Goal: Transaction & Acquisition: Purchase product/service

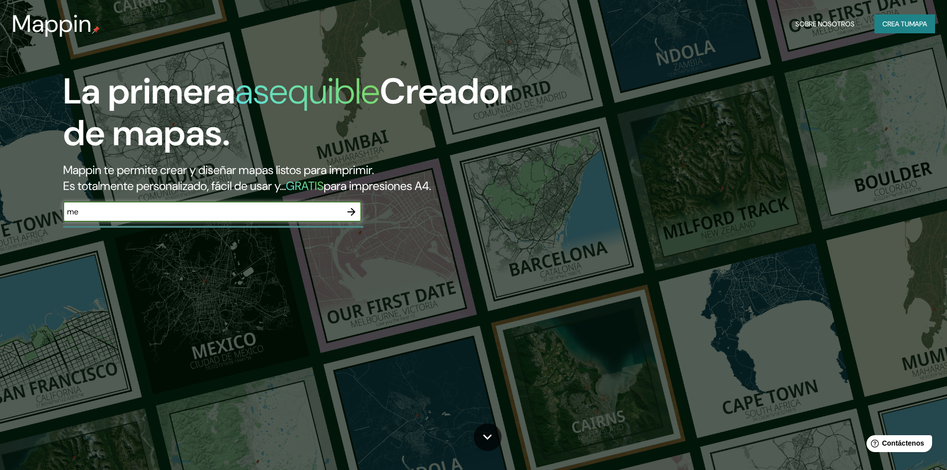
type input "m"
type input "[GEOGRAPHIC_DATA], [GEOGRAPHIC_DATA][PERSON_NAME], [GEOGRAPHIC_DATA]"
click at [351, 212] on icon "button" at bounding box center [351, 212] width 12 height 12
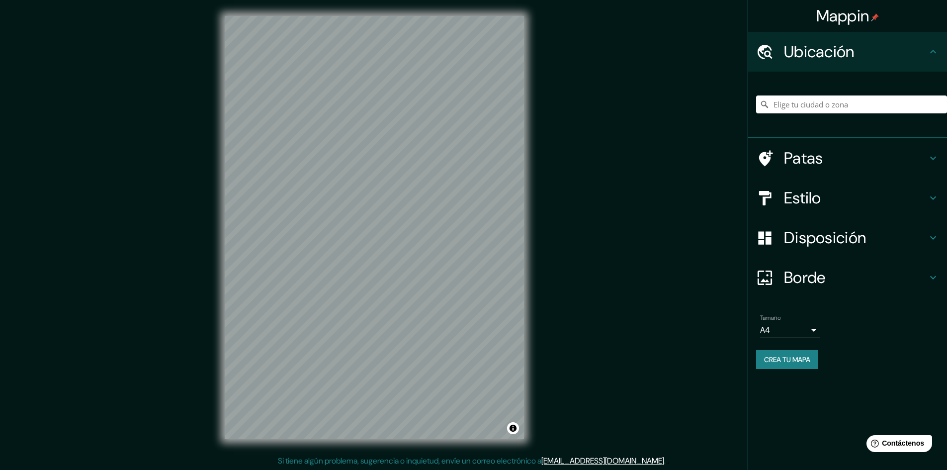
click at [936, 194] on icon at bounding box center [933, 198] width 12 height 12
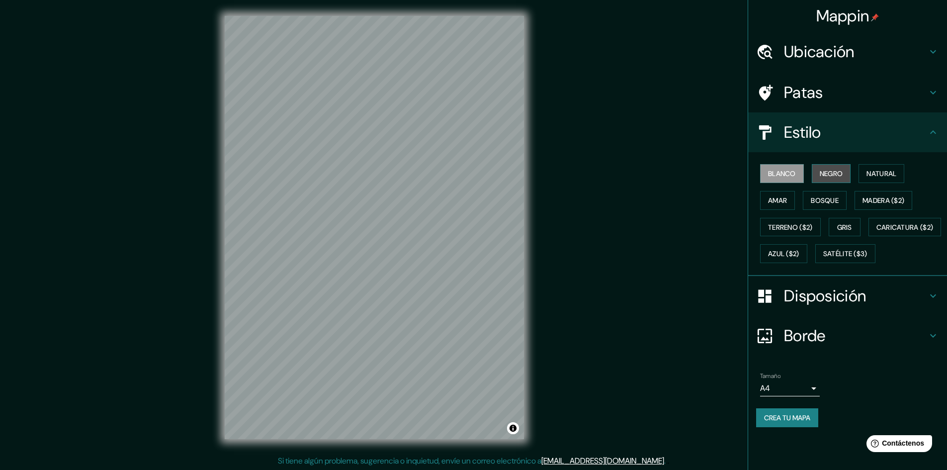
click at [836, 169] on font "Negro" at bounding box center [831, 173] width 23 height 9
click at [869, 173] on font "Natural" at bounding box center [881, 173] width 30 height 9
click at [786, 199] on font "Amar" at bounding box center [777, 200] width 19 height 9
click at [818, 201] on font "Bosque" at bounding box center [825, 200] width 28 height 9
click at [876, 201] on font "Madera ($2)" at bounding box center [883, 200] width 42 height 9
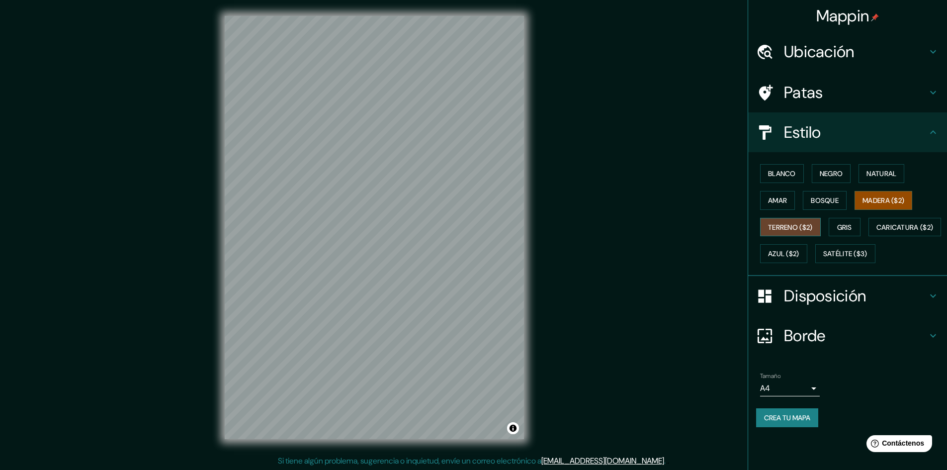
click at [785, 230] on font "Terreno ($2)" at bounding box center [790, 227] width 45 height 9
click at [852, 225] on font "Gris" at bounding box center [844, 227] width 15 height 9
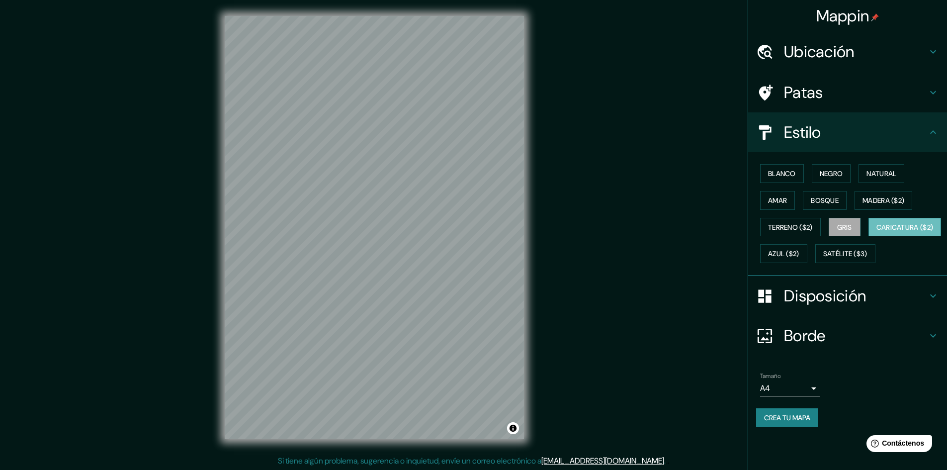
click at [876, 232] on font "Caricatura ($2)" at bounding box center [904, 227] width 57 height 9
click at [799, 254] on font "Azul ($2)" at bounding box center [783, 253] width 31 height 9
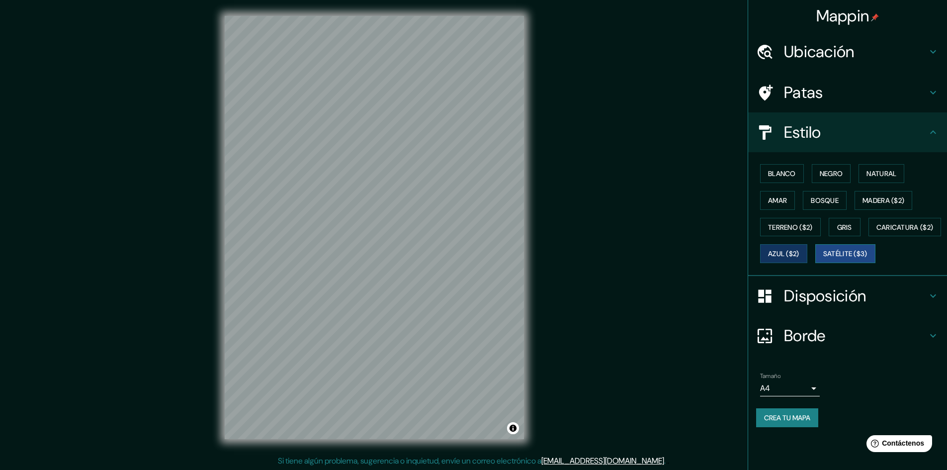
click at [823, 258] on font "Satélite ($3)" at bounding box center [845, 253] width 44 height 9
click at [827, 202] on font "Bosque" at bounding box center [825, 200] width 28 height 9
click at [783, 196] on font "Amar" at bounding box center [777, 200] width 19 height 9
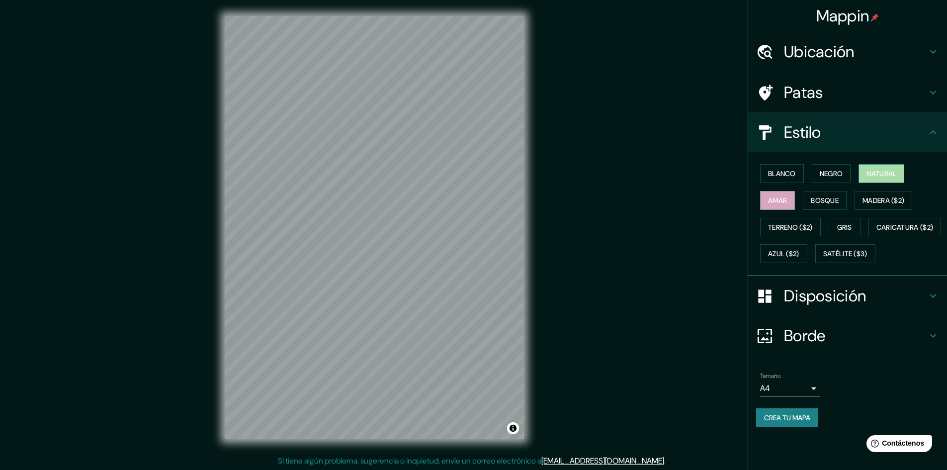
click at [880, 176] on font "Natural" at bounding box center [881, 173] width 30 height 9
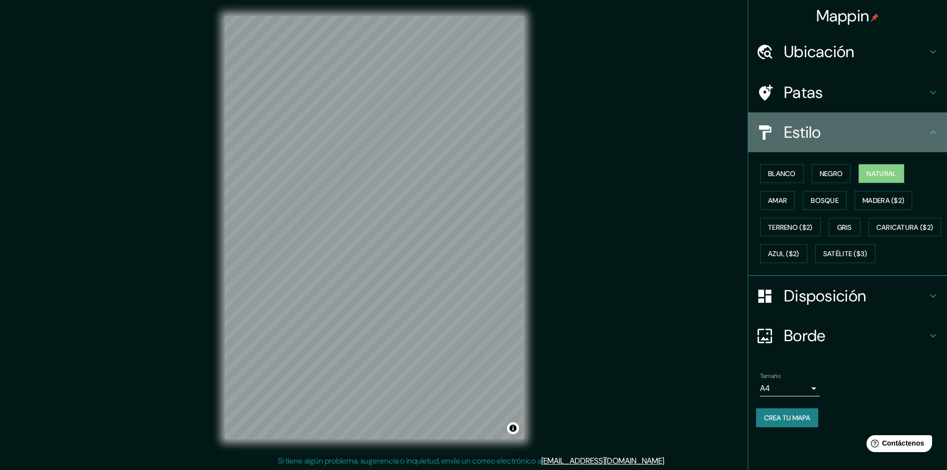
click at [934, 131] on icon at bounding box center [933, 131] width 6 height 3
click at [932, 128] on icon at bounding box center [933, 132] width 12 height 12
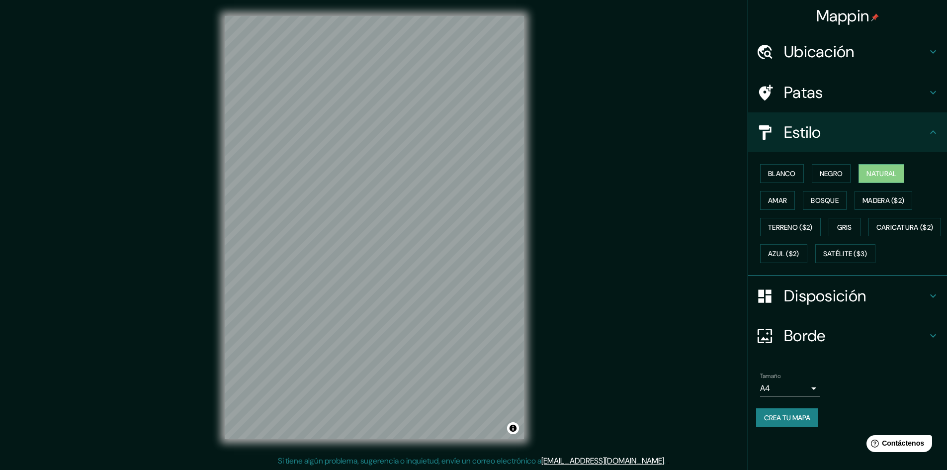
click at [929, 302] on icon at bounding box center [933, 296] width 12 height 12
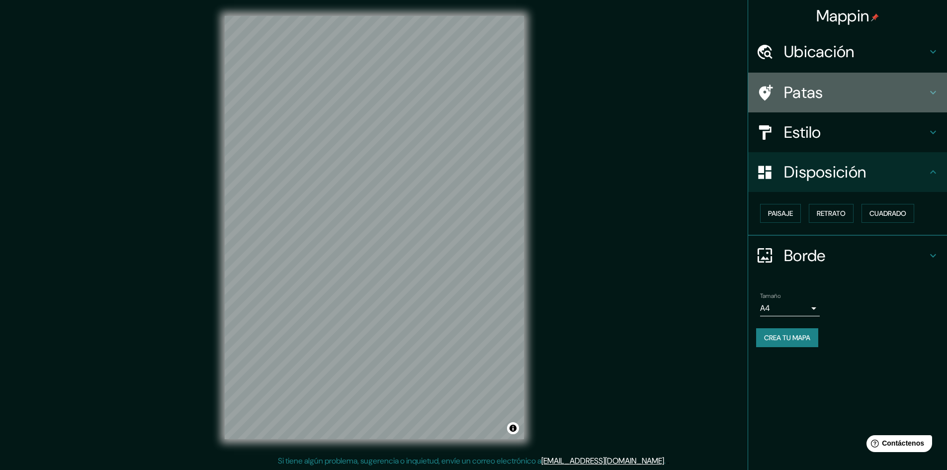
click at [932, 89] on icon at bounding box center [933, 92] width 12 height 12
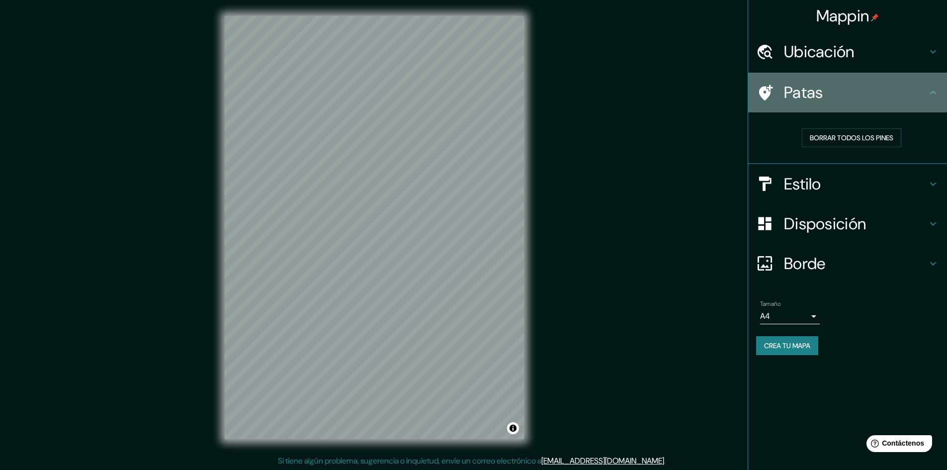
click at [932, 89] on icon at bounding box center [933, 92] width 12 height 12
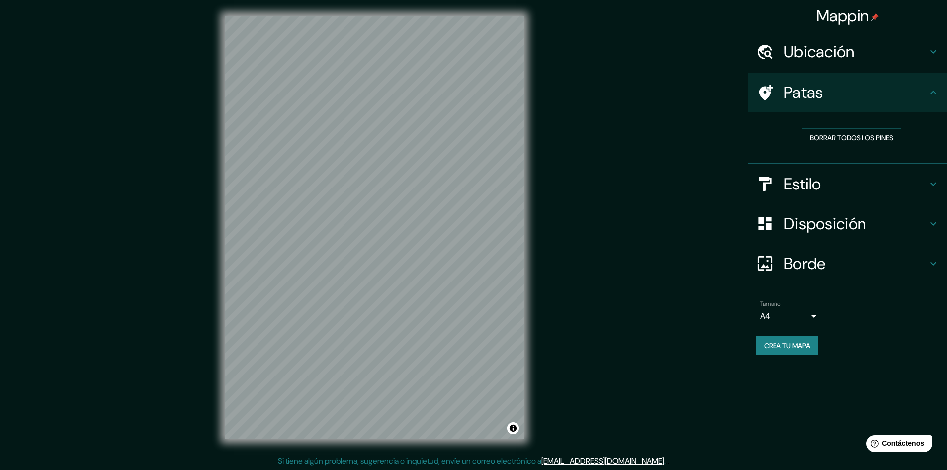
click at [931, 181] on icon at bounding box center [933, 184] width 12 height 12
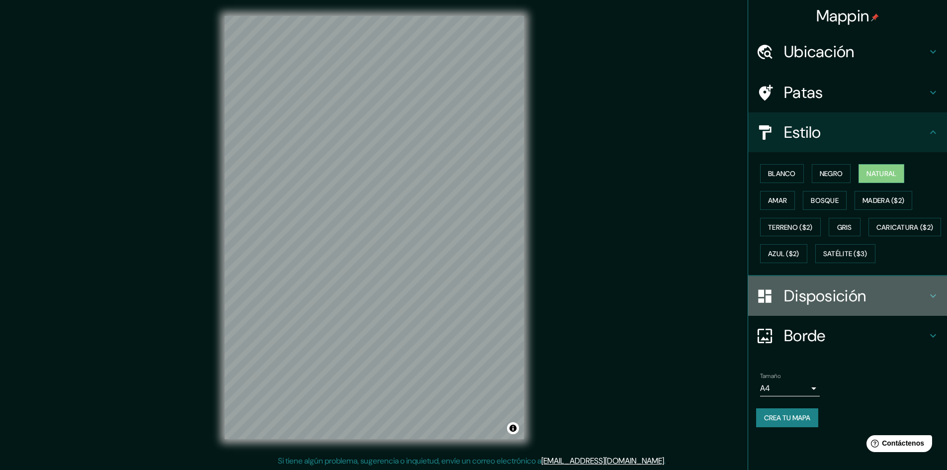
click at [927, 302] on icon at bounding box center [933, 296] width 12 height 12
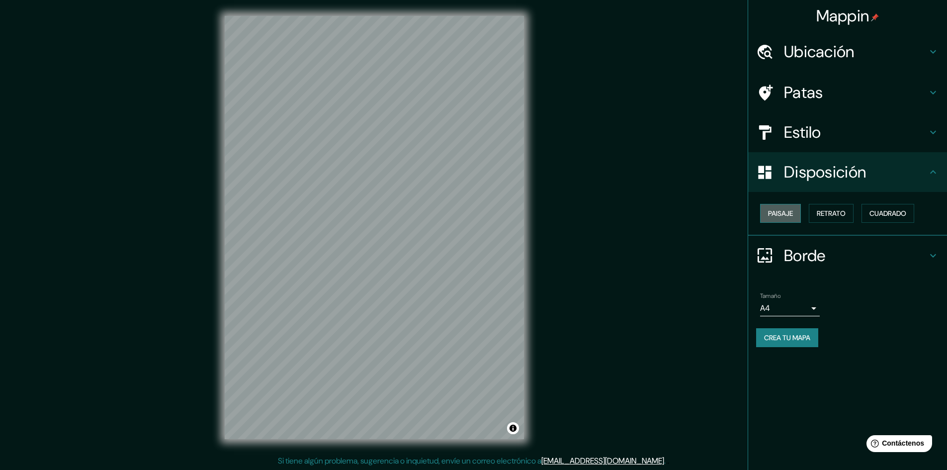
click at [784, 212] on font "Paisaje" at bounding box center [780, 213] width 25 height 9
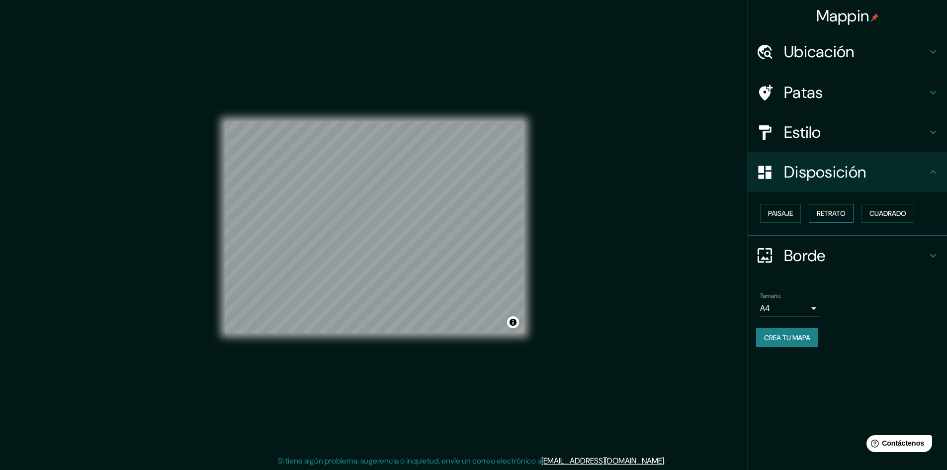
click at [836, 214] on font "Retrato" at bounding box center [831, 213] width 29 height 9
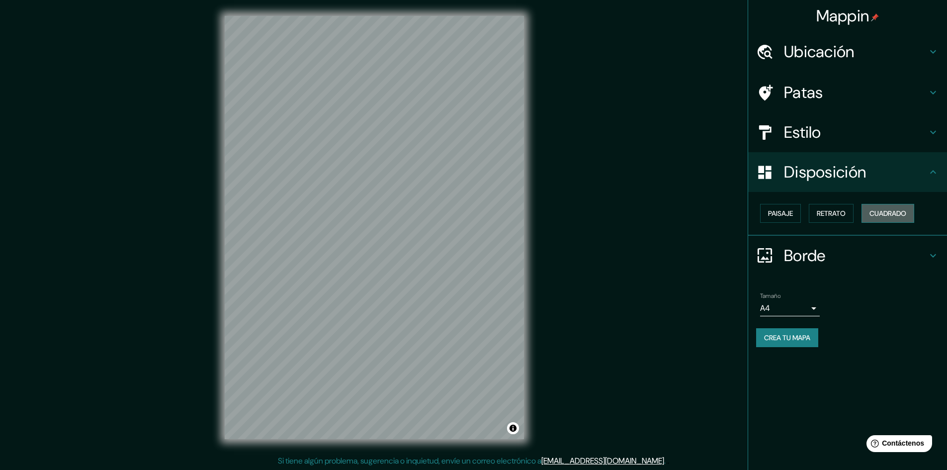
click at [893, 209] on font "Cuadrado" at bounding box center [887, 213] width 37 height 9
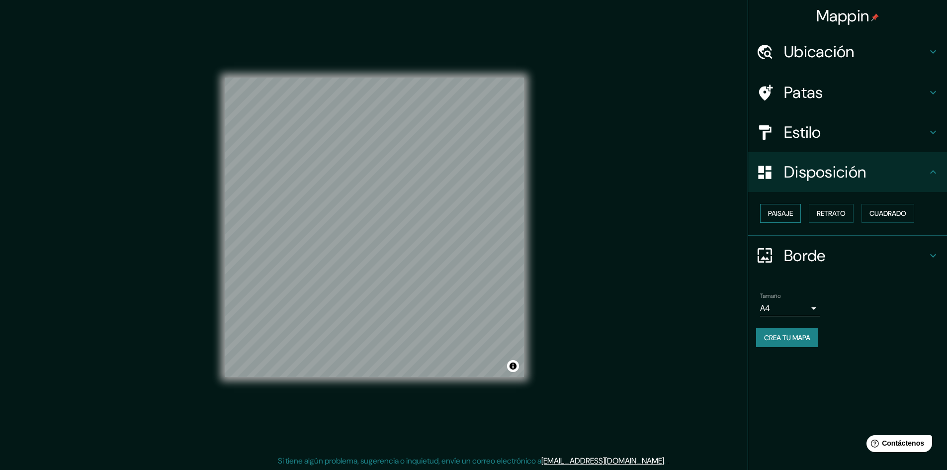
click at [776, 211] on font "Paisaje" at bounding box center [780, 213] width 25 height 9
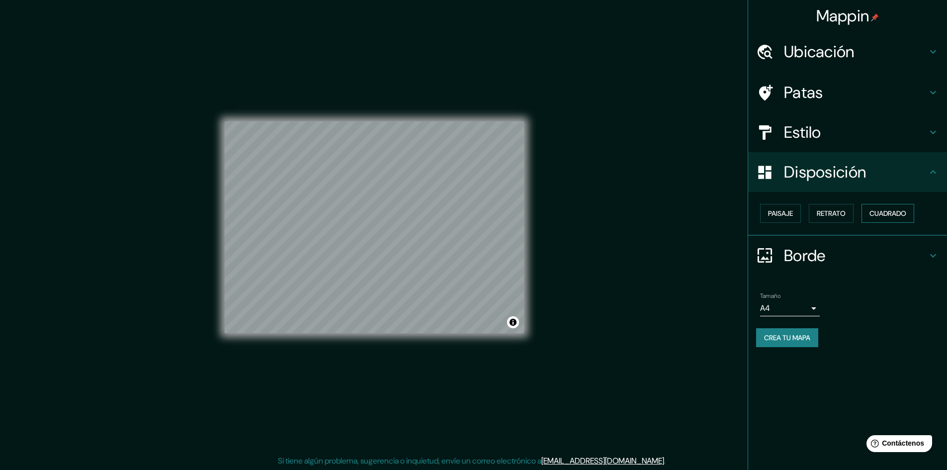
click at [879, 210] on font "Cuadrado" at bounding box center [887, 213] width 37 height 9
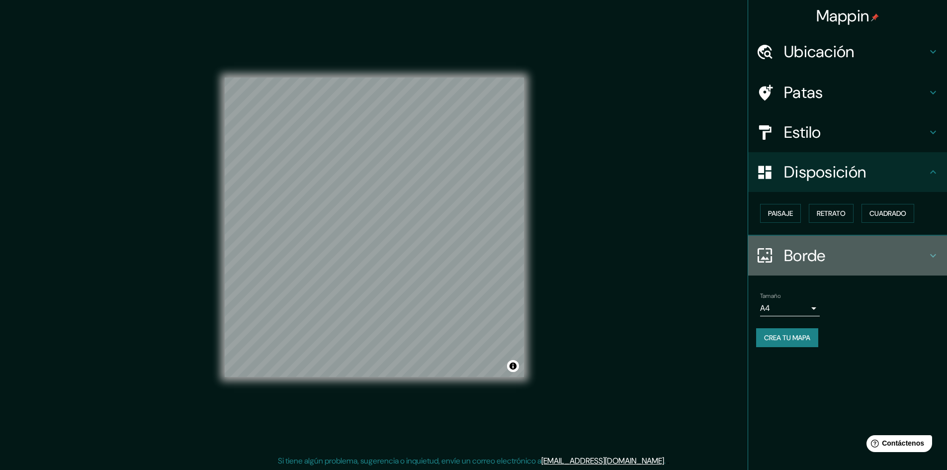
click at [922, 249] on h4 "Borde" at bounding box center [855, 256] width 143 height 20
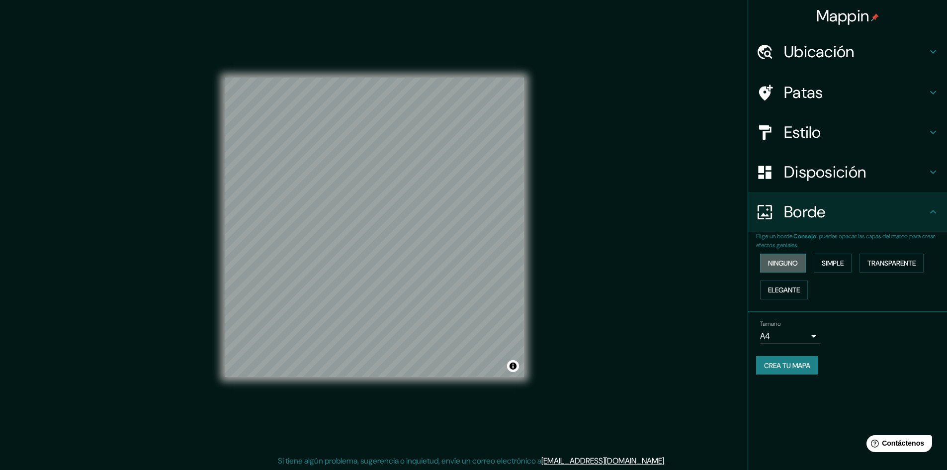
click at [772, 258] on font "Ninguno" at bounding box center [783, 262] width 30 height 13
click at [835, 259] on font "Simple" at bounding box center [833, 262] width 22 height 9
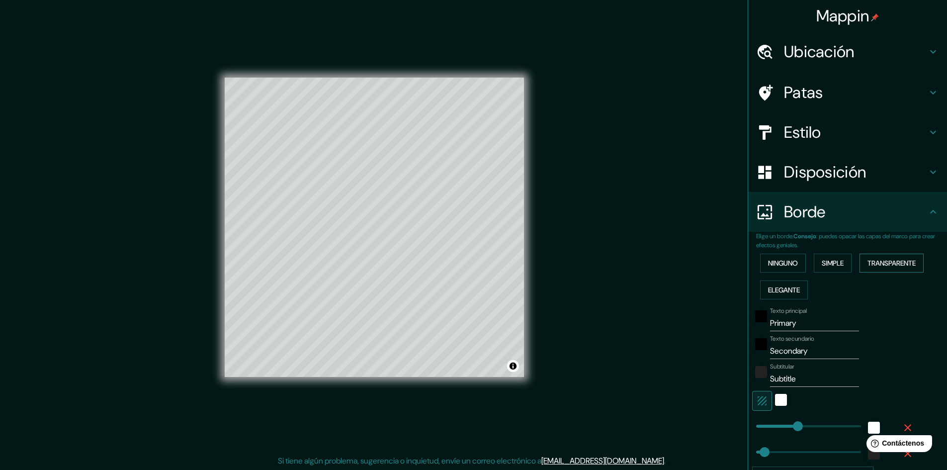
click at [879, 260] on font "Transparente" at bounding box center [891, 262] width 48 height 9
click at [778, 289] on font "Elegante" at bounding box center [784, 289] width 32 height 9
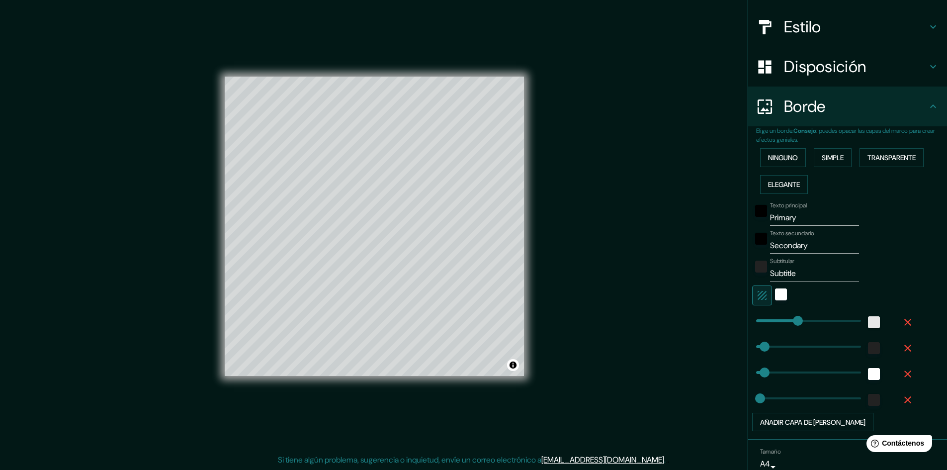
scroll to position [117, 0]
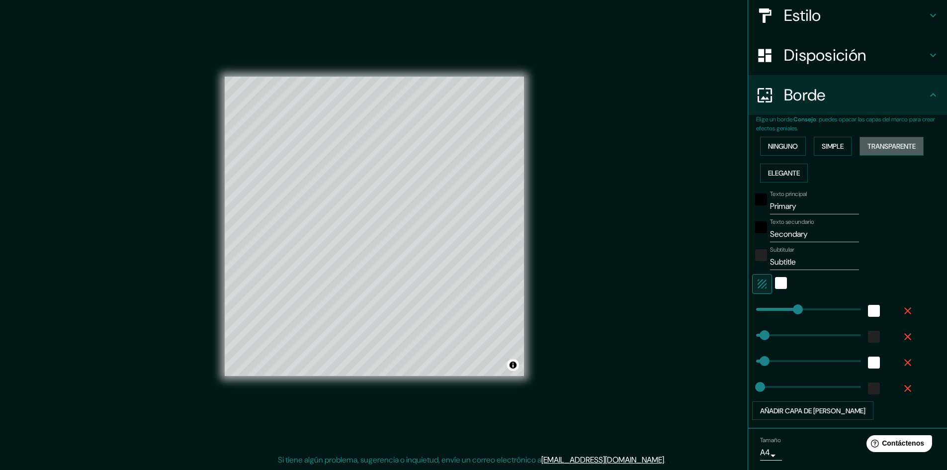
click at [889, 149] on font "Transparente" at bounding box center [891, 146] width 48 height 9
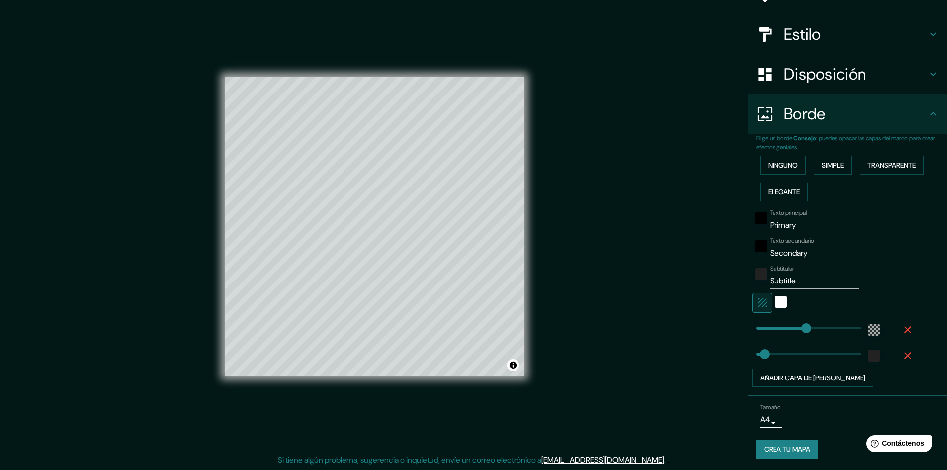
scroll to position [98, 0]
click at [827, 162] on font "Simple" at bounding box center [833, 164] width 22 height 9
click at [781, 165] on font "Ninguno" at bounding box center [783, 164] width 30 height 9
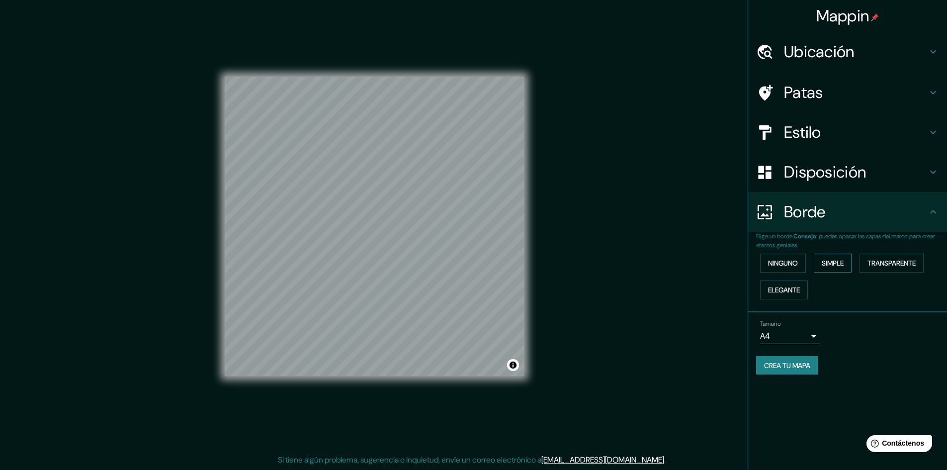
click at [837, 260] on font "Simple" at bounding box center [833, 262] width 22 height 9
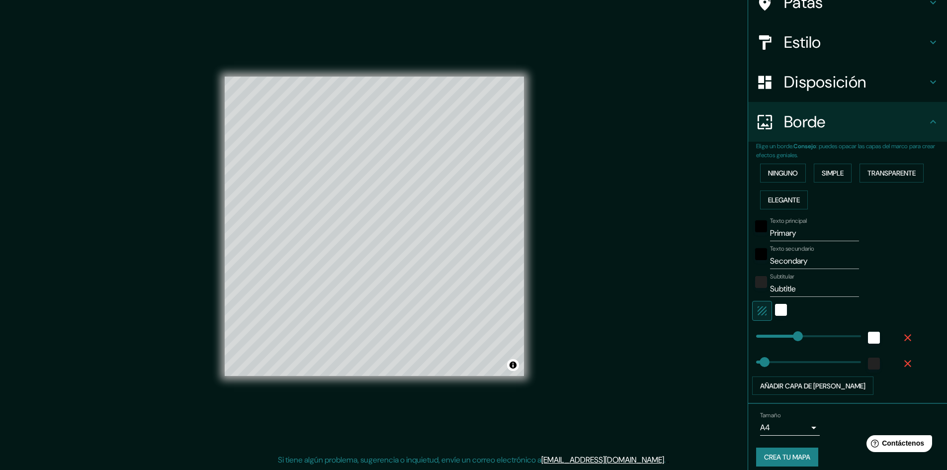
scroll to position [98, 0]
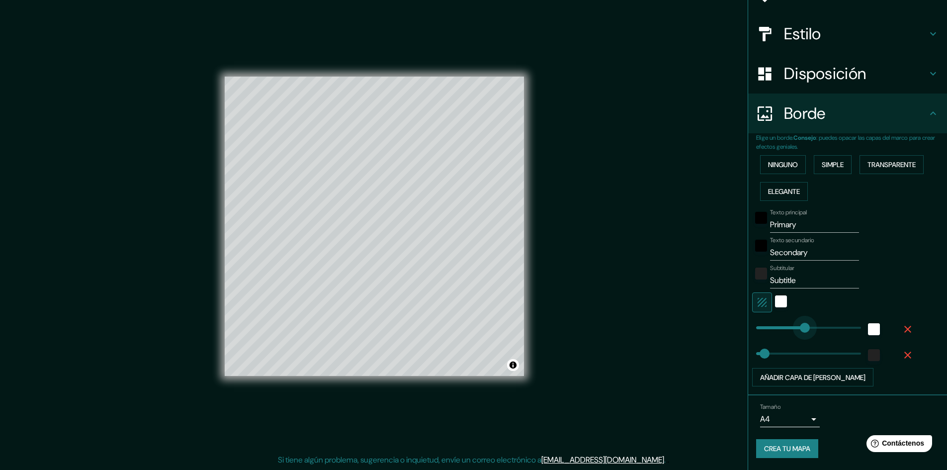
type input "323"
drag, startPoint x: 791, startPoint y: 325, endPoint x: 805, endPoint y: 324, distance: 13.9
type input "289"
drag, startPoint x: 754, startPoint y: 354, endPoint x: 799, endPoint y: 354, distance: 44.7
type input "31"
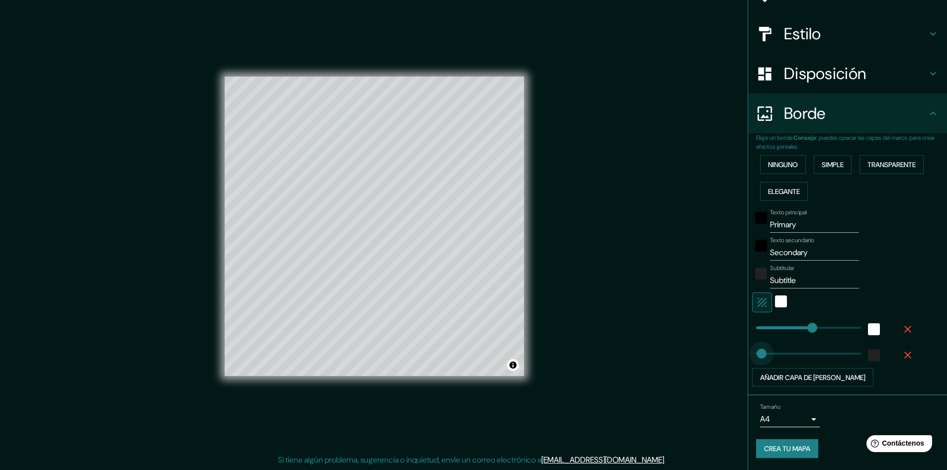
drag, startPoint x: 799, startPoint y: 354, endPoint x: 754, endPoint y: 356, distance: 44.8
type input "9"
type input "26"
type input "20"
type input "372"
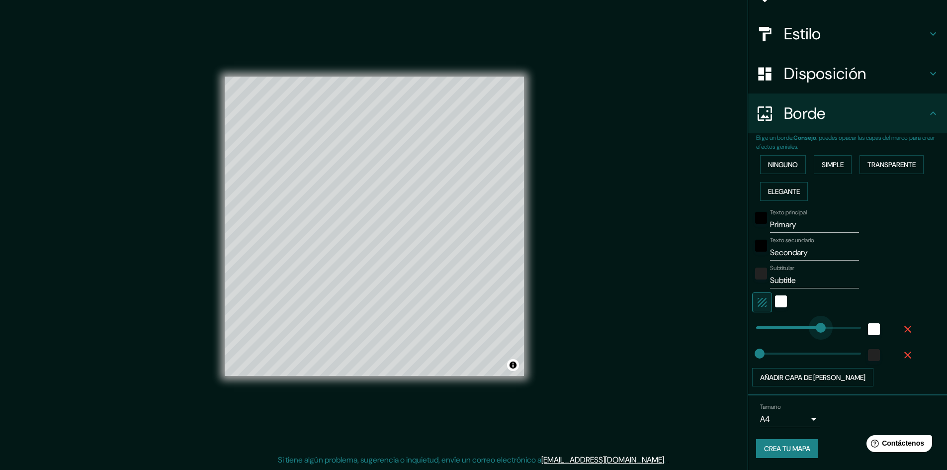
drag, startPoint x: 803, startPoint y: 330, endPoint x: 813, endPoint y: 328, distance: 10.2
type input "131"
drag, startPoint x: 813, startPoint y: 328, endPoint x: 771, endPoint y: 324, distance: 41.9
click at [756, 299] on icon "button" at bounding box center [762, 302] width 12 height 12
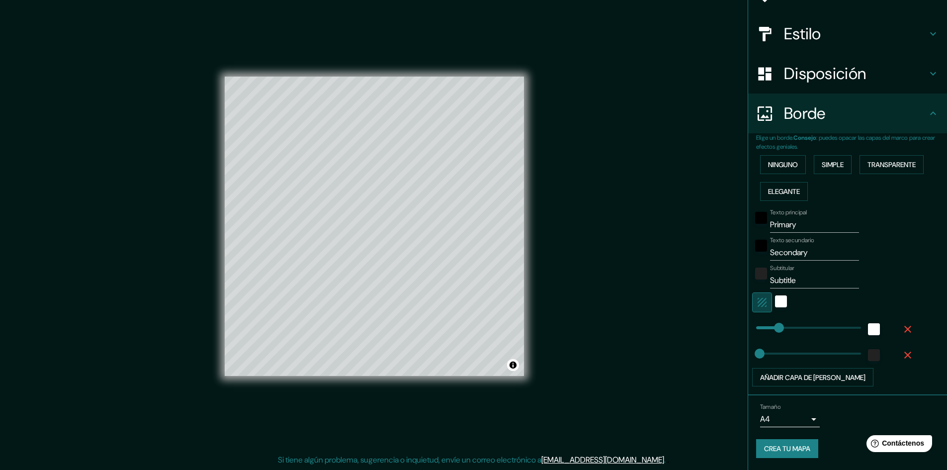
click at [757, 298] on icon "button" at bounding box center [761, 302] width 9 height 9
click at [797, 222] on input "Primary" at bounding box center [814, 225] width 89 height 16
type input "P"
type input "MAPA BASE"
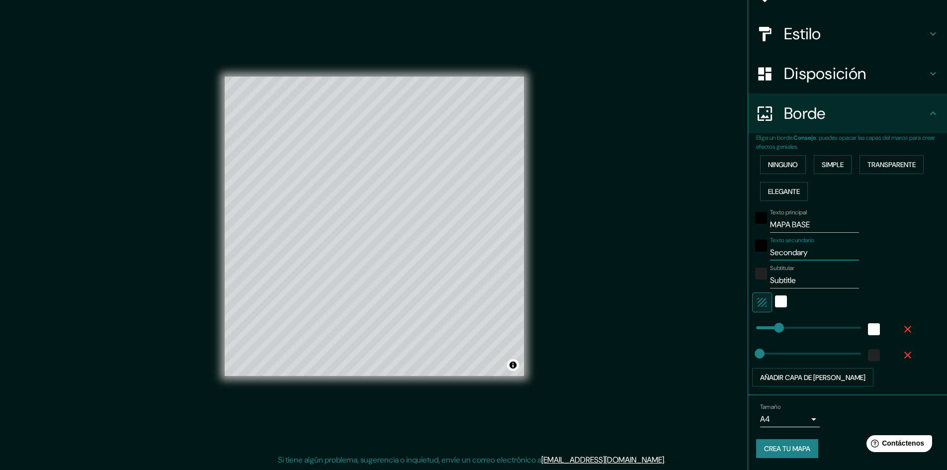
click at [805, 252] on input "Secondary" at bounding box center [814, 253] width 89 height 16
type input "S"
type input "MACRO"
click at [793, 280] on input "Subtitle" at bounding box center [814, 280] width 89 height 16
type input "S"
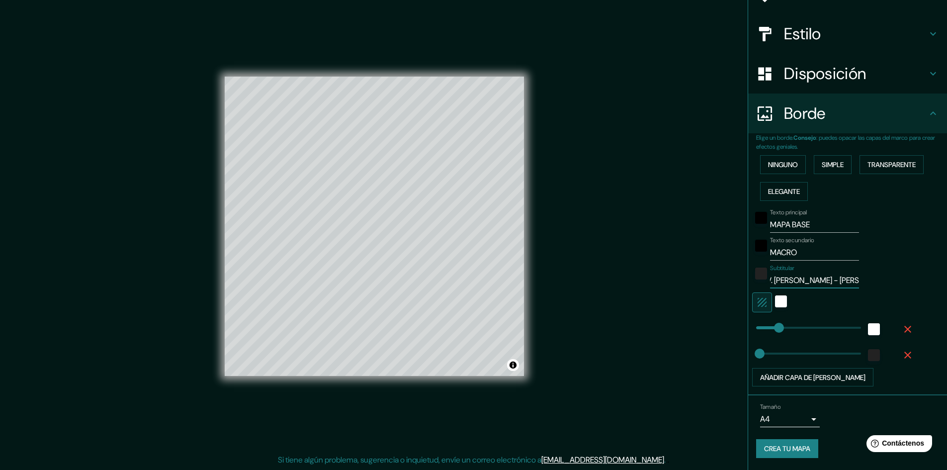
scroll to position [0, 12]
type input "AV. [PERSON_NAME] - [PERSON_NAME]"
click at [765, 375] on font "Añadir capa de [PERSON_NAME]" at bounding box center [812, 377] width 105 height 9
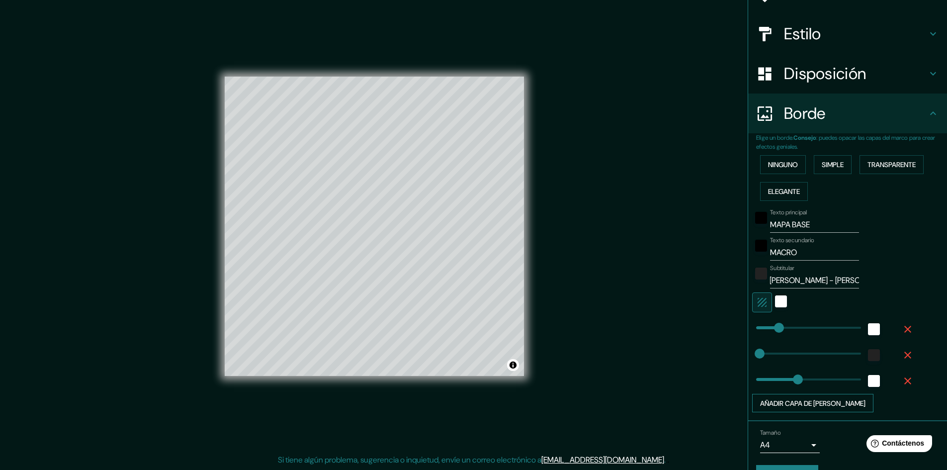
scroll to position [0, 0]
type input "94"
drag, startPoint x: 787, startPoint y: 378, endPoint x: 765, endPoint y: 378, distance: 22.4
type input "43"
drag, startPoint x: 765, startPoint y: 378, endPoint x: 756, endPoint y: 379, distance: 9.0
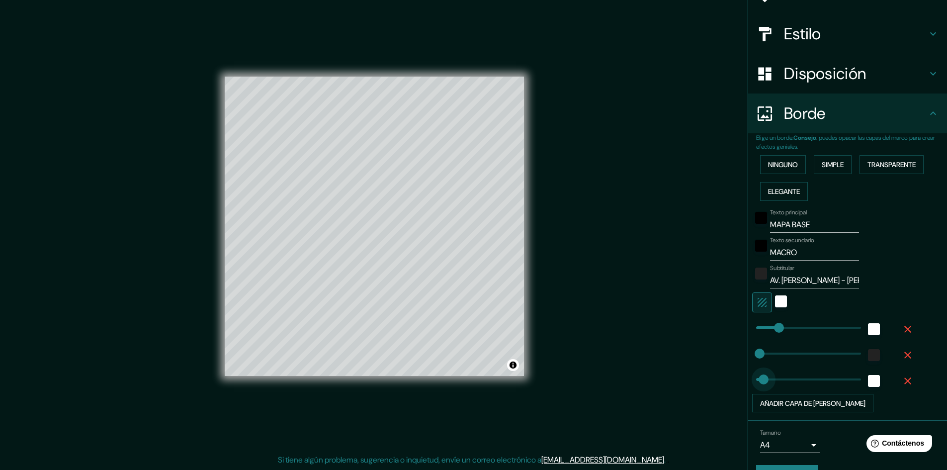
type input "3"
drag, startPoint x: 756, startPoint y: 379, endPoint x: 749, endPoint y: 381, distance: 7.2
type input "20"
click at [783, 407] on font "Añadir capa de [PERSON_NAME]" at bounding box center [812, 403] width 105 height 9
type input "241"
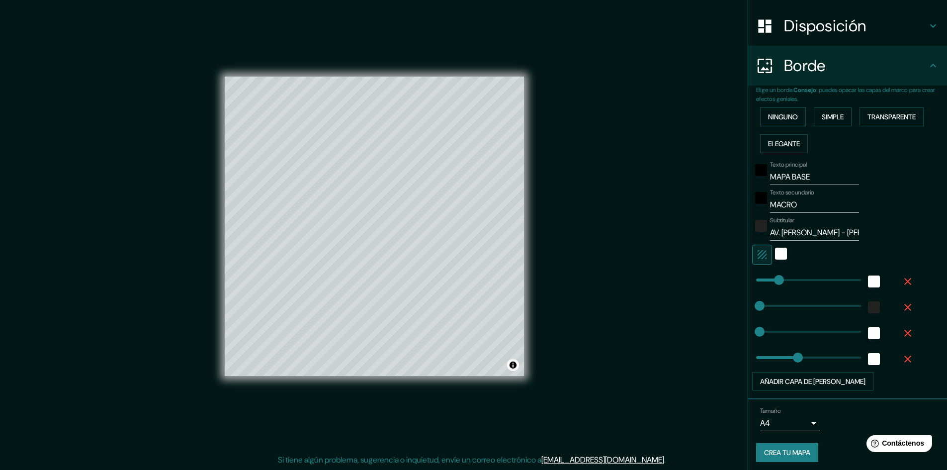
scroll to position [150, 0]
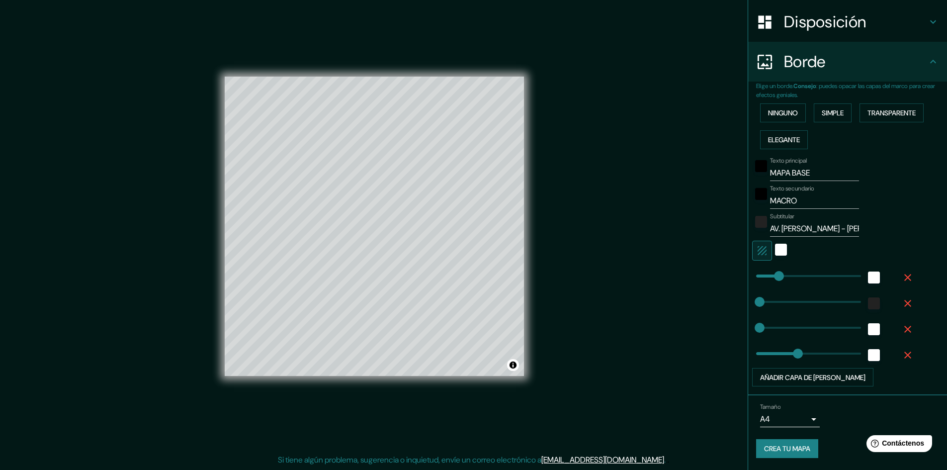
click at [904, 354] on icon "button" at bounding box center [907, 354] width 7 height 7
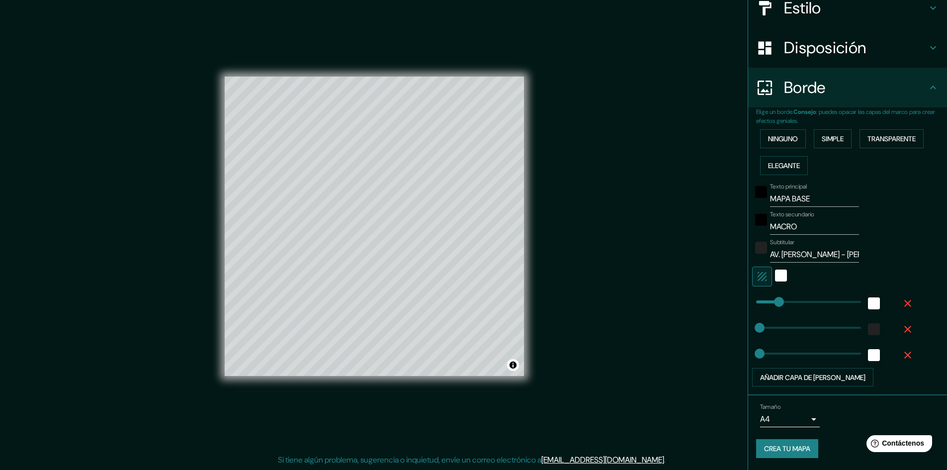
scroll to position [124, 0]
click at [902, 354] on icon "button" at bounding box center [908, 355] width 12 height 12
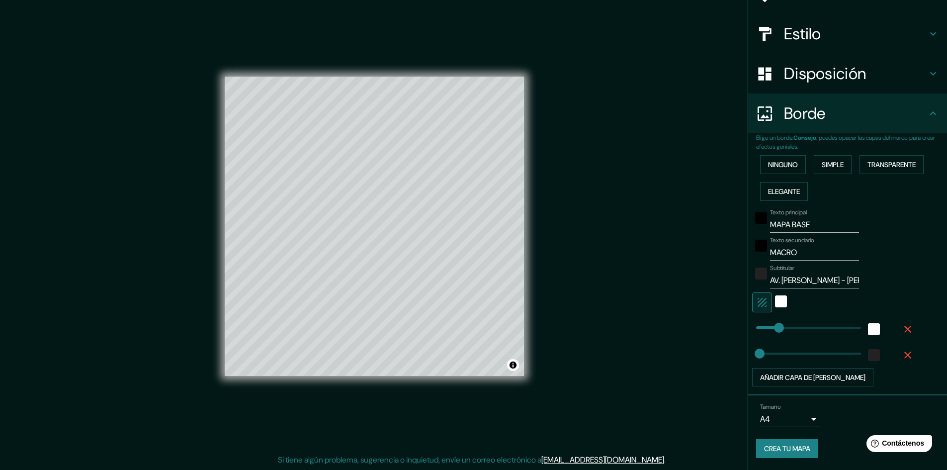
scroll to position [98, 0]
type input "63"
drag, startPoint x: 770, startPoint y: 327, endPoint x: 759, endPoint y: 328, distance: 11.0
click at [884, 166] on font "Transparente" at bounding box center [891, 164] width 48 height 9
click at [822, 170] on font "Simple" at bounding box center [833, 164] width 22 height 13
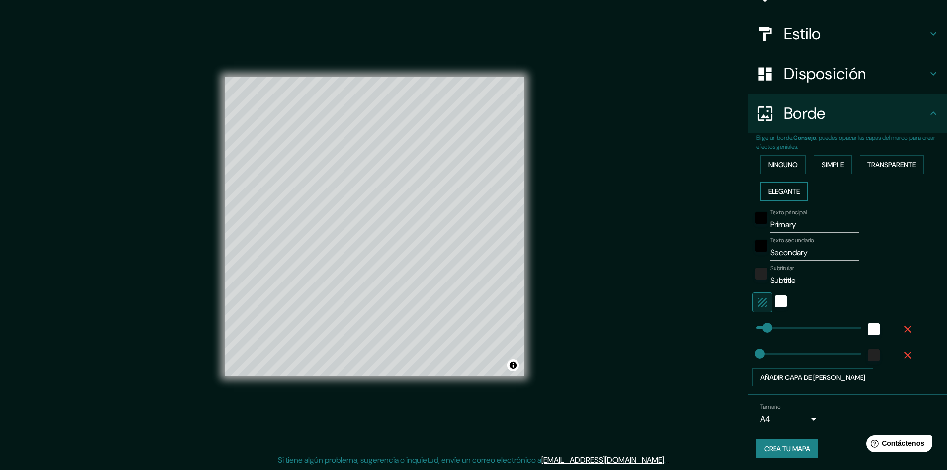
click at [784, 194] on font "Elegante" at bounding box center [784, 191] width 32 height 9
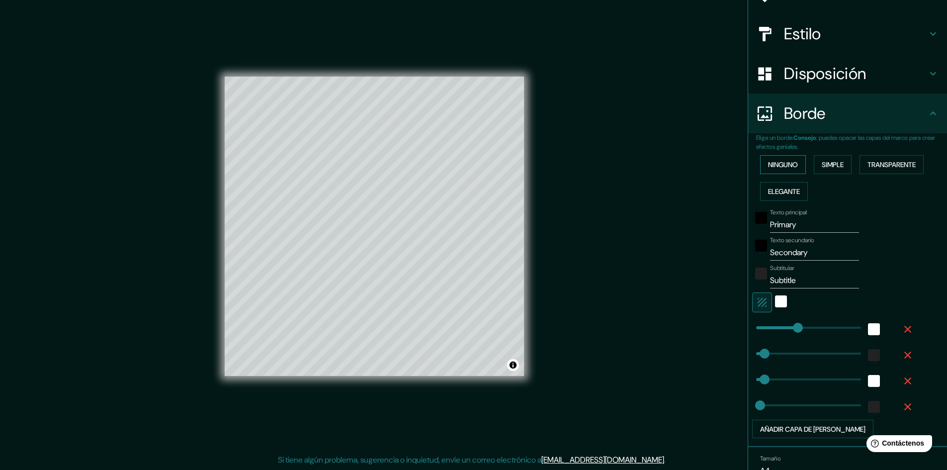
click at [782, 166] on font "Ninguno" at bounding box center [783, 164] width 30 height 9
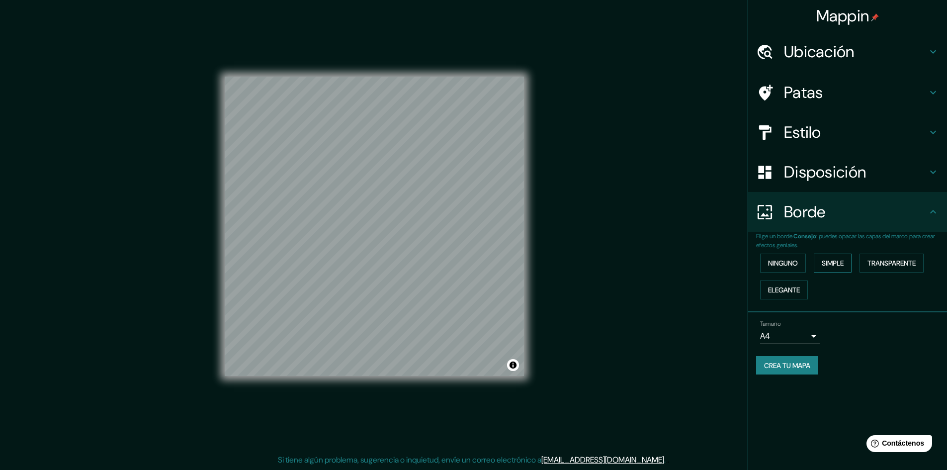
click at [832, 259] on font "Simple" at bounding box center [833, 262] width 22 height 9
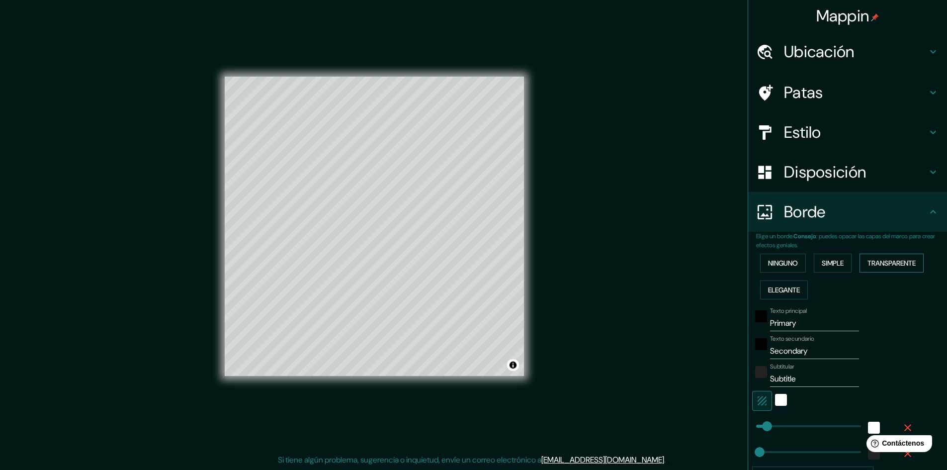
click at [898, 265] on font "Transparente" at bounding box center [891, 262] width 48 height 9
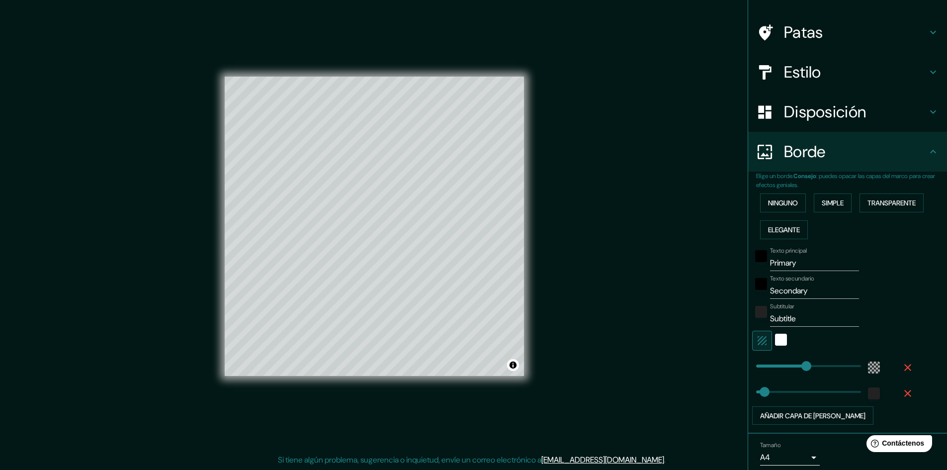
scroll to position [66, 0]
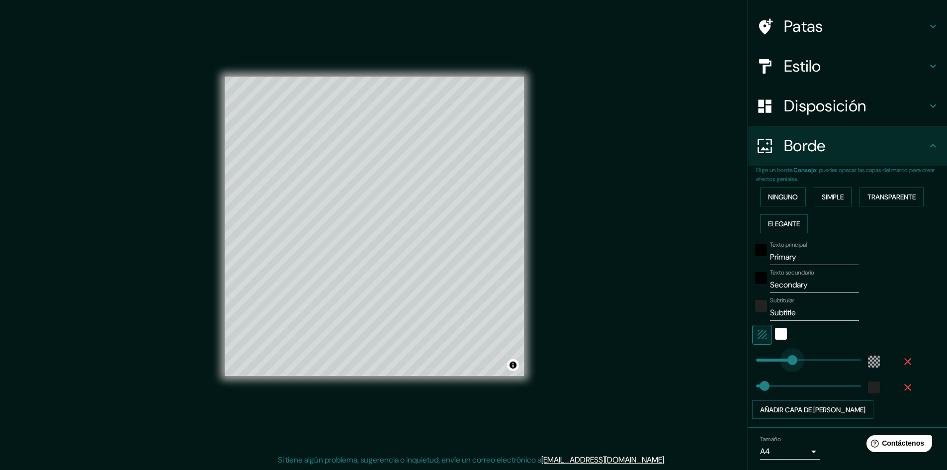
type input "186"
drag, startPoint x: 795, startPoint y: 360, endPoint x: 781, endPoint y: 361, distance: 14.0
type input "48"
type input "134"
drag, startPoint x: 781, startPoint y: 361, endPoint x: 772, endPoint y: 361, distance: 9.0
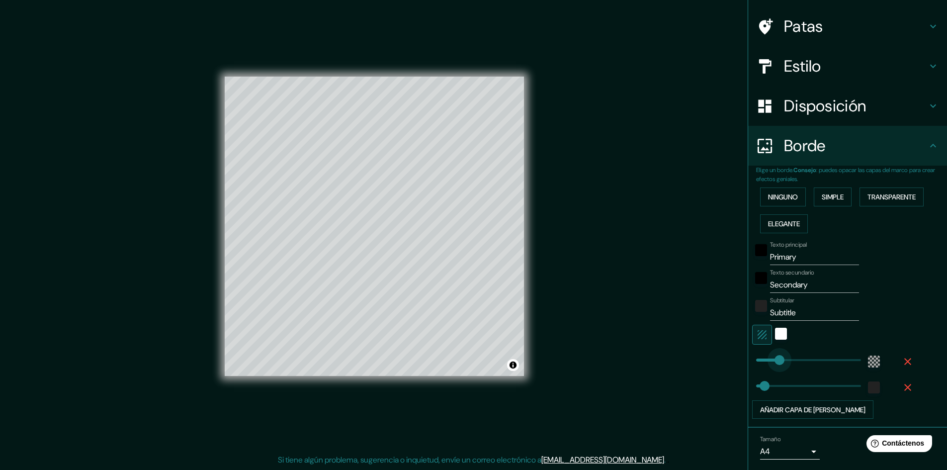
type input "48"
type input "60"
drag, startPoint x: 772, startPoint y: 361, endPoint x: 759, endPoint y: 359, distance: 13.1
type input "143"
drag, startPoint x: 758, startPoint y: 386, endPoint x: 773, endPoint y: 387, distance: 14.9
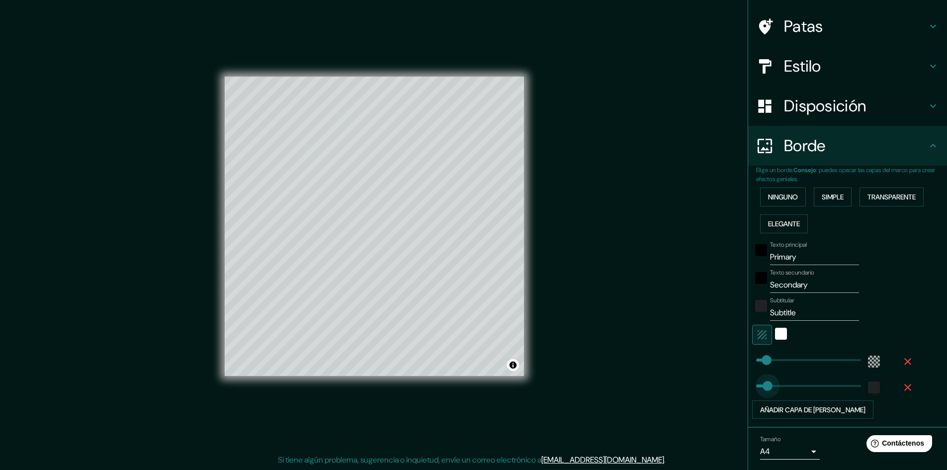
type input "34"
drag, startPoint x: 773, startPoint y: 387, endPoint x: 754, endPoint y: 386, distance: 18.9
click at [775, 335] on div "blanco" at bounding box center [781, 334] width 12 height 12
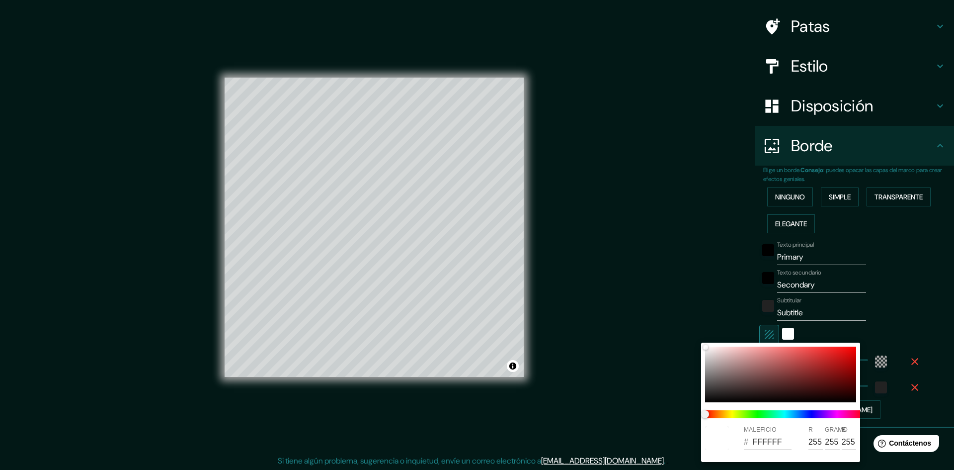
click at [766, 331] on div at bounding box center [477, 235] width 954 height 470
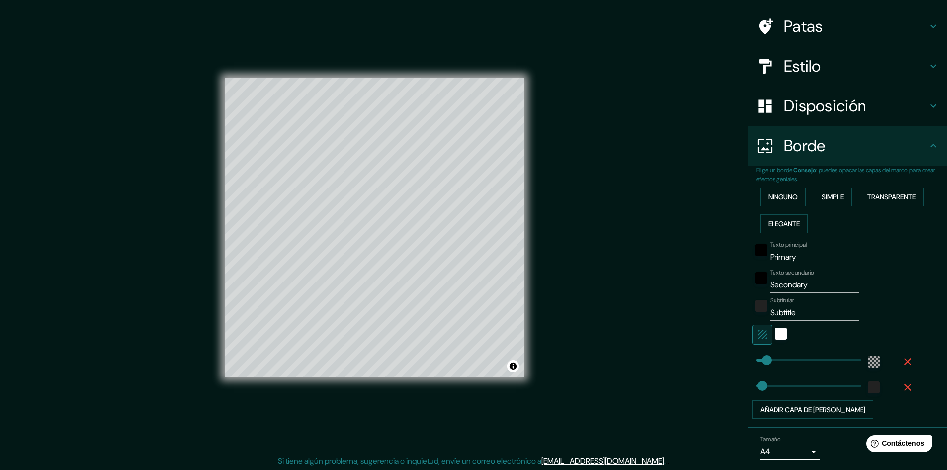
click at [756, 332] on icon "button" at bounding box center [762, 335] width 12 height 12
click at [757, 334] on icon "button" at bounding box center [761, 334] width 9 height 9
click at [775, 334] on div "white" at bounding box center [781, 334] width 12 height 12
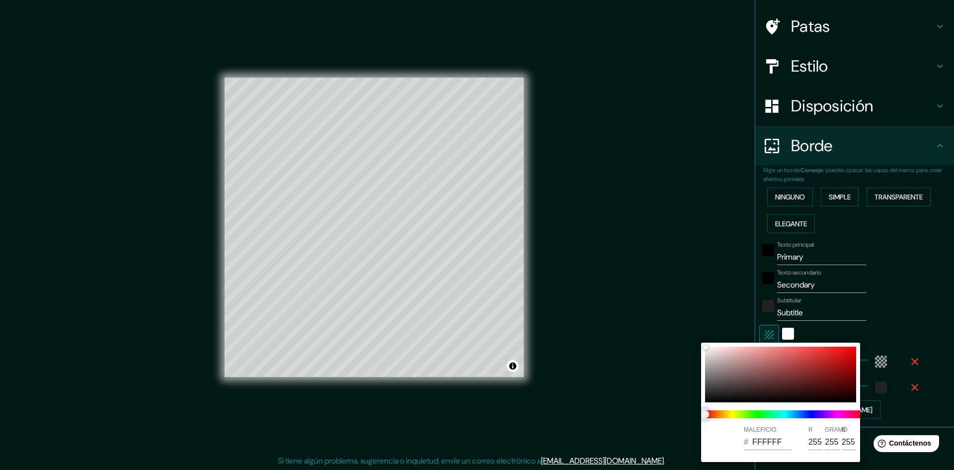
drag, startPoint x: 716, startPoint y: 414, endPoint x: 735, endPoint y: 413, distance: 18.4
click at [735, 413] on span at bounding box center [784, 414] width 159 height 8
drag, startPoint x: 735, startPoint y: 414, endPoint x: 702, endPoint y: 414, distance: 32.8
click at [730, 414] on span at bounding box center [784, 414] width 159 height 8
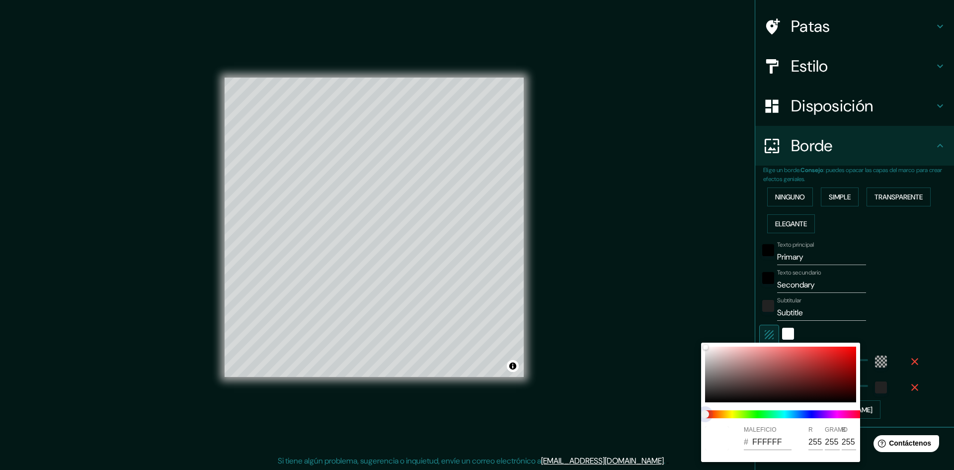
drag, startPoint x: 723, startPoint y: 413, endPoint x: 801, endPoint y: 418, distance: 77.7
click at [734, 413] on span at bounding box center [784, 414] width 159 height 8
click at [812, 412] on span at bounding box center [784, 414] width 159 height 8
click at [811, 412] on span at bounding box center [784, 414] width 159 height 8
type input "E8DDDD"
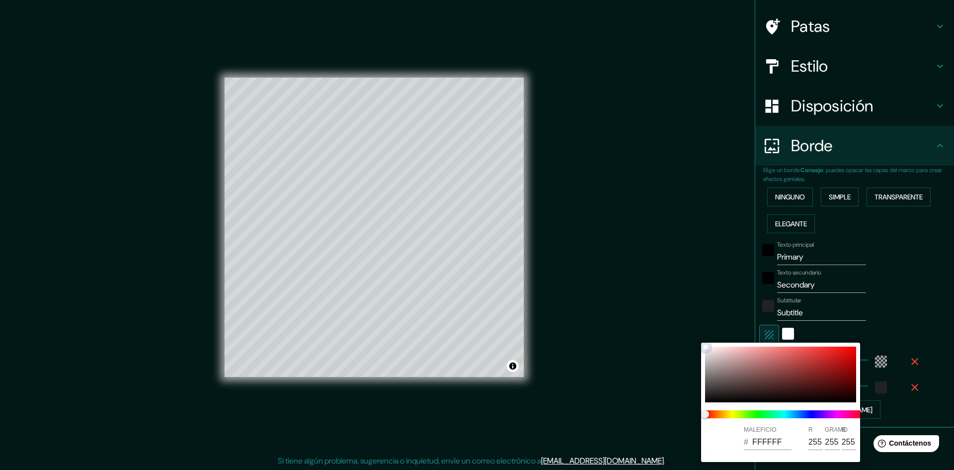
type input "232"
type input "221"
type input "C6B4B4"
type input "198"
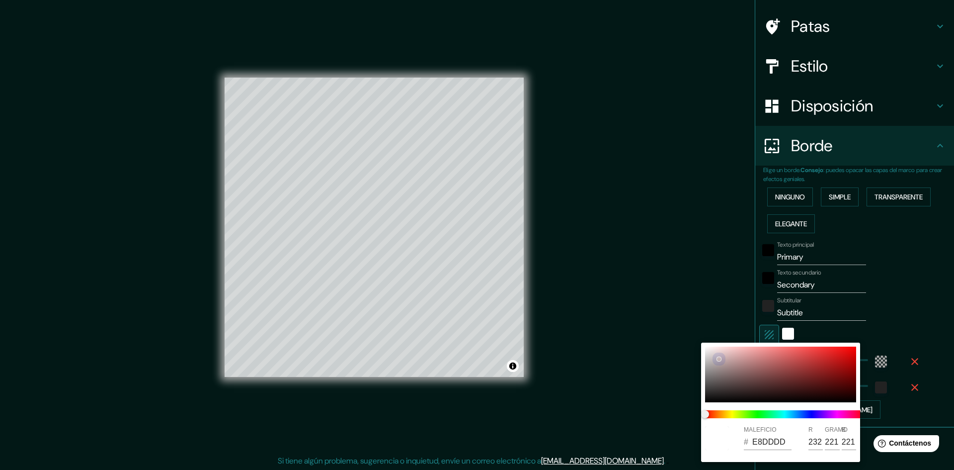
type input "180"
type input "C1AFAF"
type input "193"
type input "175"
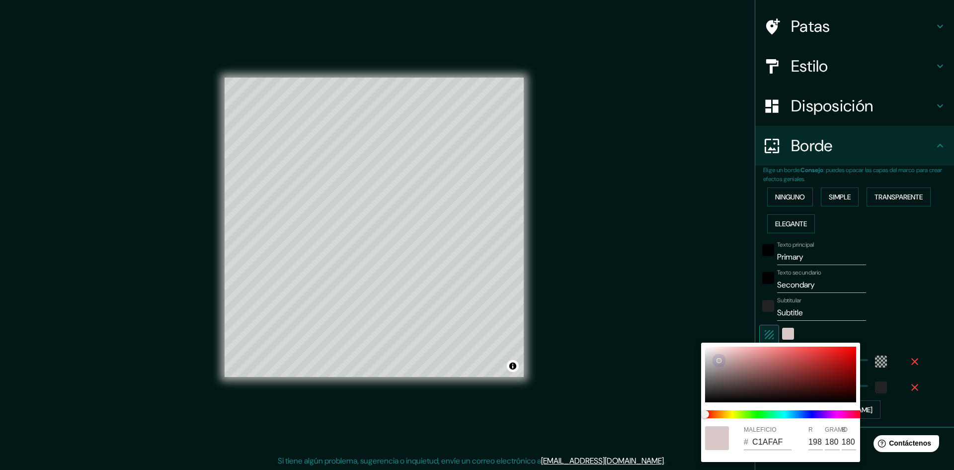
type input "175"
type input "BFADAD"
type input "191"
type input "173"
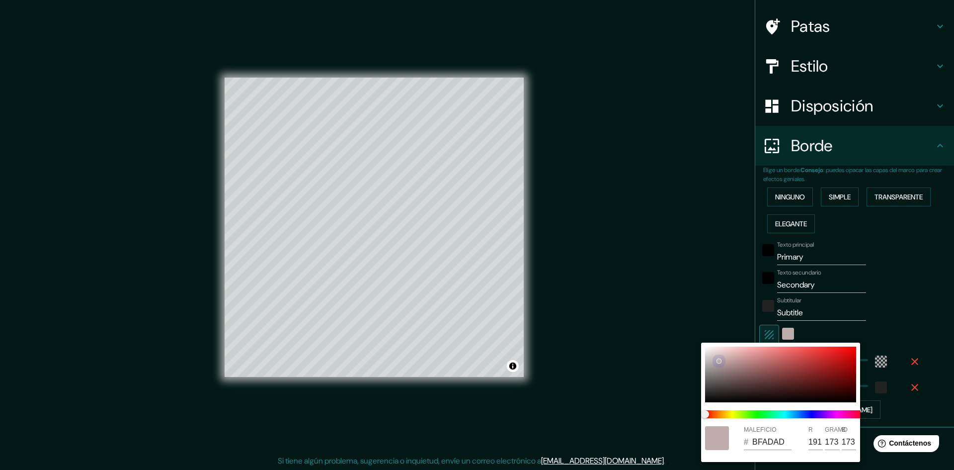
type input "D1C2C2"
type input "209"
type input "194"
type input "E6D9D9"
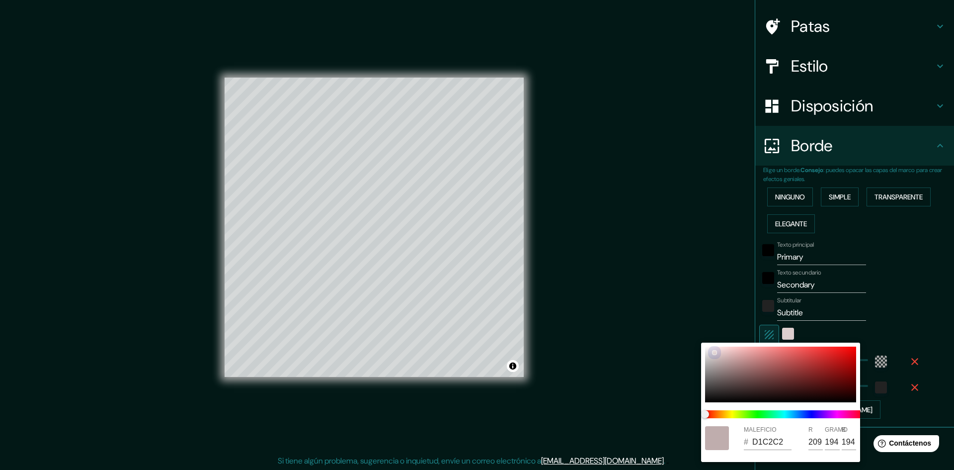
type input "230"
type input "217"
type input "F1ECEC"
type input "241"
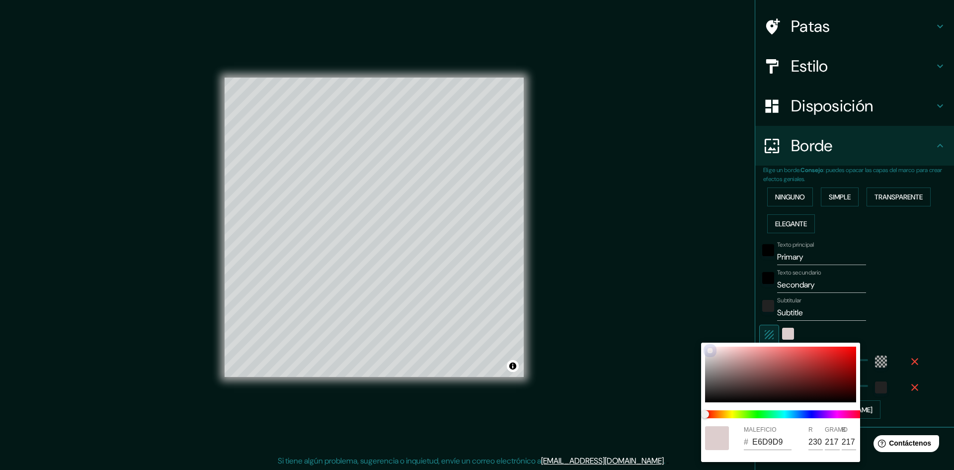
type input "236"
type input "F6F5F5"
type input "246"
type input "245"
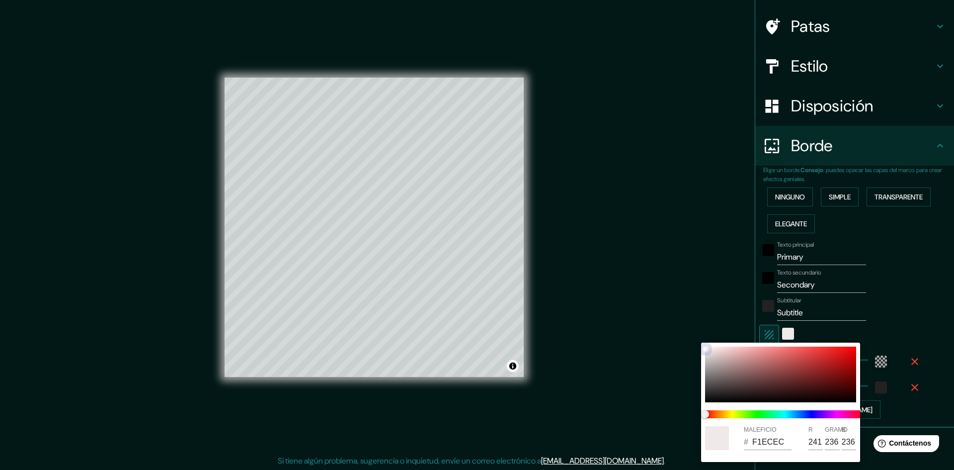
type input "245"
type input "F8E3E3"
type input "248"
type input "227"
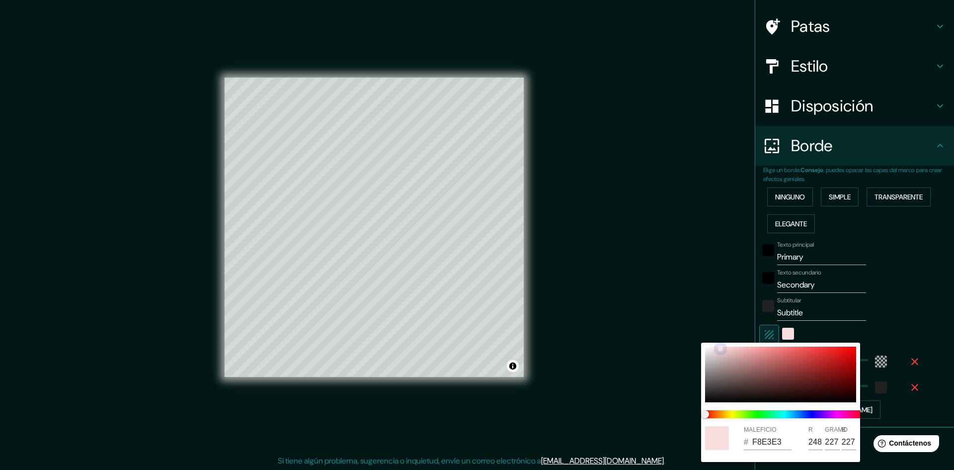
type input "F8DFDF"
type input "223"
type input "FFF2F2"
type input "255"
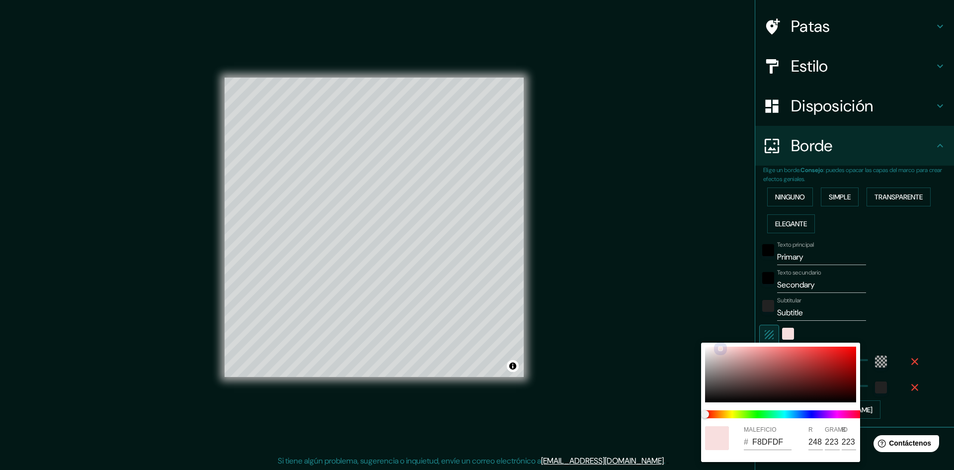
type input "242"
drag, startPoint x: 706, startPoint y: 345, endPoint x: 694, endPoint y: 347, distance: 12.6
click at [694, 347] on div "MALEFICIO # FFF2F2 R 255 GRAMO 242 B 242" at bounding box center [477, 235] width 954 height 470
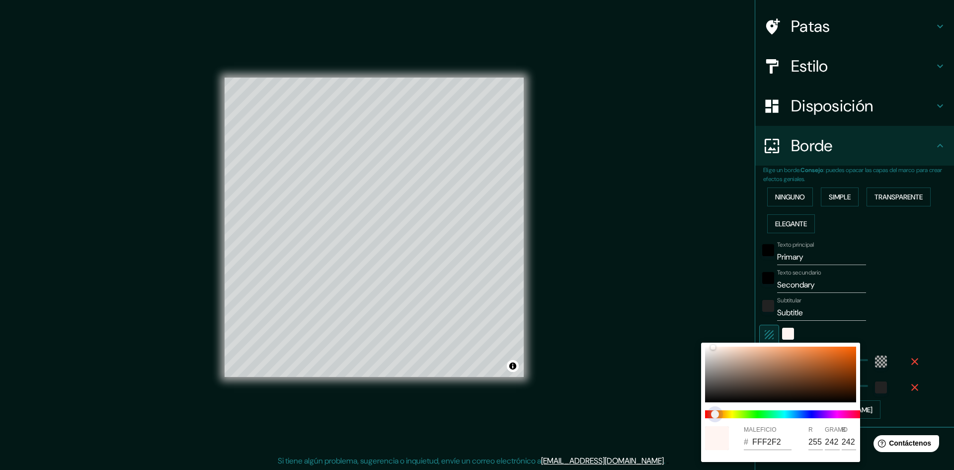
type input "FFF7F2"
type input "247"
type input "FFF9F2"
type input "249"
type input "FFFBF2"
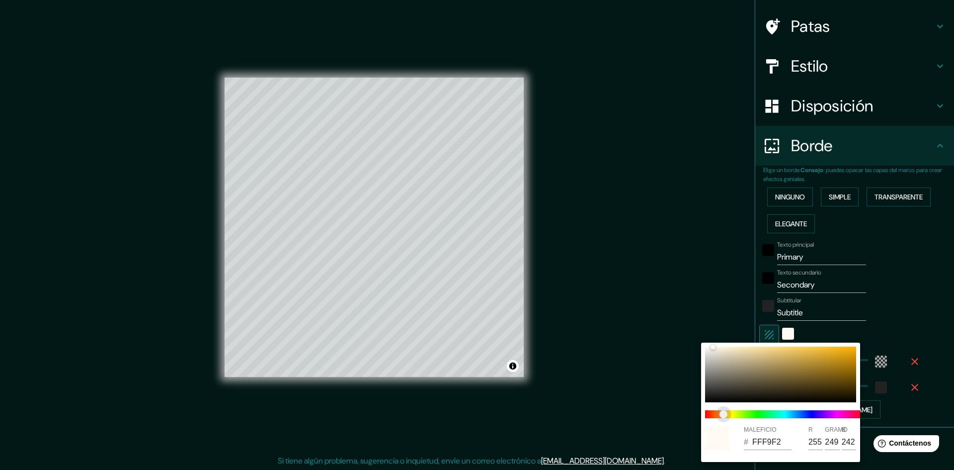
type input "251"
type input "FEFFF2"
type input "254"
type input "255"
type input "FBFFF2"
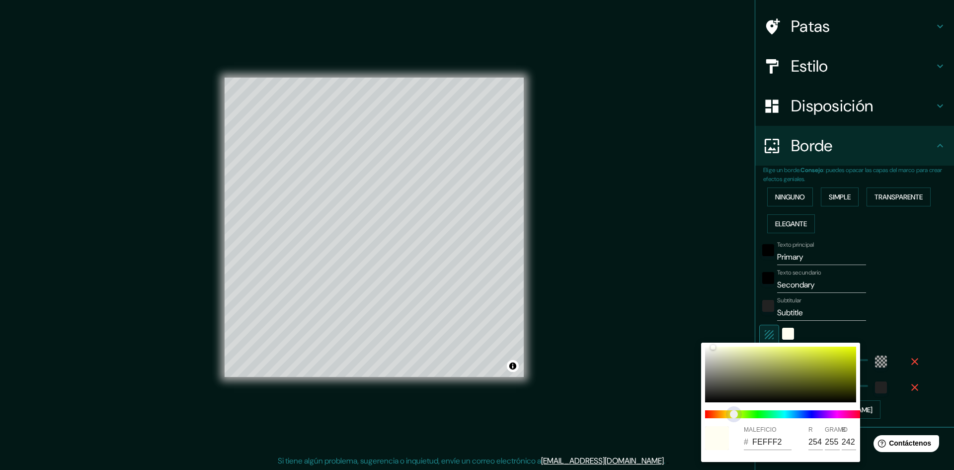
type input "251"
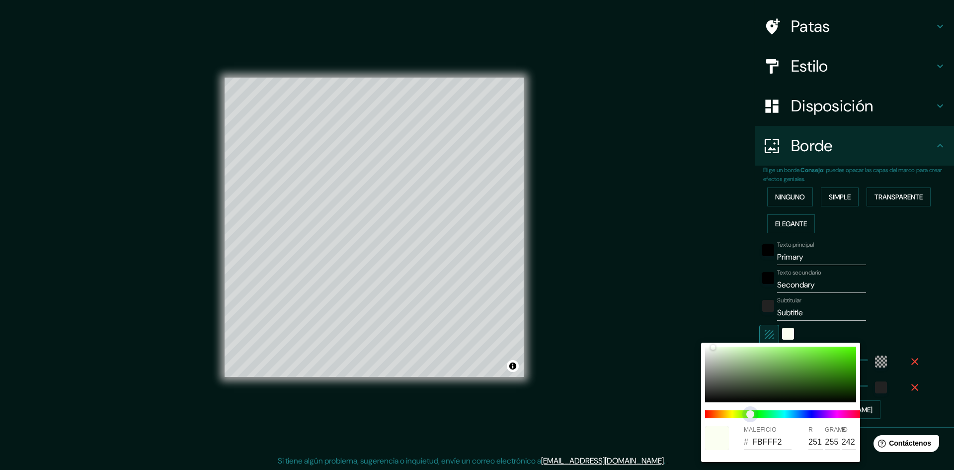
type input "F6FFF2"
type input "246"
type input "F3FFF2"
type input "243"
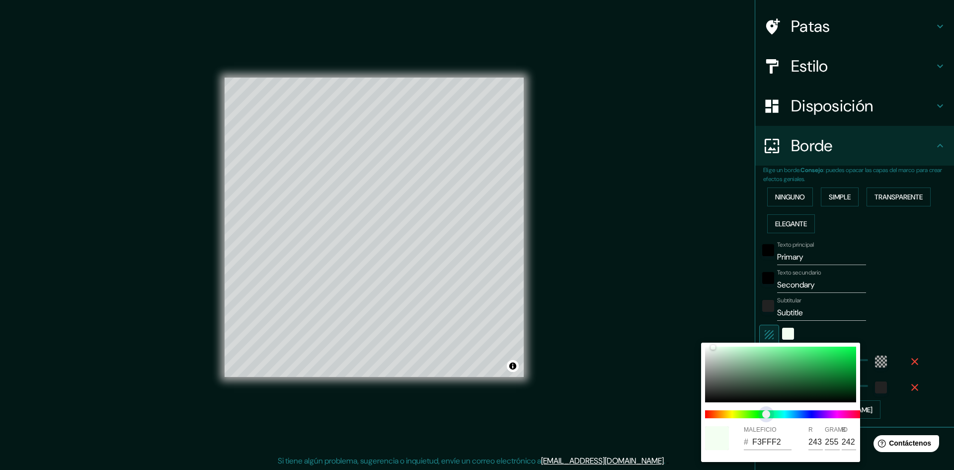
type input "F2FFF6"
type input "242"
type input "246"
type input "F2FFFB"
type input "251"
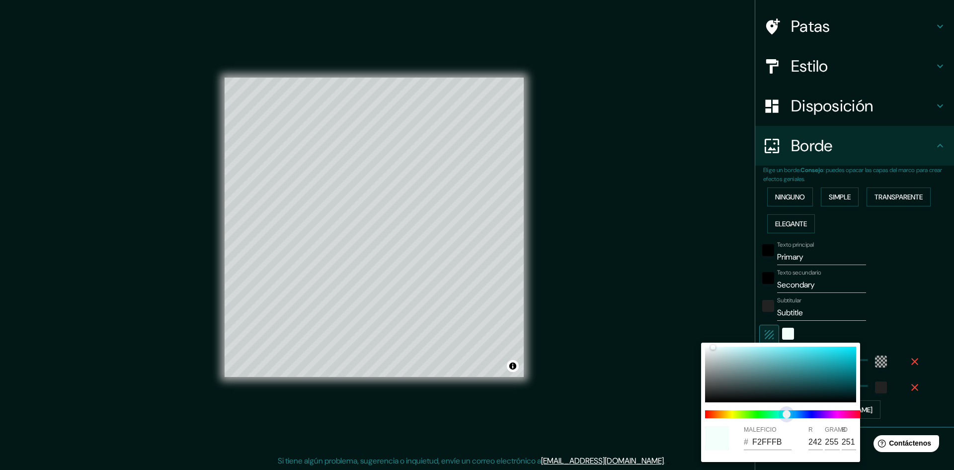
type input "F2FEFF"
type input "254"
type input "255"
type input "F2FBFF"
type input "251"
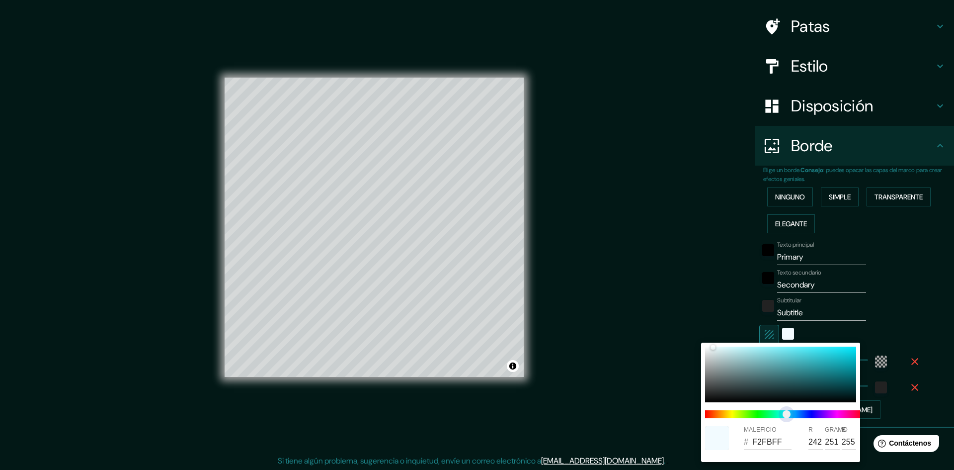
type input "F2FAFF"
type input "250"
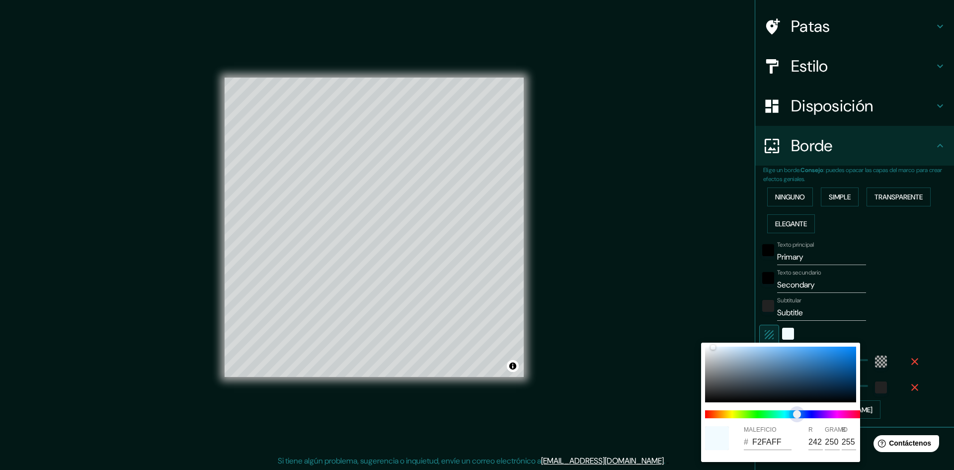
type input "F2F9FF"
type input "249"
drag, startPoint x: 707, startPoint y: 411, endPoint x: 798, endPoint y: 411, distance: 91.0
click at [798, 411] on span "control deslizante de color" at bounding box center [797, 414] width 8 height 8
type input "CEDBE6"
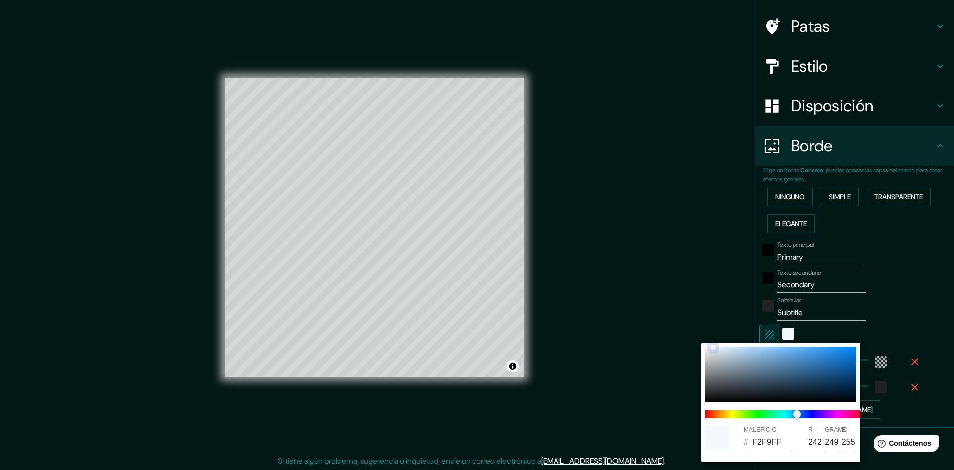
type input "206"
type input "219"
type input "230"
type input "C6D4E1"
type input "198"
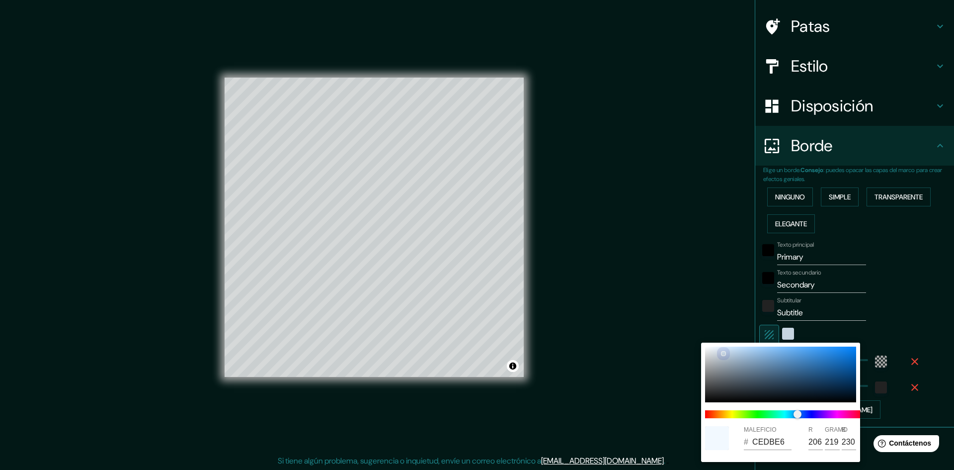
type input "212"
type input "225"
type input "B6C5D3"
type input "182"
type input "197"
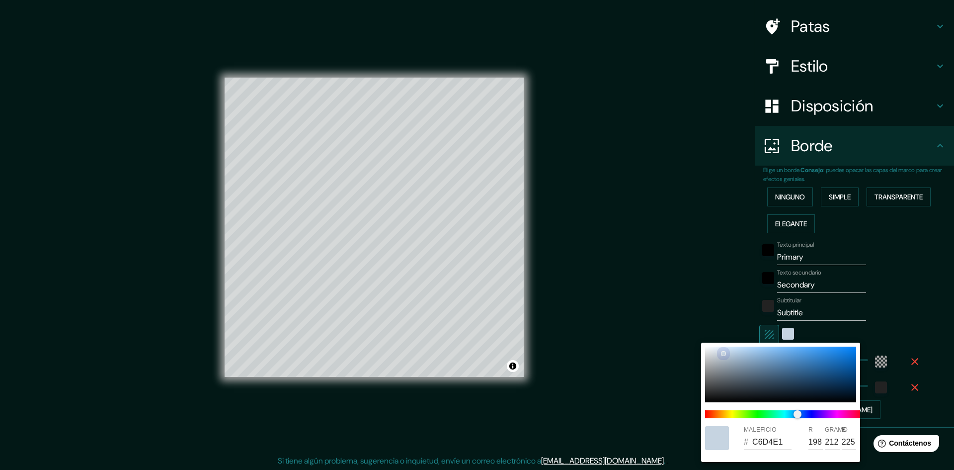
type input "211"
type input "A0B2C3"
type input "160"
type input "178"
type input "195"
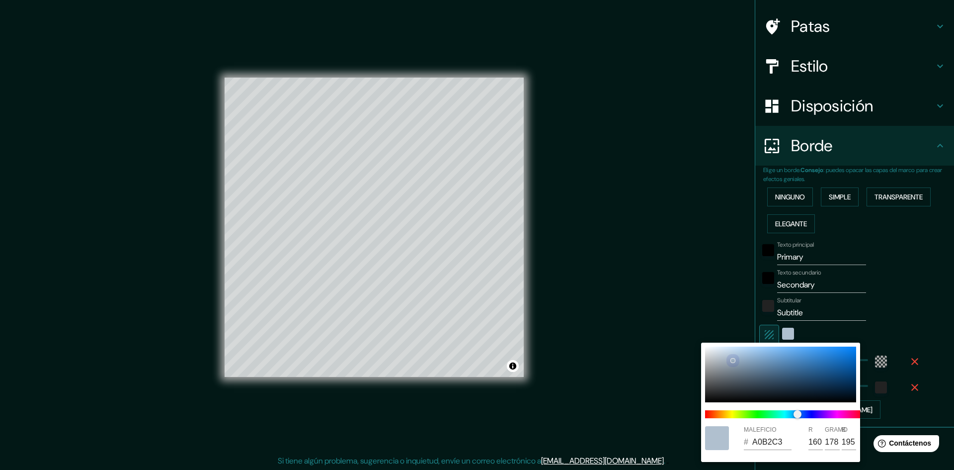
type input "96A9BA"
type input "150"
type input "169"
type input "186"
type input "8496A5"
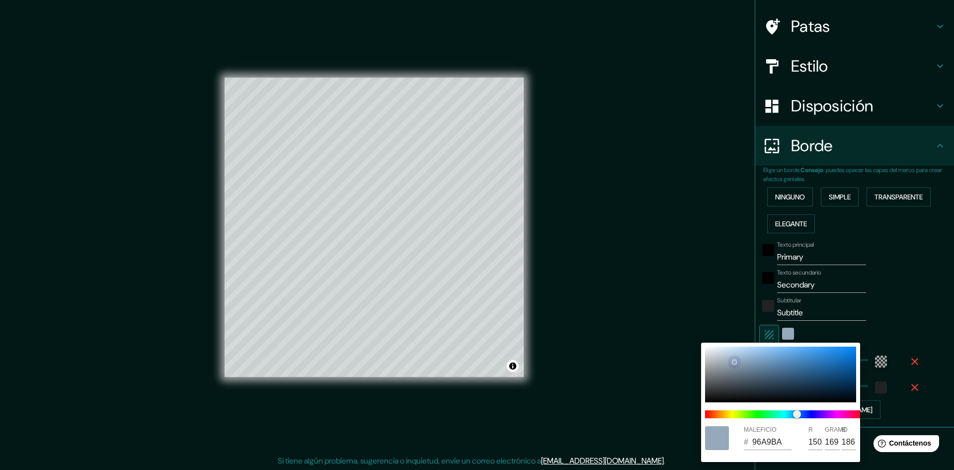
type input "132"
type input "150"
type input "165"
type input "7F92A1"
type input "127"
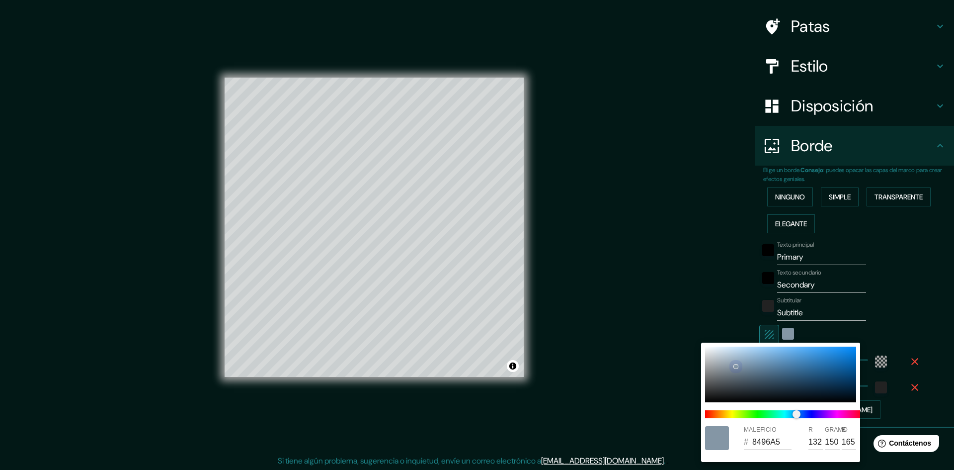
type input "146"
type input "161"
type input "899EAF"
type input "137"
type input "158"
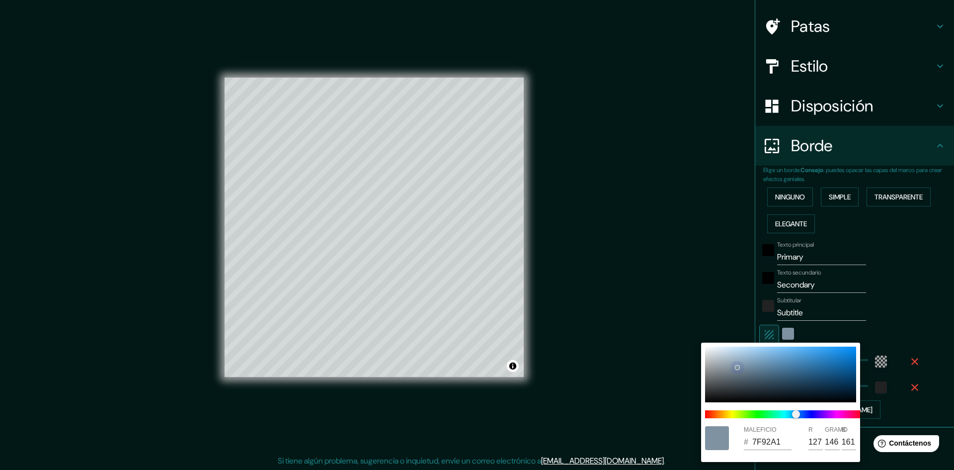
type input "175"
type input "94A9BA"
type input "148"
type input "169"
type input "186"
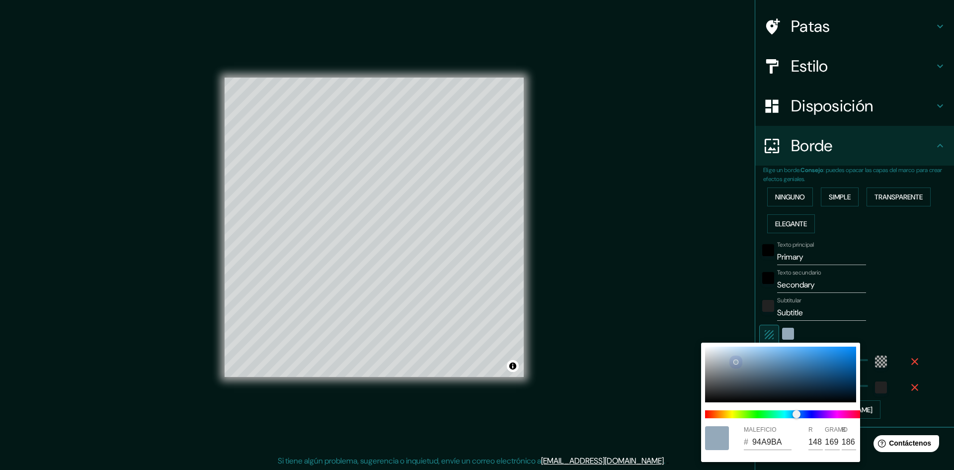
drag, startPoint x: 713, startPoint y: 347, endPoint x: 736, endPoint y: 361, distance: 27.2
click at [736, 361] on div at bounding box center [736, 362] width 4 height 4
click at [675, 329] on div at bounding box center [477, 235] width 954 height 470
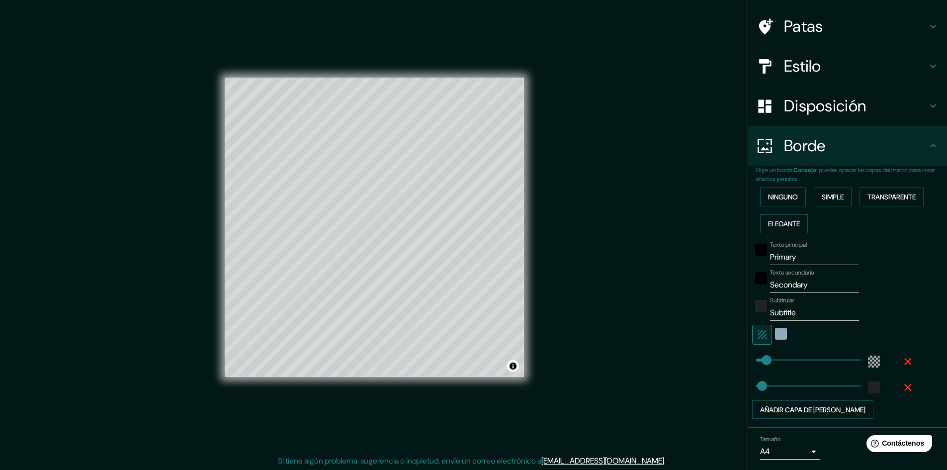
click at [794, 260] on input "Primary" at bounding box center [814, 257] width 89 height 16
type input "P"
type input "MAPA BASE"
click at [802, 286] on input "Secondary" at bounding box center [814, 285] width 89 height 16
type input "S"
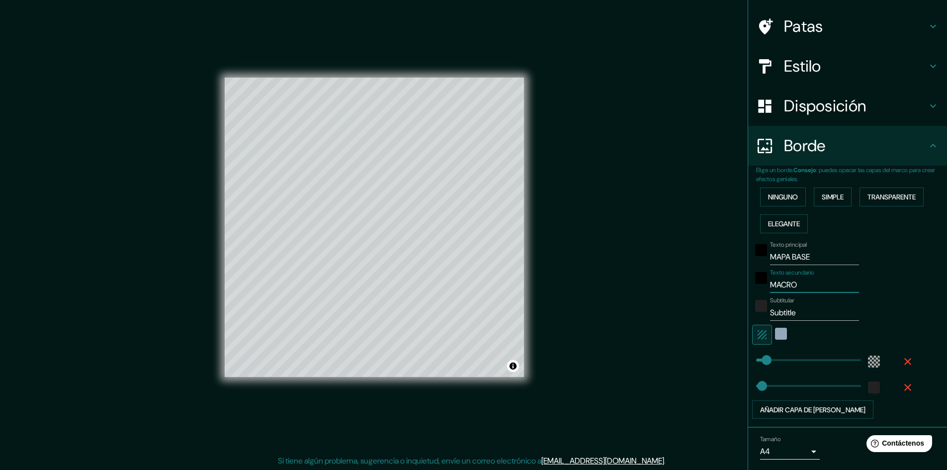
type input "MACRO"
click at [793, 314] on input "Subtitle" at bounding box center [814, 313] width 89 height 16
type input "S"
type input "AV. [PERSON_NAME] - [PERSON_NAME]"
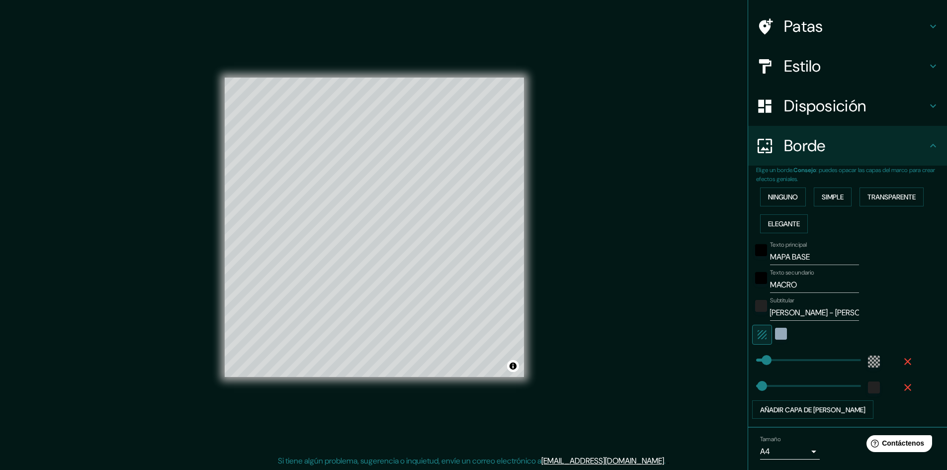
scroll to position [0, 0]
click at [828, 196] on font "Simple" at bounding box center [833, 196] width 22 height 9
click at [886, 197] on font "Transparente" at bounding box center [891, 196] width 48 height 9
click at [825, 194] on font "Simple" at bounding box center [833, 196] width 22 height 9
click at [795, 258] on input "Primary" at bounding box center [814, 257] width 89 height 16
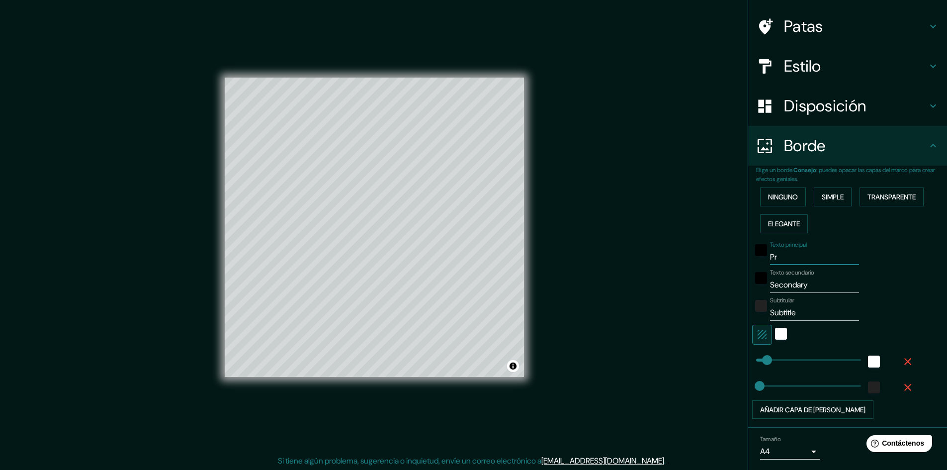
type input "P"
type input "MAPA BASE"
click at [805, 287] on input "Secondary" at bounding box center [814, 285] width 89 height 16
type input "S"
type input "MACRO"
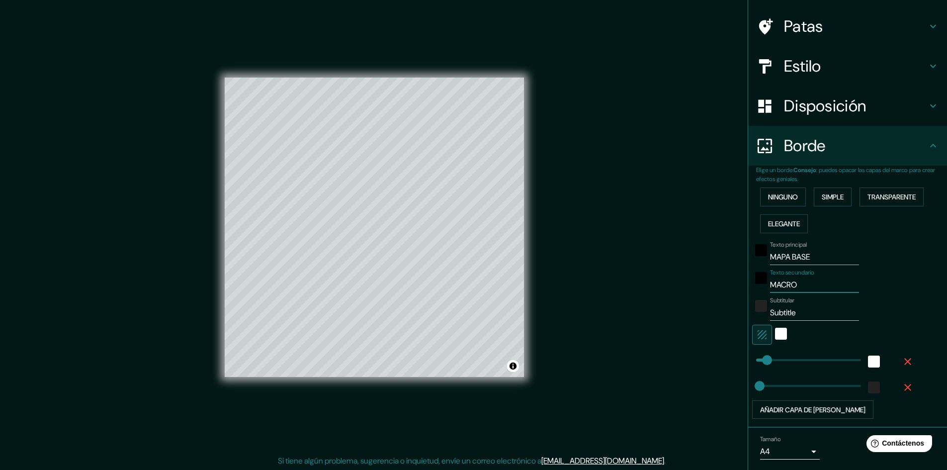
click at [800, 316] on input "Subtitle" at bounding box center [814, 313] width 89 height 16
type input "S"
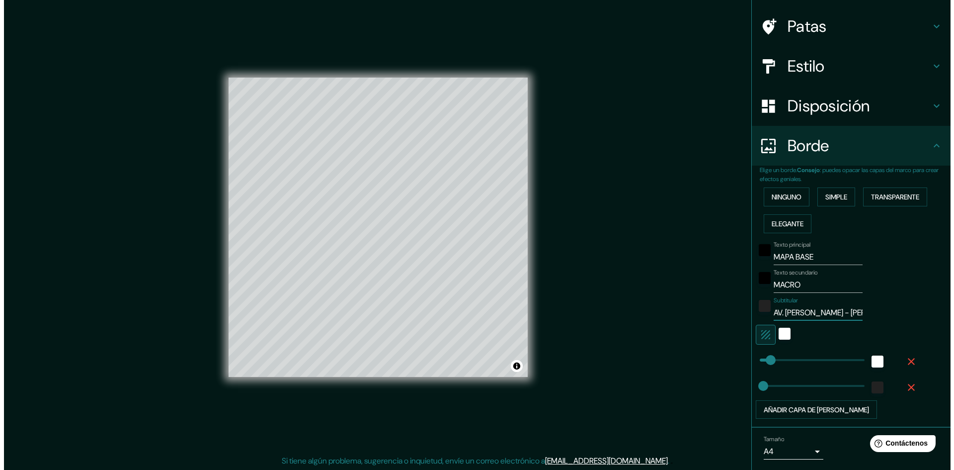
scroll to position [0, 12]
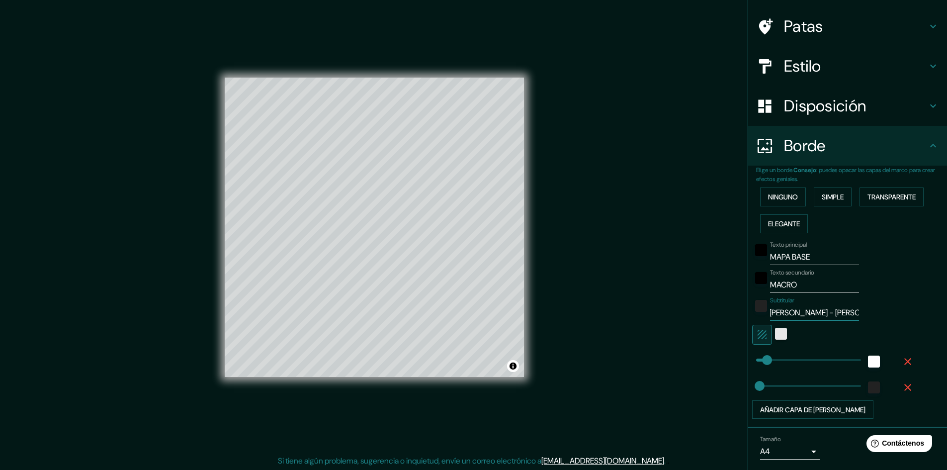
type input "AV. [PERSON_NAME] - [PERSON_NAME]"
click at [775, 336] on div "blanco" at bounding box center [781, 334] width 12 height 12
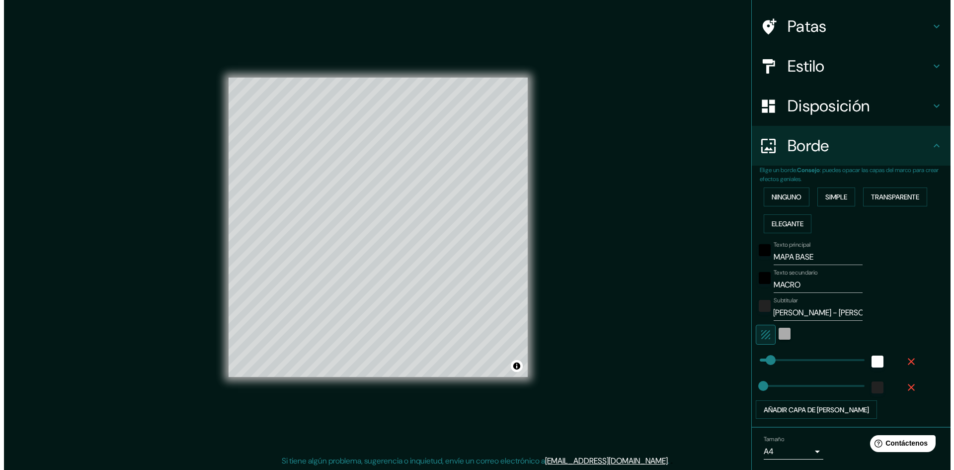
scroll to position [0, 0]
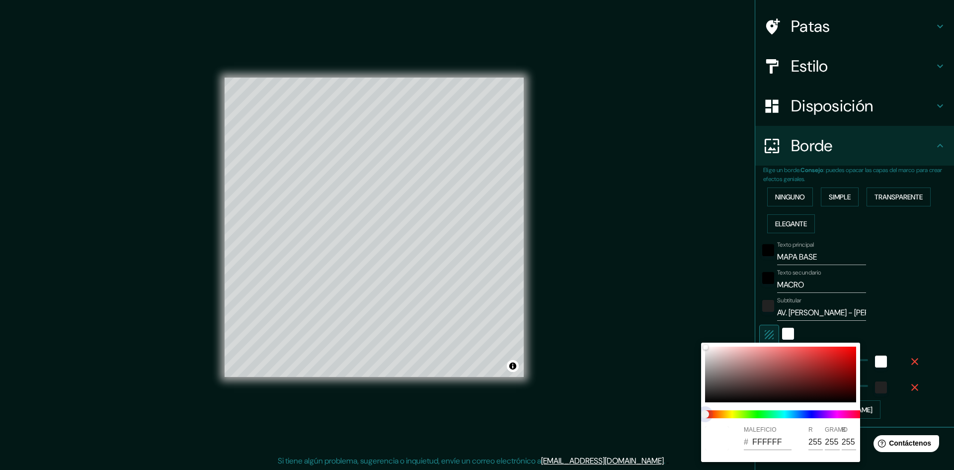
drag, startPoint x: 705, startPoint y: 411, endPoint x: 799, endPoint y: 415, distance: 94.0
click at [799, 415] on span at bounding box center [784, 414] width 159 height 8
click at [733, 415] on span at bounding box center [784, 414] width 159 height 8
click at [721, 411] on span at bounding box center [784, 414] width 159 height 8
drag, startPoint x: 707, startPoint y: 413, endPoint x: 720, endPoint y: 397, distance: 20.9
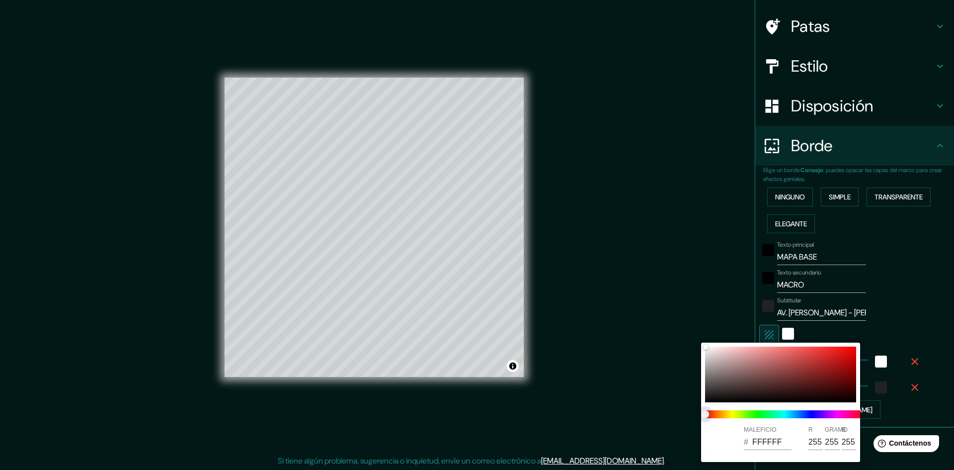
click at [721, 412] on span at bounding box center [784, 414] width 159 height 8
type input "D8CECE"
type input "216"
type input "206"
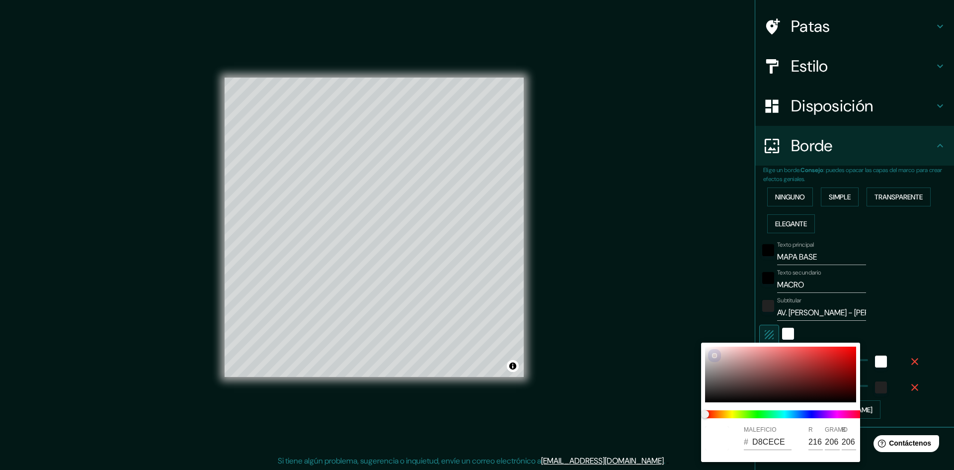
type input "D8CACA"
type input "202"
drag, startPoint x: 707, startPoint y: 346, endPoint x: 715, endPoint y: 355, distance: 12.0
click at [715, 355] on div at bounding box center [715, 355] width 4 height 4
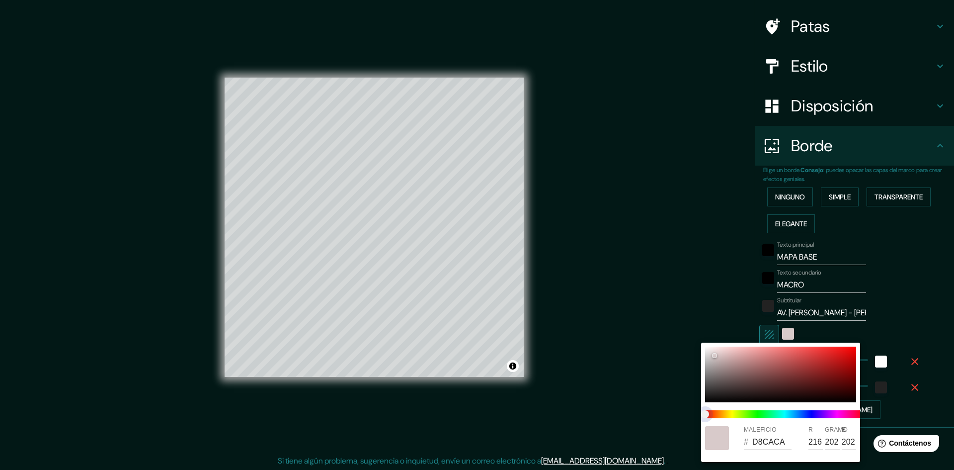
type input "D9CDCC"
type input "217"
type input "205"
type input "204"
type input "D9D2CC"
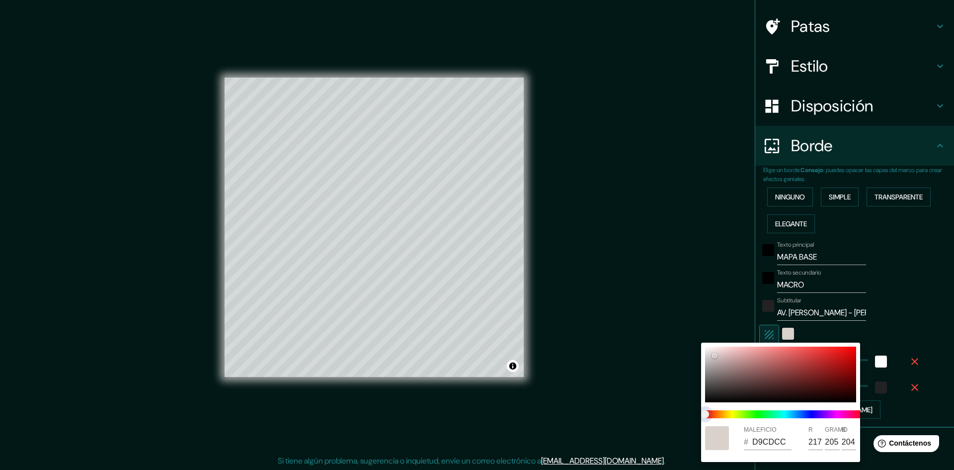
type input "210"
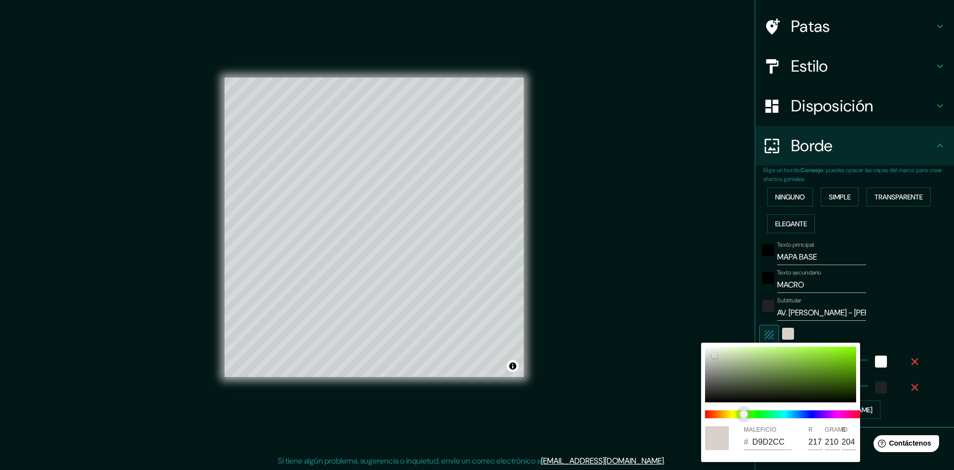
type input "D3D9CC"
type input "211"
type input "217"
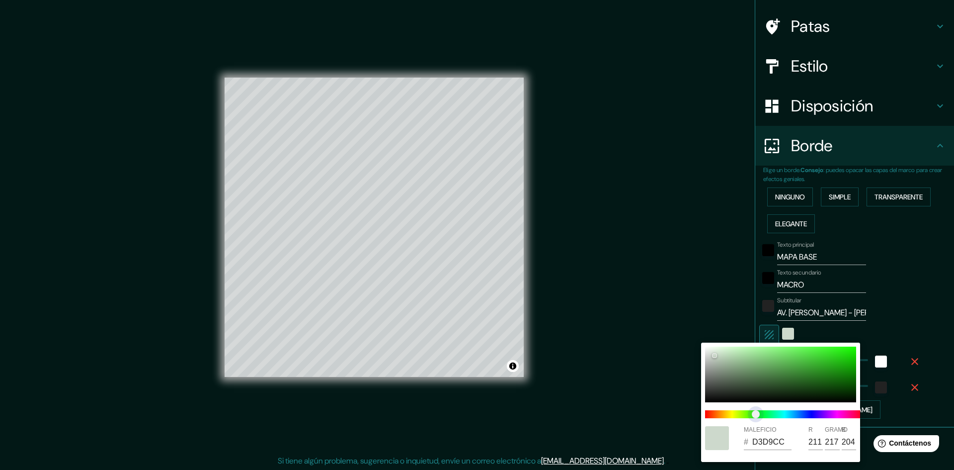
type input "CDD9CC"
type input "205"
type input "CCD9CF"
type input "204"
type input "207"
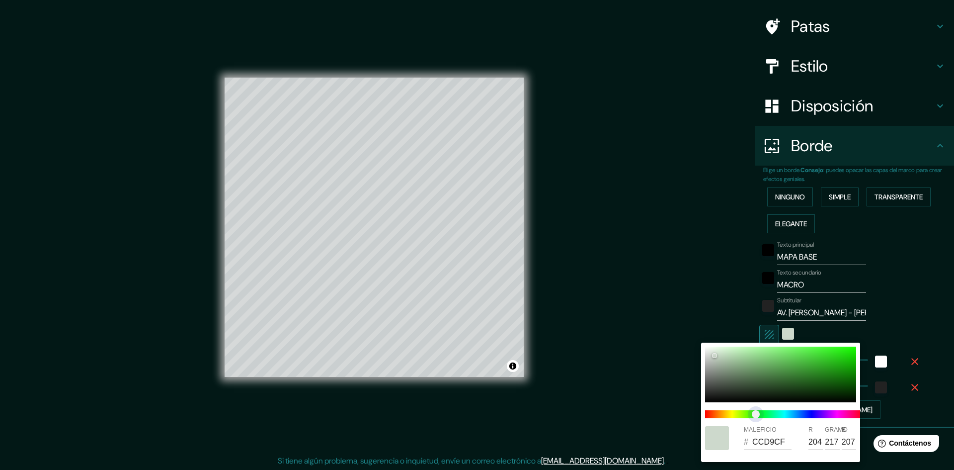
type input "CCD9D5"
type input "213"
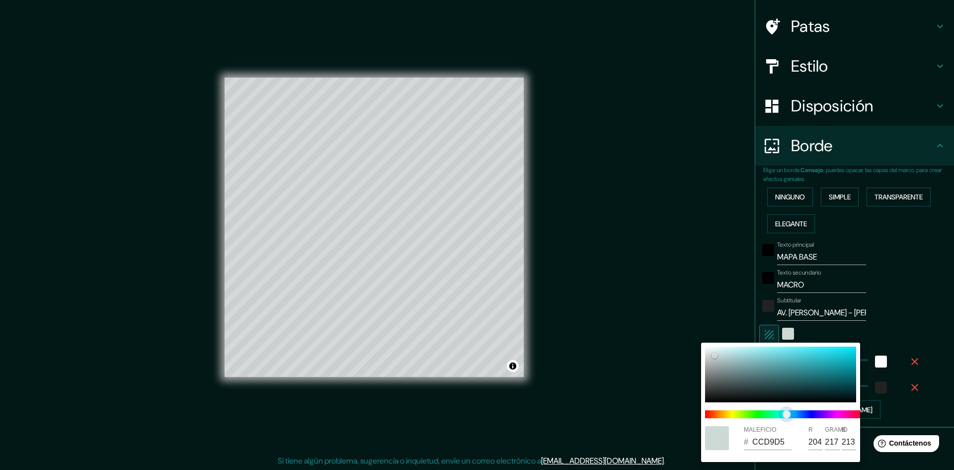
type input "CCD8D9"
type input "216"
type input "217"
type input "CCD7D9"
type input "215"
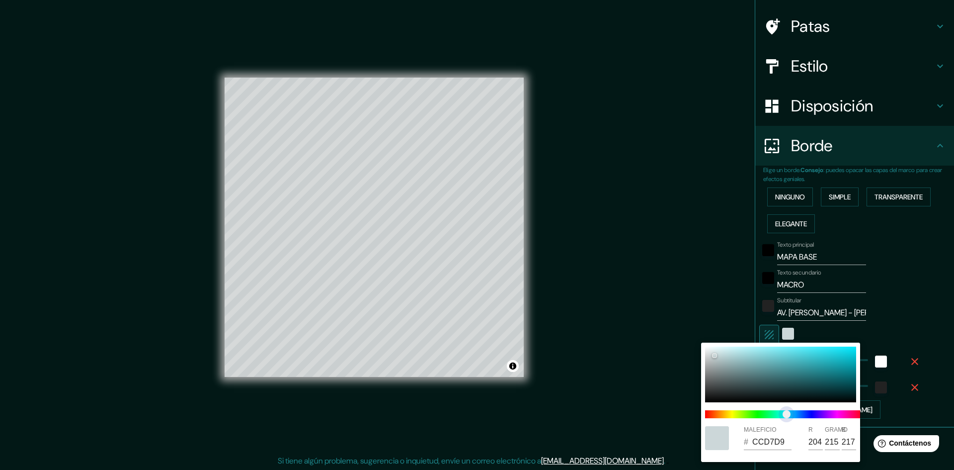
type input "CCD5D9"
type input "213"
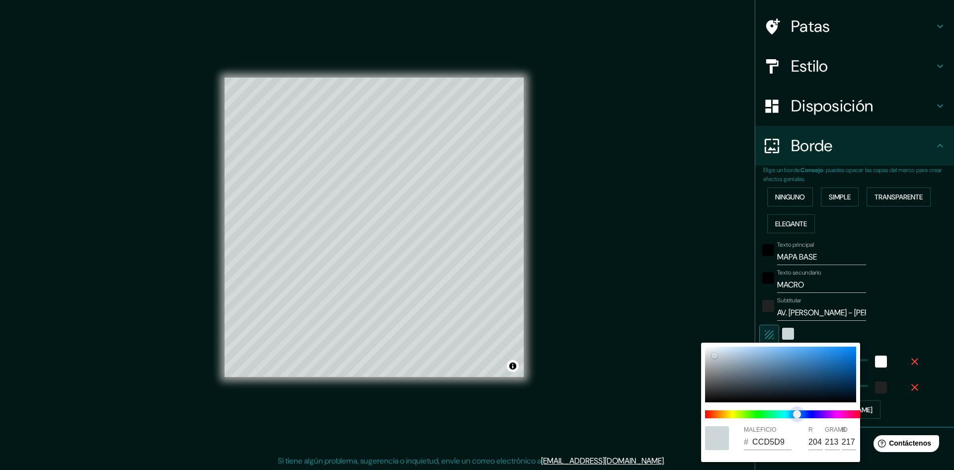
type input "CCD3D9"
type input "211"
type input "CCD4D9"
type input "212"
type input "CCD2D9"
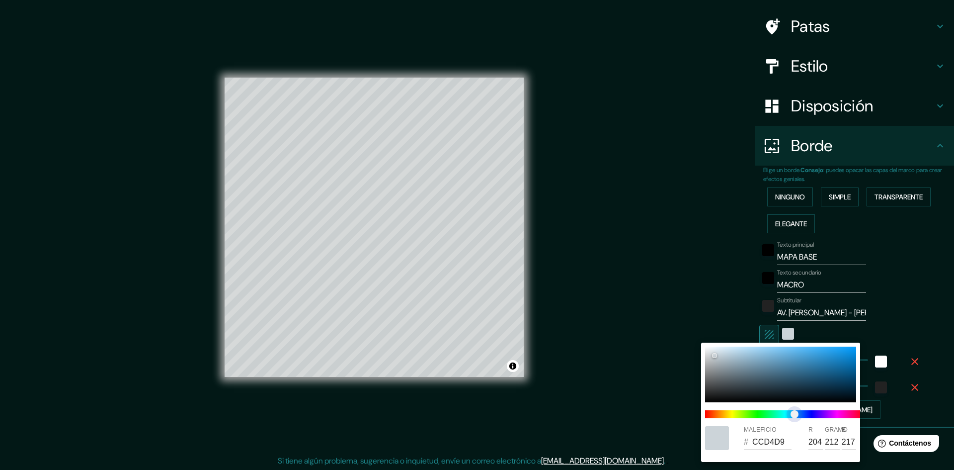
type input "210"
drag, startPoint x: 706, startPoint y: 415, endPoint x: 798, endPoint y: 411, distance: 91.5
click at [798, 411] on span "control deslizante de color" at bounding box center [799, 414] width 8 height 8
type input "B4BECA"
type input "180"
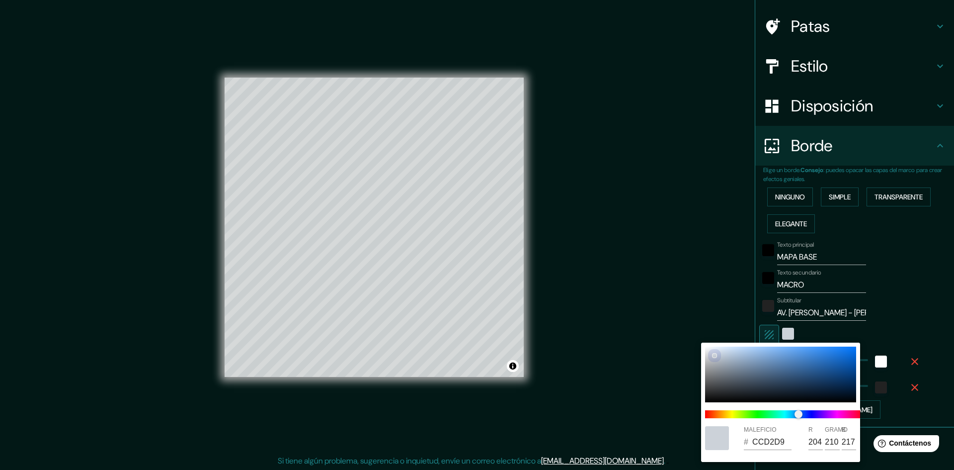
type input "190"
type input "202"
type input "9BADC3"
type input "155"
type input "173"
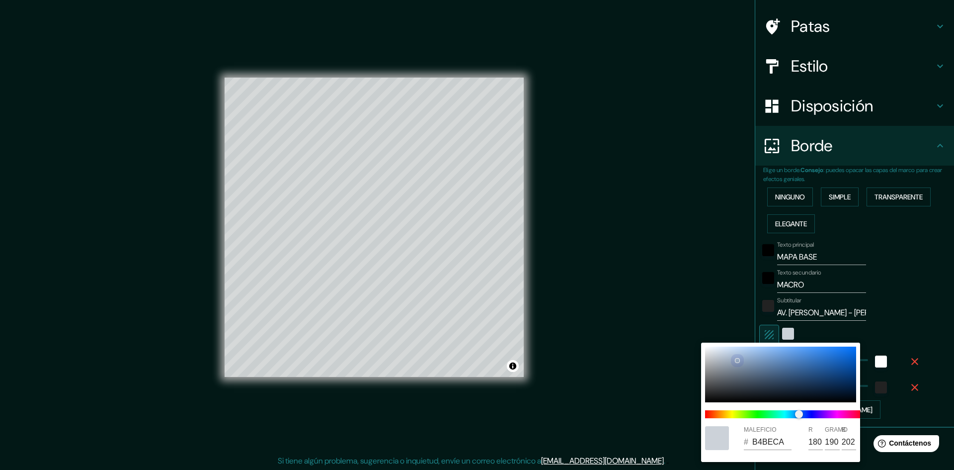
type input "195"
type input "94ABC8"
type input "148"
type input "171"
type input "200"
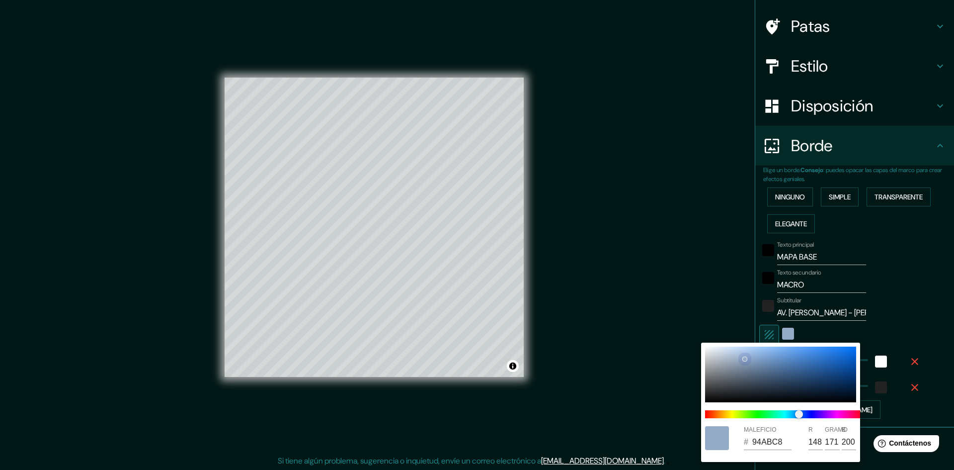
type input "8CA7C8"
type input "140"
type input "167"
drag, startPoint x: 715, startPoint y: 356, endPoint x: 747, endPoint y: 352, distance: 32.6
click at [747, 352] on div at bounding box center [748, 352] width 4 height 4
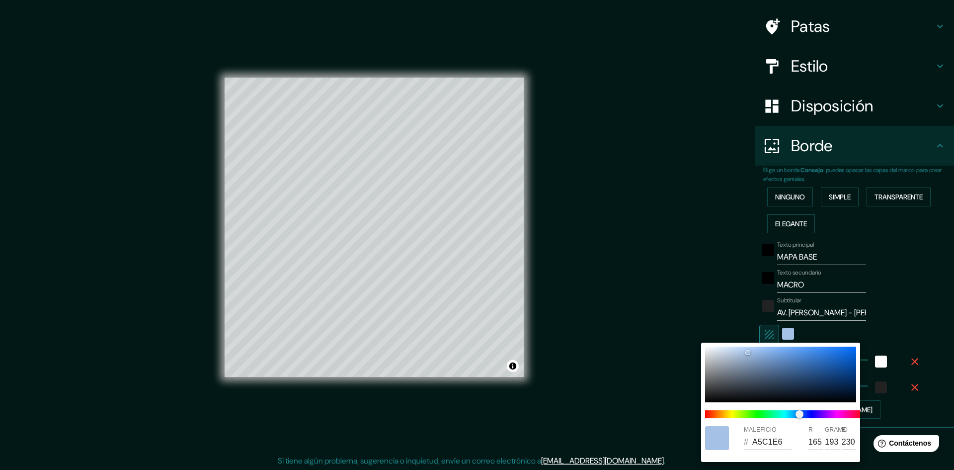
click at [626, 300] on div at bounding box center [477, 235] width 954 height 470
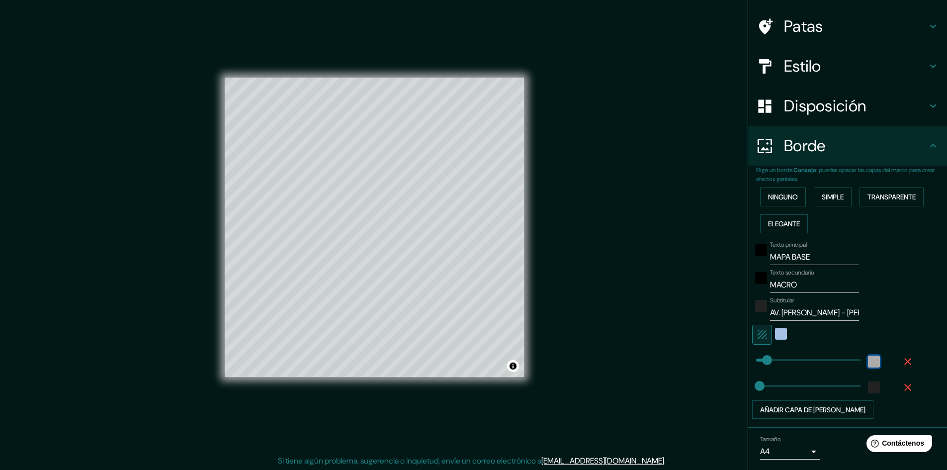
click at [868, 362] on div "blanco" at bounding box center [874, 361] width 12 height 12
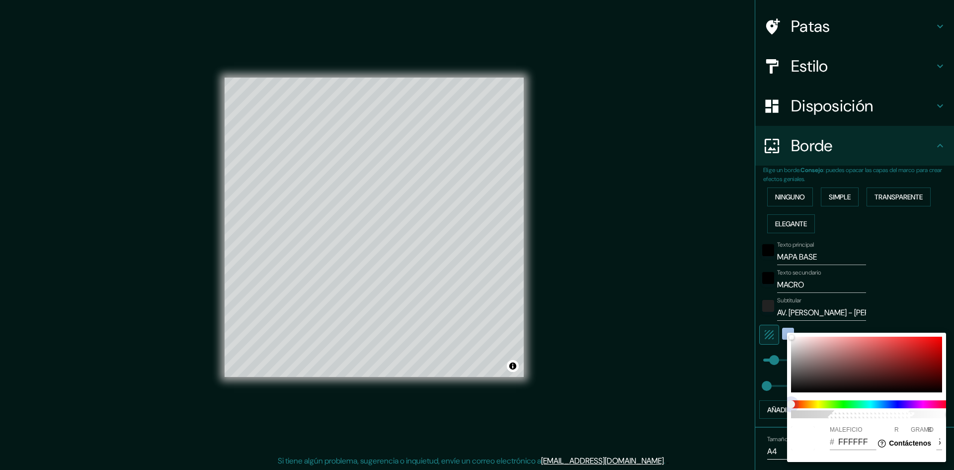
drag, startPoint x: 792, startPoint y: 402, endPoint x: 877, endPoint y: 408, distance: 85.7
click at [877, 408] on span at bounding box center [870, 404] width 159 height 8
click at [885, 403] on span at bounding box center [870, 404] width 159 height 8
drag, startPoint x: 792, startPoint y: 337, endPoint x: 798, endPoint y: 373, distance: 36.2
click at [794, 339] on div at bounding box center [792, 337] width 4 height 4
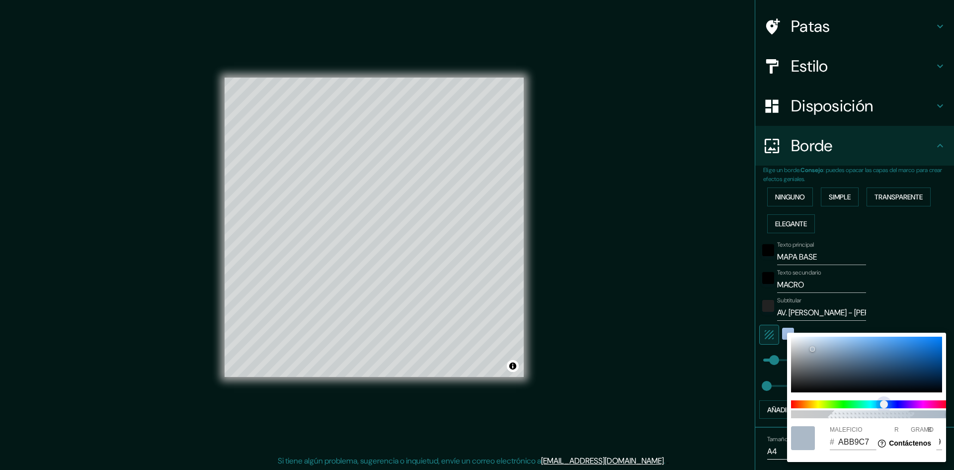
drag, startPoint x: 794, startPoint y: 402, endPoint x: 884, endPoint y: 404, distance: 90.5
click at [884, 404] on span "control deslizante de color" at bounding box center [884, 404] width 8 height 8
drag, startPoint x: 813, startPoint y: 349, endPoint x: 904, endPoint y: 374, distance: 94.8
click at [904, 374] on div at bounding box center [905, 375] width 4 height 4
click at [925, 412] on span "100" at bounding box center [870, 414] width 159 height 8
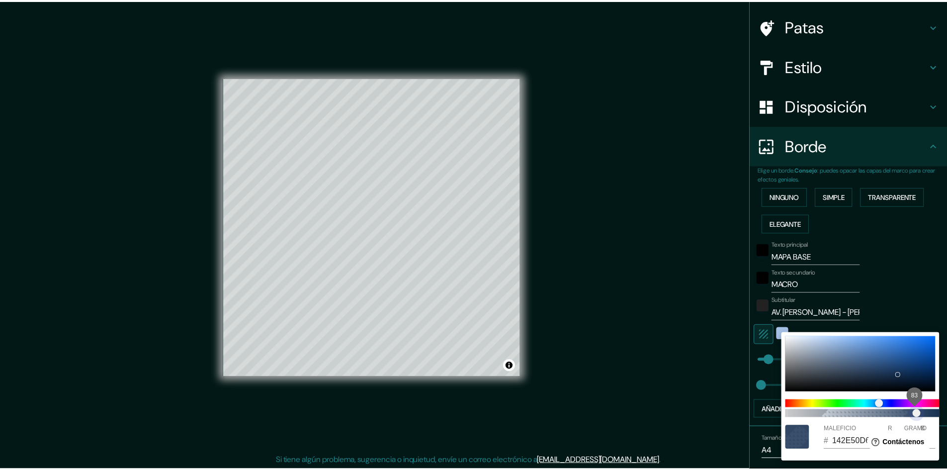
scroll to position [0, 8]
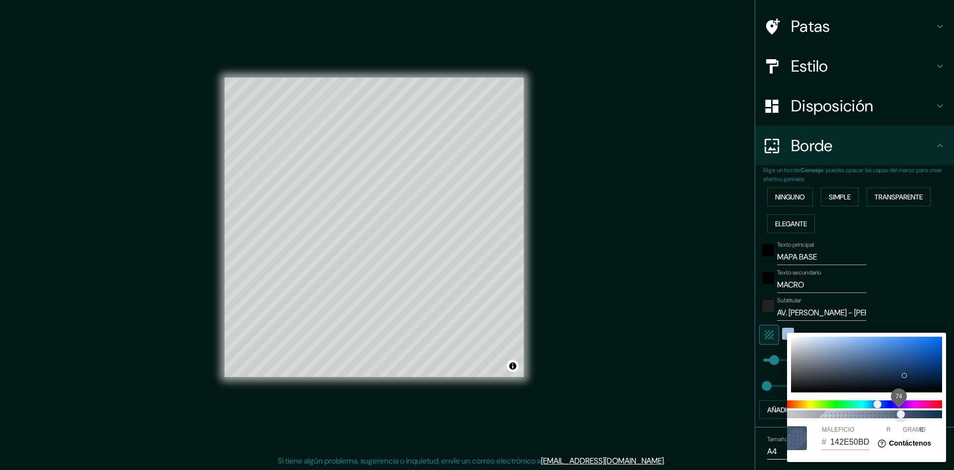
drag, startPoint x: 916, startPoint y: 413, endPoint x: 901, endPoint y: 412, distance: 15.4
click at [901, 412] on span "74" at bounding box center [901, 414] width 8 height 8
click at [779, 333] on div at bounding box center [477, 235] width 954 height 470
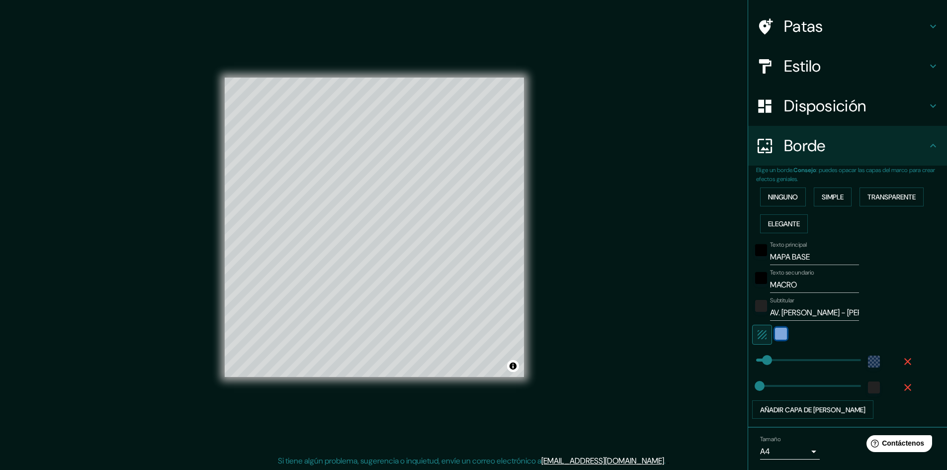
click at [775, 335] on div "color-A5C1E6" at bounding box center [781, 334] width 12 height 12
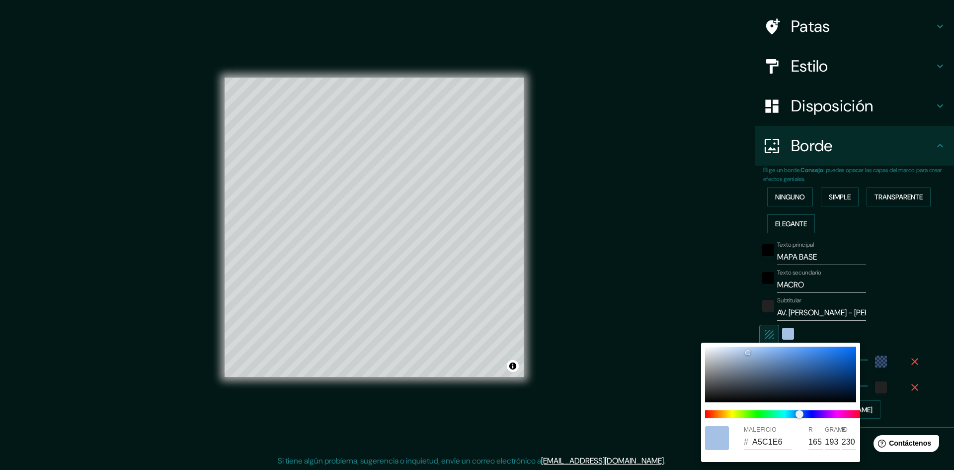
click at [701, 320] on div at bounding box center [477, 235] width 954 height 470
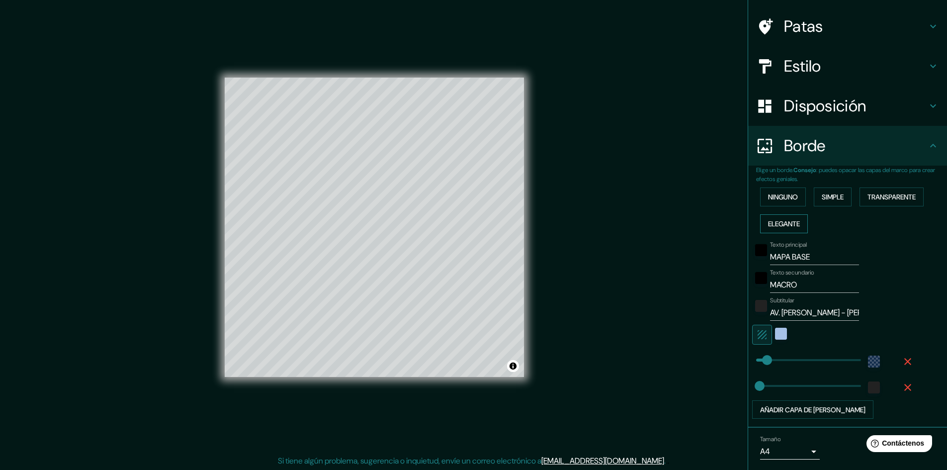
click at [792, 228] on font "Elegante" at bounding box center [784, 223] width 32 height 13
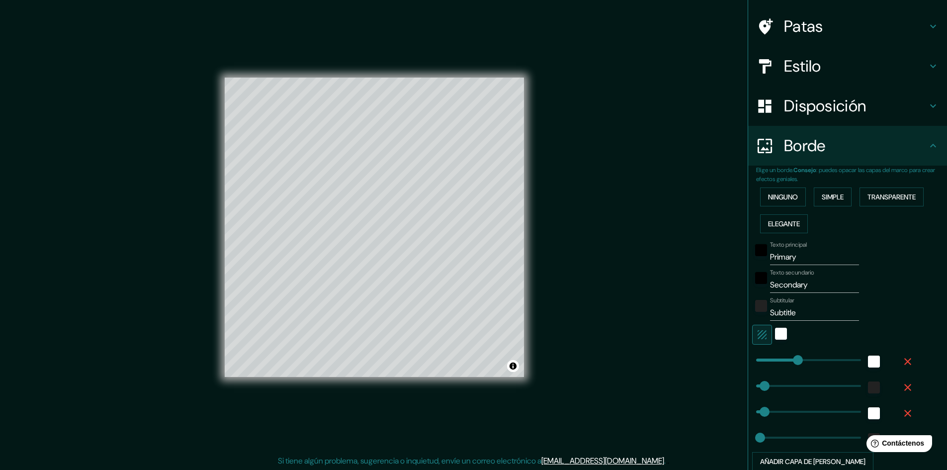
click at [793, 256] on input "Primary" at bounding box center [814, 257] width 89 height 16
click at [802, 284] on input "Secondary" at bounding box center [814, 285] width 89 height 16
click at [796, 312] on input "Subtitle" at bounding box center [814, 313] width 89 height 16
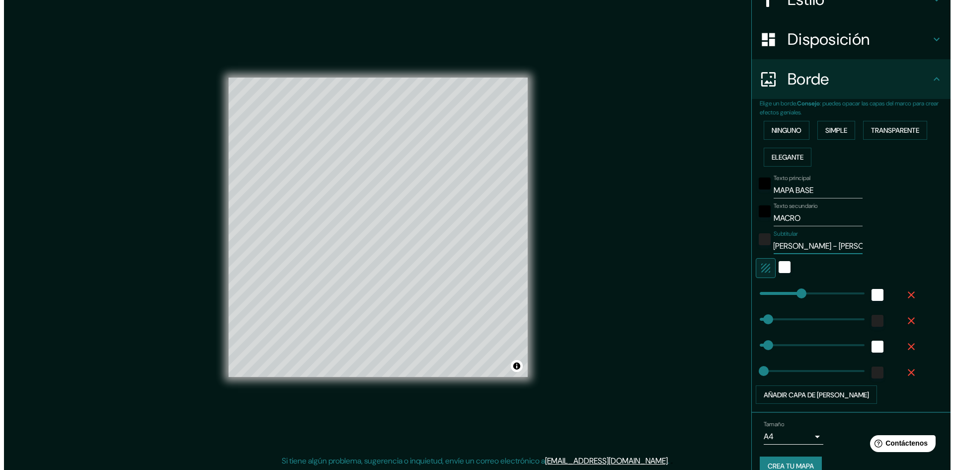
scroll to position [0, 0]
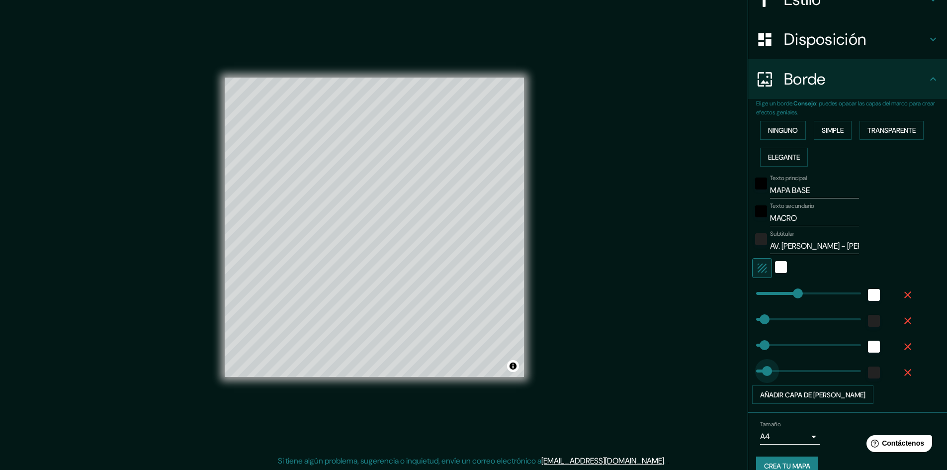
drag, startPoint x: 754, startPoint y: 371, endPoint x: 759, endPoint y: 372, distance: 5.5
drag, startPoint x: 759, startPoint y: 372, endPoint x: 750, endPoint y: 373, distance: 9.5
drag, startPoint x: 758, startPoint y: 345, endPoint x: 764, endPoint y: 346, distance: 6.0
drag, startPoint x: 764, startPoint y: 346, endPoint x: 755, endPoint y: 346, distance: 9.0
drag, startPoint x: 763, startPoint y: 319, endPoint x: 756, endPoint y: 321, distance: 7.1
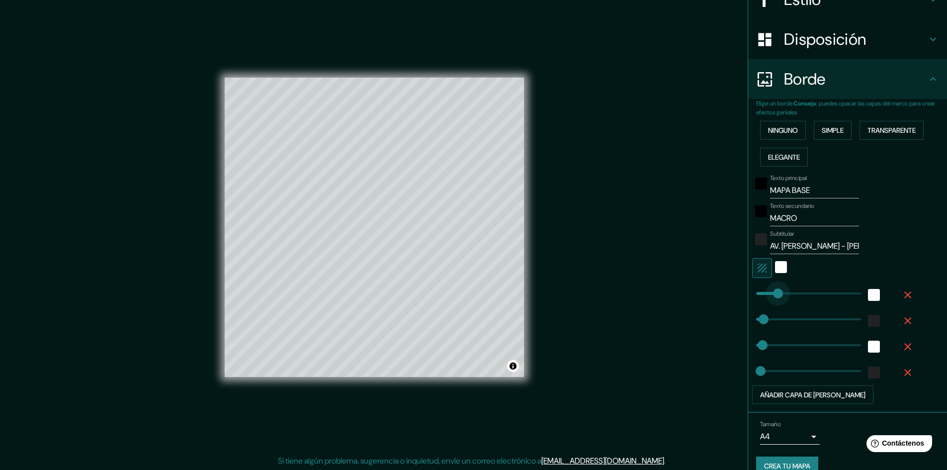
drag, startPoint x: 790, startPoint y: 290, endPoint x: 770, endPoint y: 293, distance: 20.0
drag, startPoint x: 770, startPoint y: 293, endPoint x: 765, endPoint y: 293, distance: 5.5
click at [868, 294] on div "white" at bounding box center [874, 295] width 12 height 12
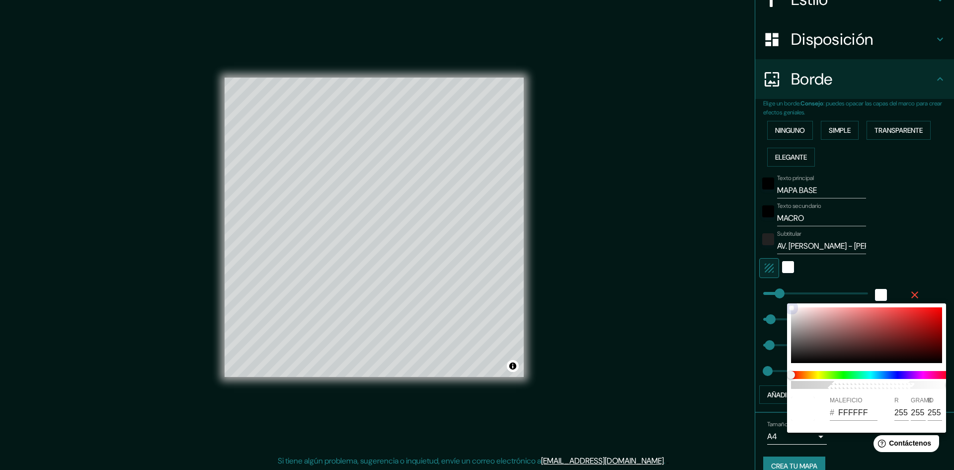
click at [807, 311] on div at bounding box center [866, 335] width 151 height 56
click at [888, 374] on span at bounding box center [870, 375] width 159 height 8
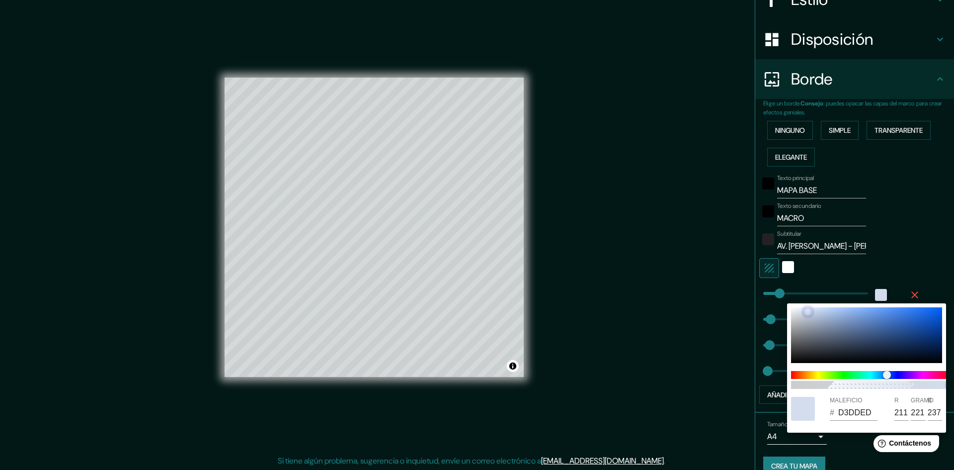
click at [893, 344] on div at bounding box center [866, 335] width 151 height 56
click at [885, 335] on div at bounding box center [866, 335] width 151 height 56
click at [867, 332] on div at bounding box center [866, 335] width 151 height 56
click at [876, 342] on div at bounding box center [866, 335] width 151 height 56
click at [929, 383] on span "100" at bounding box center [870, 385] width 159 height 8
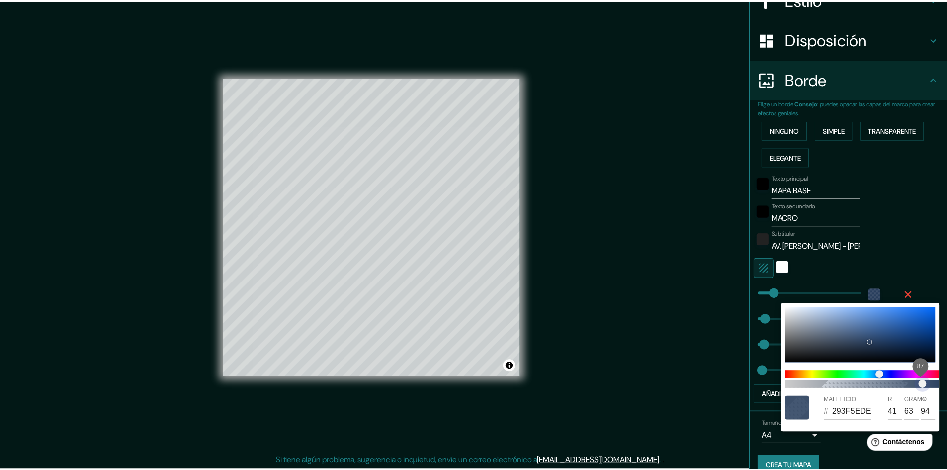
scroll to position [0, 8]
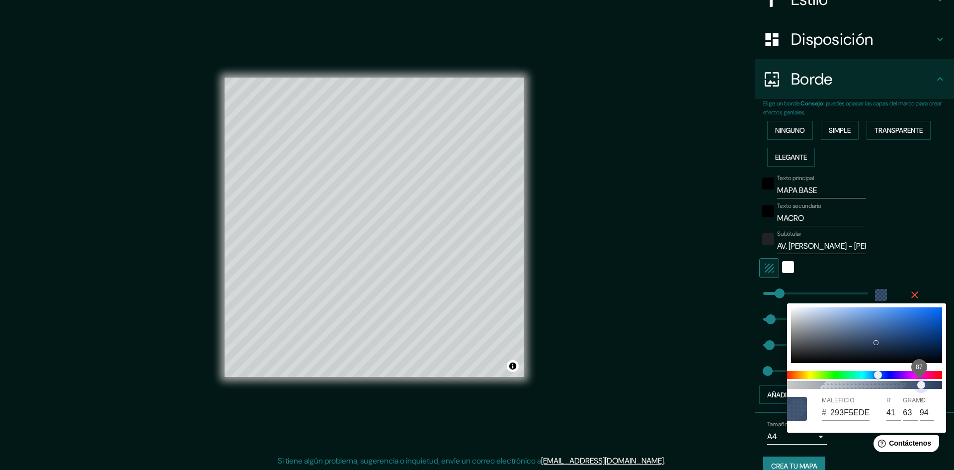
click at [925, 384] on span "87" at bounding box center [921, 385] width 8 height 8
click at [813, 277] on div at bounding box center [477, 235] width 954 height 470
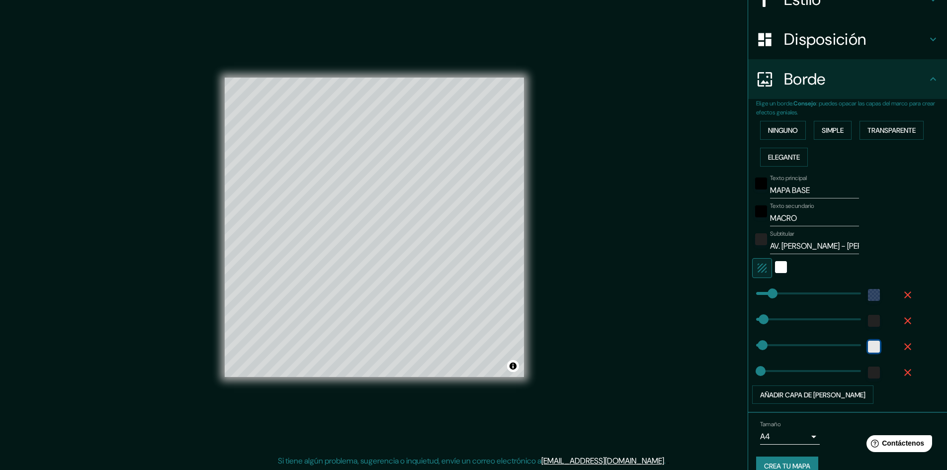
click at [868, 344] on div "blanco" at bounding box center [874, 346] width 12 height 12
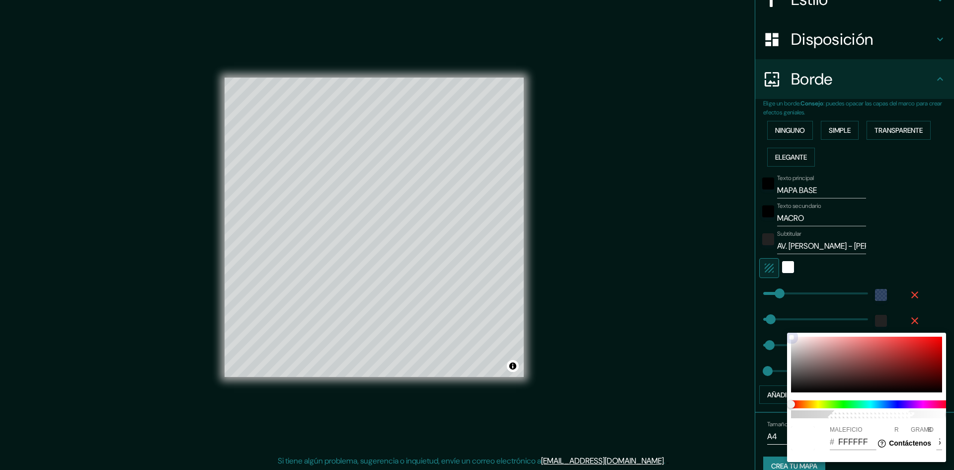
click at [802, 343] on div at bounding box center [866, 364] width 151 height 56
click at [924, 403] on span at bounding box center [870, 404] width 159 height 8
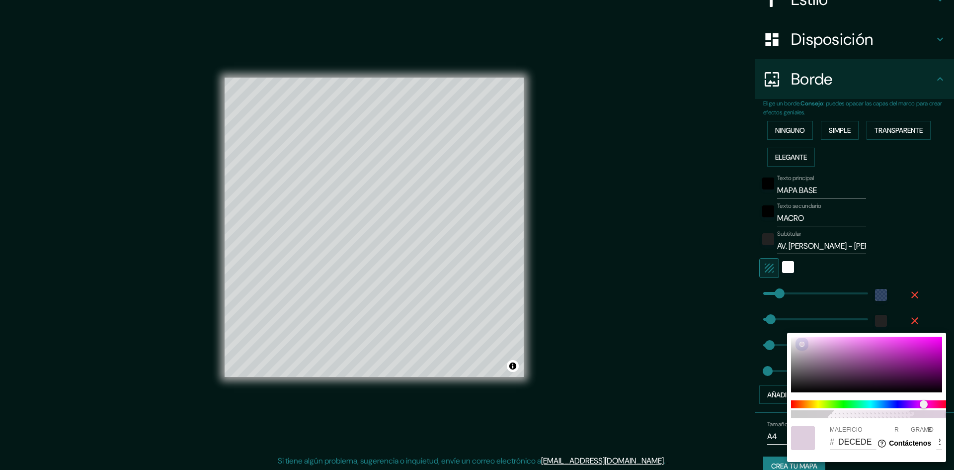
click at [834, 345] on div at bounding box center [866, 364] width 151 height 56
click at [893, 403] on span at bounding box center [870, 404] width 159 height 8
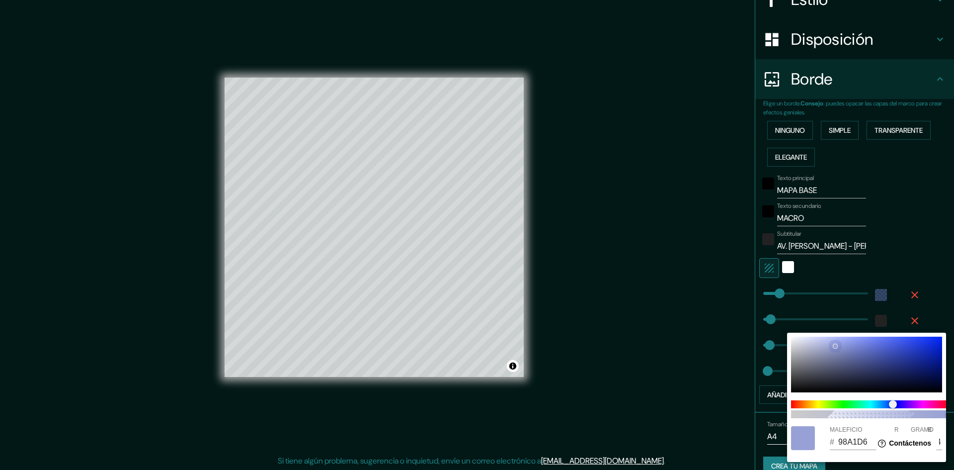
click at [794, 340] on div at bounding box center [866, 364] width 151 height 56
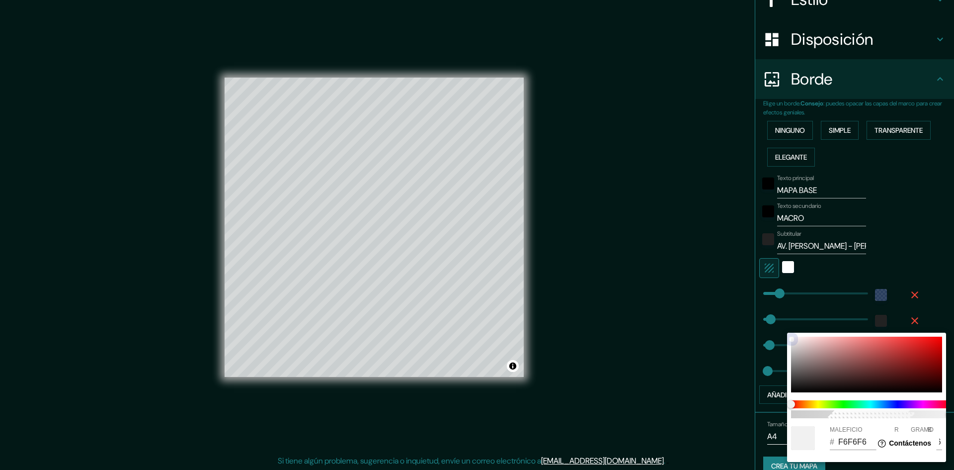
click at [791, 338] on div at bounding box center [792, 339] width 4 height 4
click at [883, 252] on div at bounding box center [477, 235] width 954 height 470
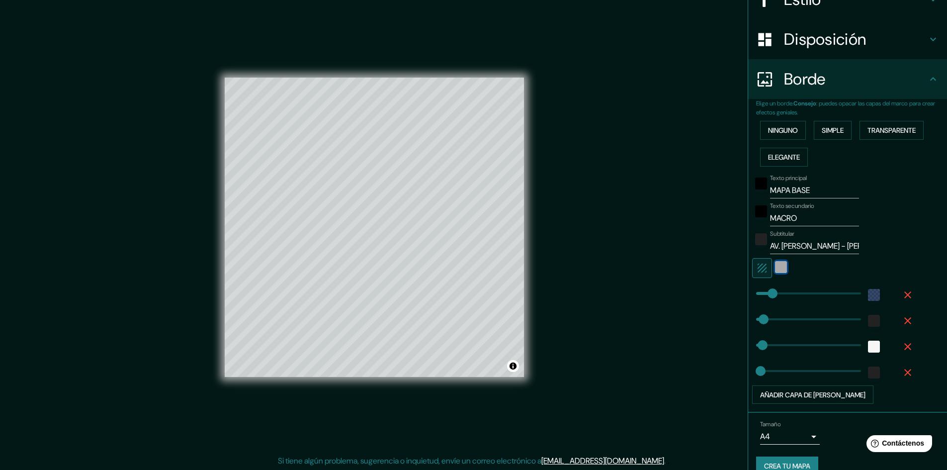
click at [775, 266] on div "blanco" at bounding box center [781, 267] width 12 height 12
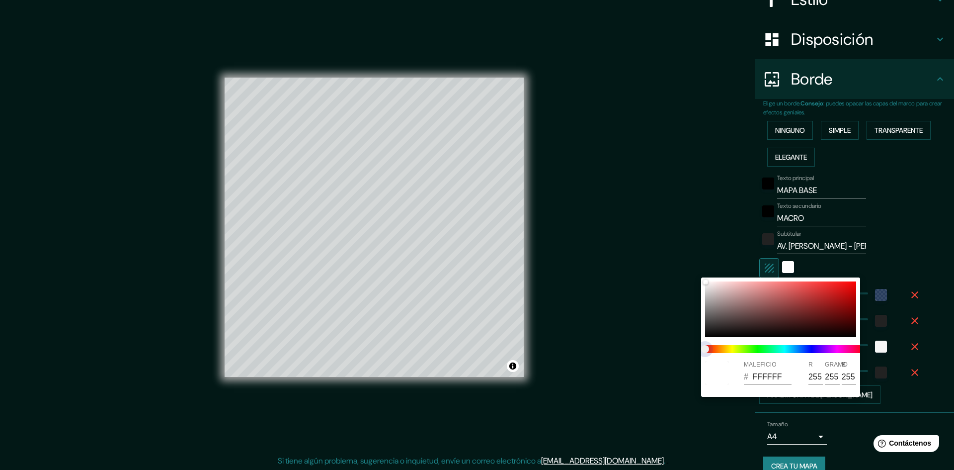
click at [792, 349] on span at bounding box center [784, 349] width 159 height 8
click at [723, 285] on div at bounding box center [780, 309] width 151 height 56
click at [798, 348] on span at bounding box center [784, 349] width 159 height 8
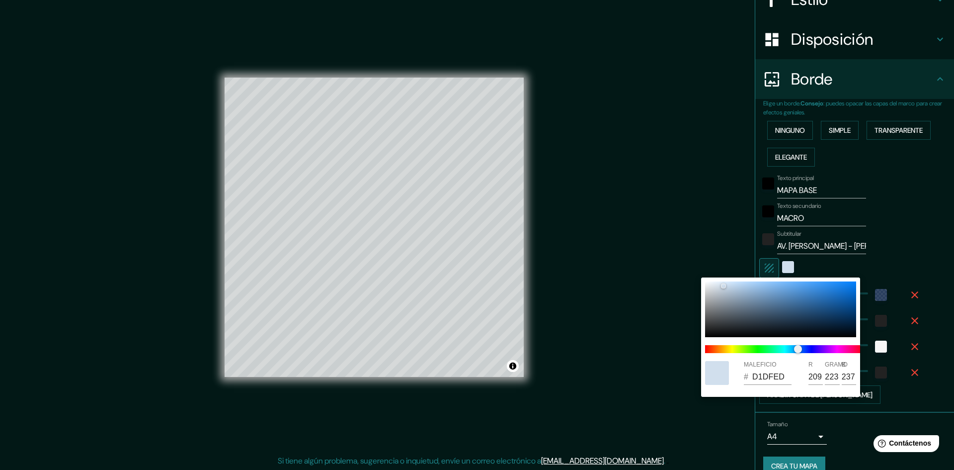
click at [608, 256] on div at bounding box center [477, 235] width 954 height 470
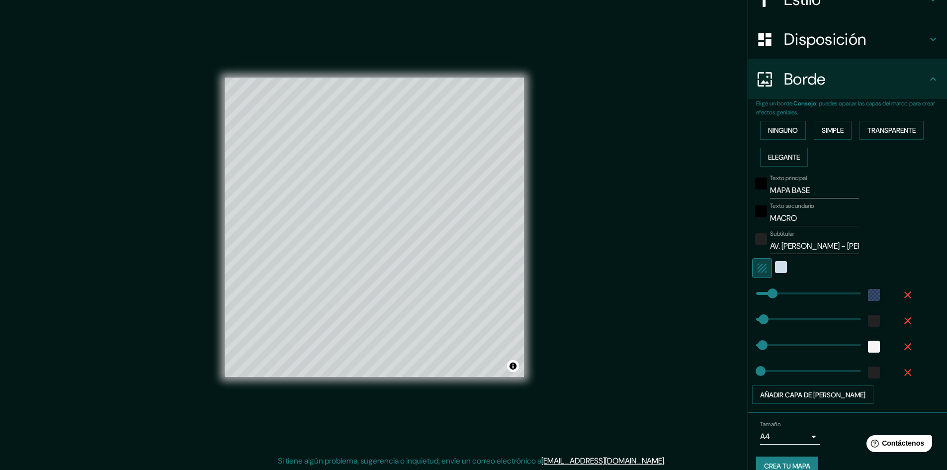
click at [756, 266] on icon "button" at bounding box center [762, 268] width 12 height 12
click at [757, 267] on icon "button" at bounding box center [761, 267] width 9 height 9
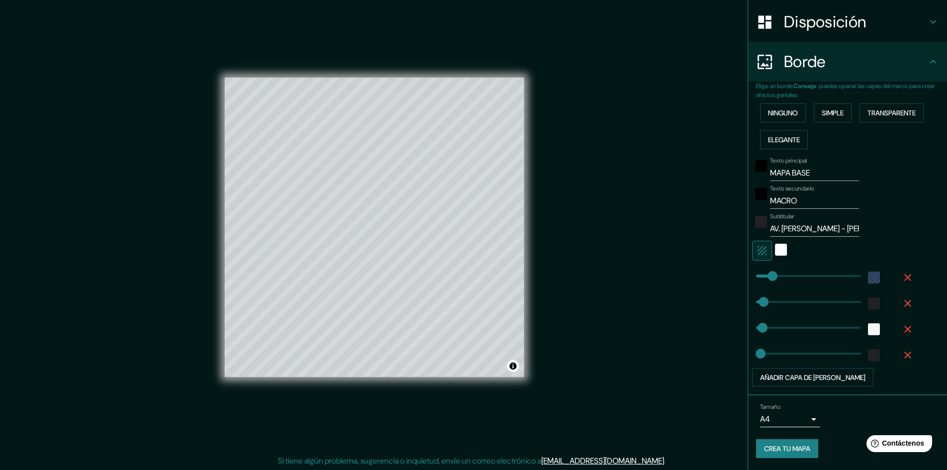
click at [802, 417] on body "Mappin Ubicación Patas Estilo Disposición [PERSON_NAME] un [PERSON_NAME]. Conse…" at bounding box center [473, 235] width 947 height 470
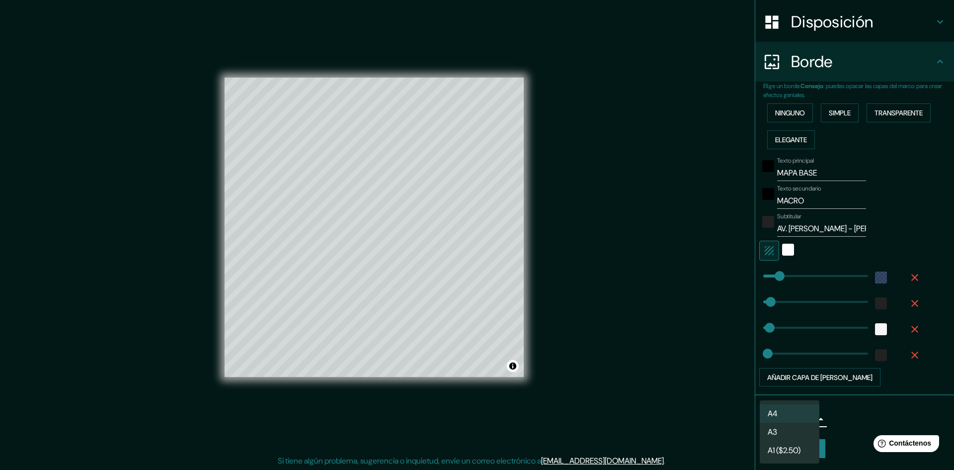
click at [842, 427] on div at bounding box center [477, 235] width 954 height 470
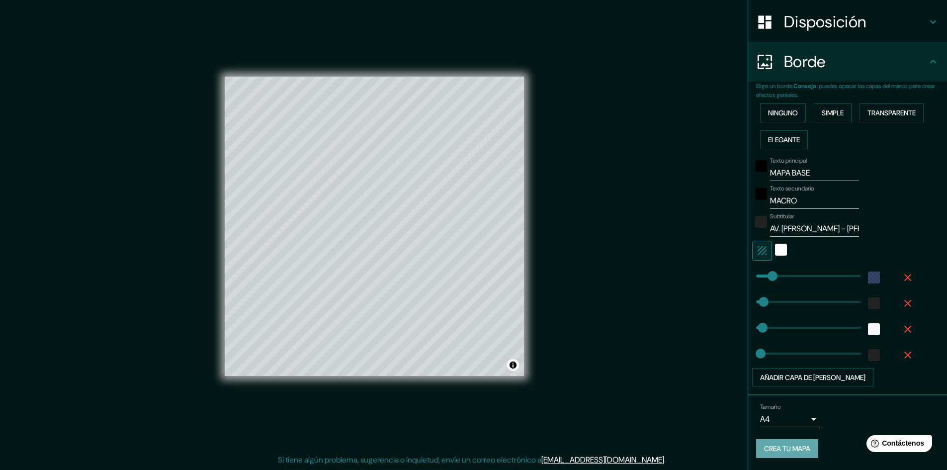
click at [788, 449] on font "Crea tu mapa" at bounding box center [787, 448] width 46 height 9
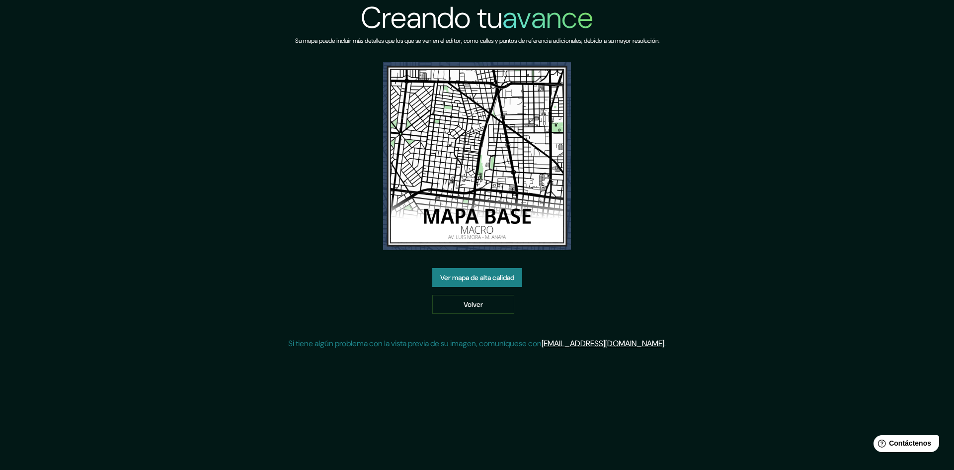
click at [497, 273] on font "Ver mapa de alta calidad" at bounding box center [477, 277] width 74 height 9
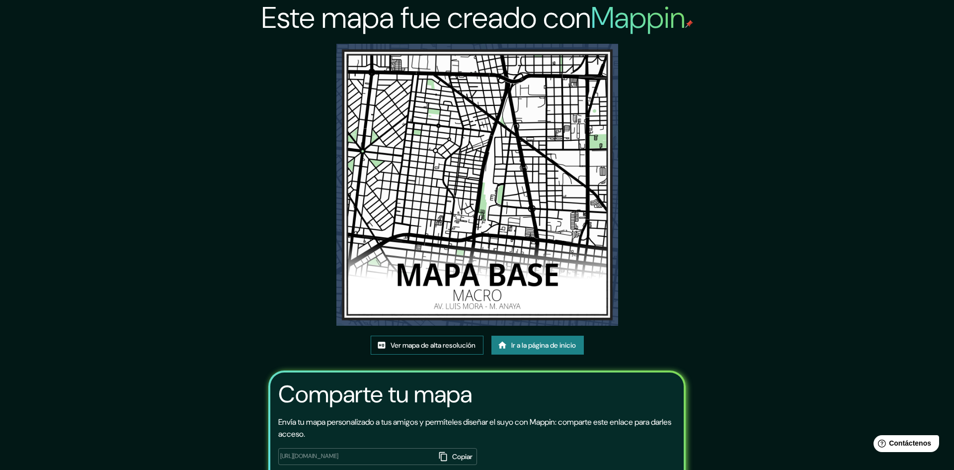
click at [454, 340] on font "Ver mapa de alta resolución" at bounding box center [433, 344] width 85 height 9
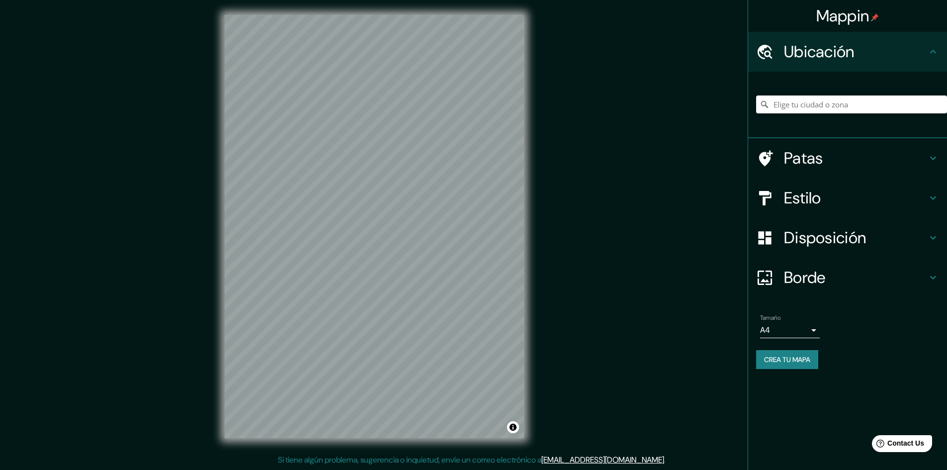
scroll to position [1, 0]
click at [792, 105] on input "Elige tu ciudad o zona" at bounding box center [851, 104] width 191 height 18
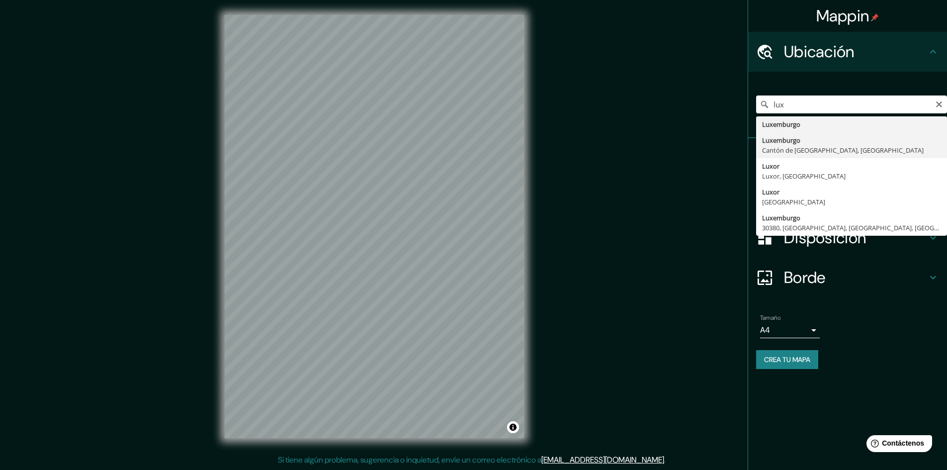
type input "Luxemburgo, Cantón de Luxemburgo, Luxemburgo"
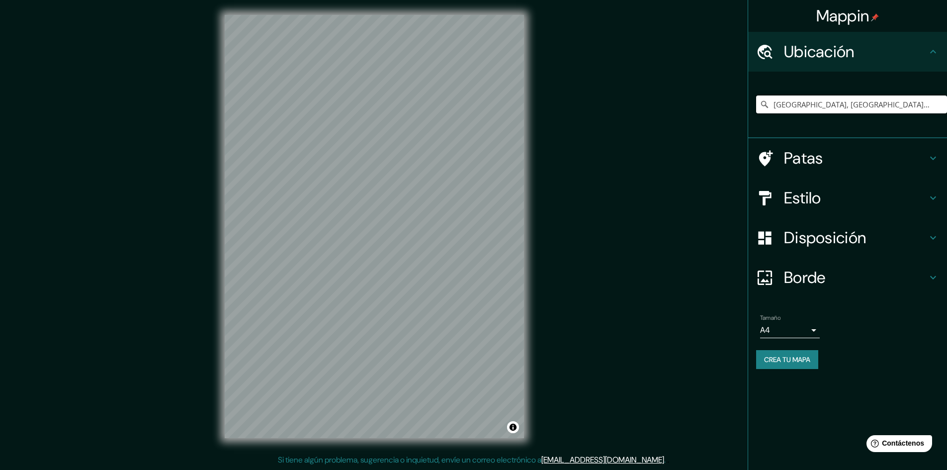
scroll to position [0, 0]
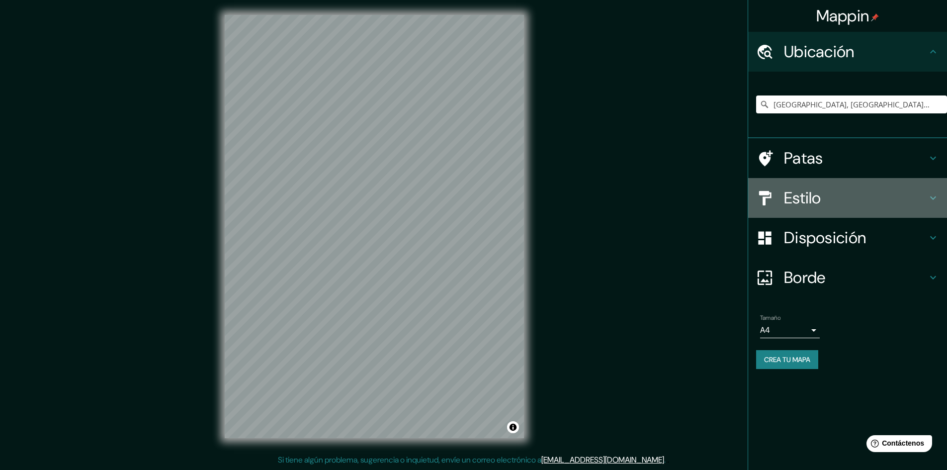
click at [930, 197] on icon at bounding box center [933, 197] width 6 height 3
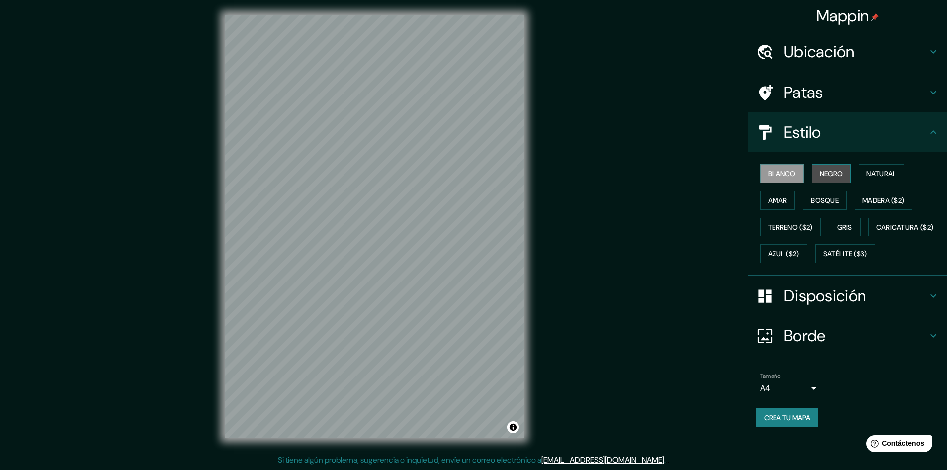
click at [831, 171] on font "Negro" at bounding box center [831, 173] width 23 height 9
click at [882, 173] on font "Natural" at bounding box center [881, 173] width 30 height 9
click at [781, 196] on font "Amar" at bounding box center [777, 200] width 19 height 9
click at [819, 197] on font "Bosque" at bounding box center [825, 200] width 28 height 9
click at [847, 223] on font "Gris" at bounding box center [844, 227] width 15 height 9
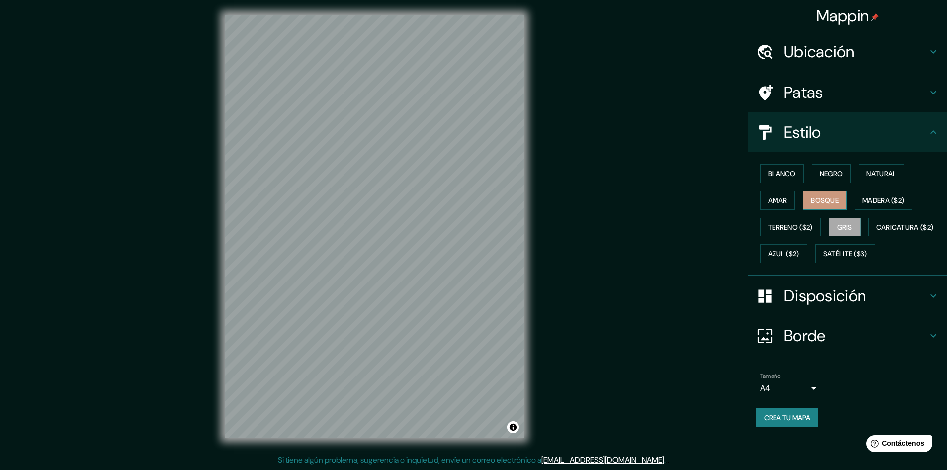
click at [836, 204] on font "Bosque" at bounding box center [825, 200] width 28 height 9
click at [878, 174] on font "Natural" at bounding box center [881, 173] width 30 height 9
click at [824, 173] on font "Negro" at bounding box center [831, 173] width 23 height 9
click at [787, 173] on font "Blanco" at bounding box center [782, 173] width 28 height 9
click at [799, 251] on font "Azul ($2)" at bounding box center [783, 253] width 31 height 9
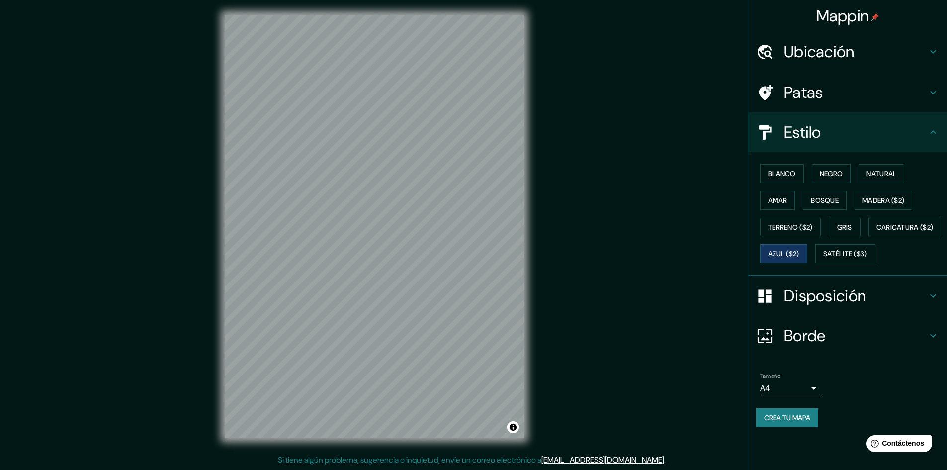
click at [922, 306] on h4 "Disposición" at bounding box center [855, 296] width 143 height 20
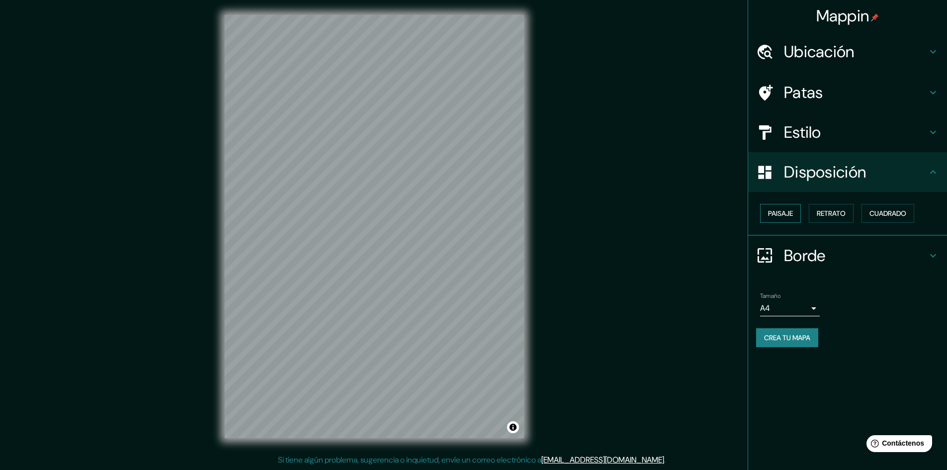
click at [788, 210] on font "Paisaje" at bounding box center [780, 213] width 25 height 9
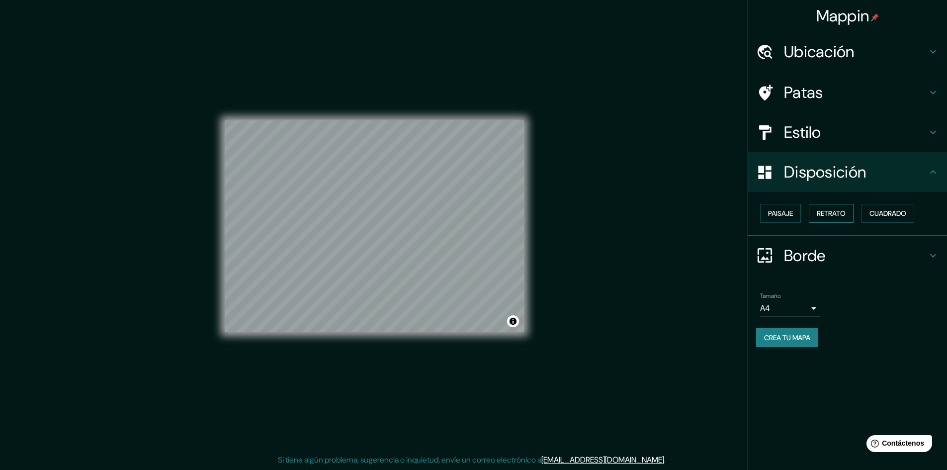
click at [825, 216] on font "Retrato" at bounding box center [831, 213] width 29 height 9
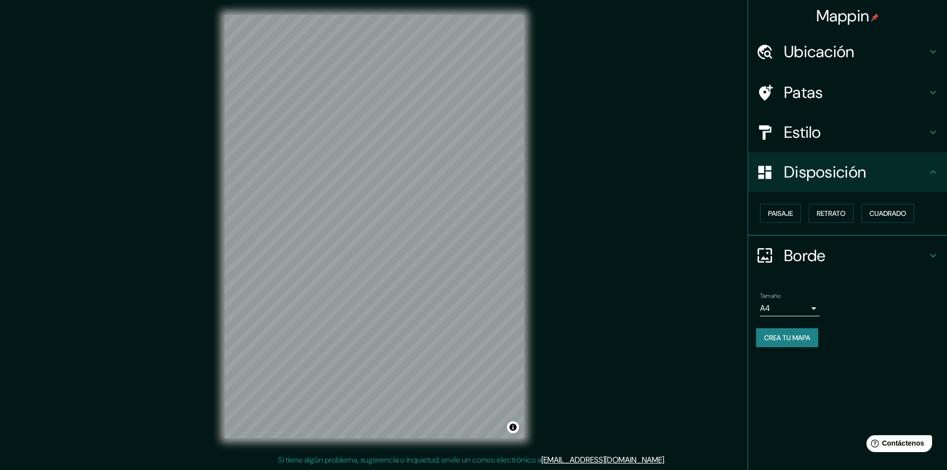
click at [889, 223] on div "Paisaje Retrato Cuadrado" at bounding box center [851, 213] width 191 height 27
click at [889, 218] on font "Cuadrado" at bounding box center [887, 213] width 37 height 13
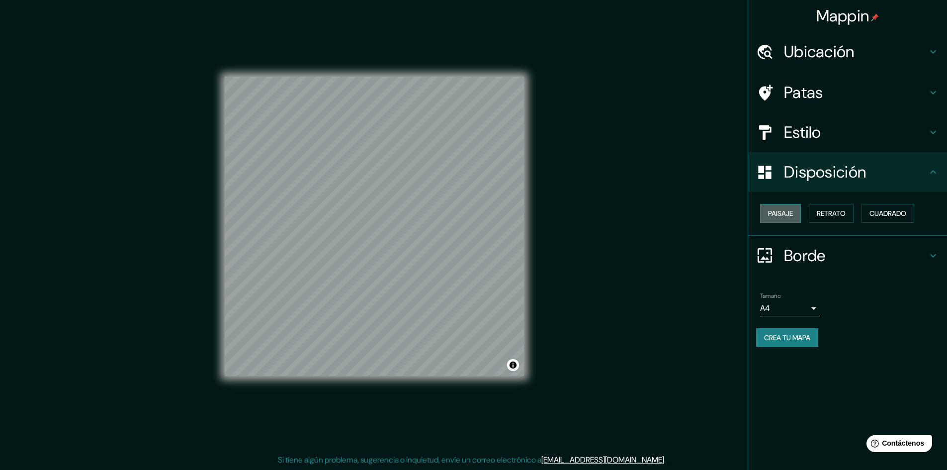
click at [779, 217] on font "Paisaje" at bounding box center [780, 213] width 25 height 9
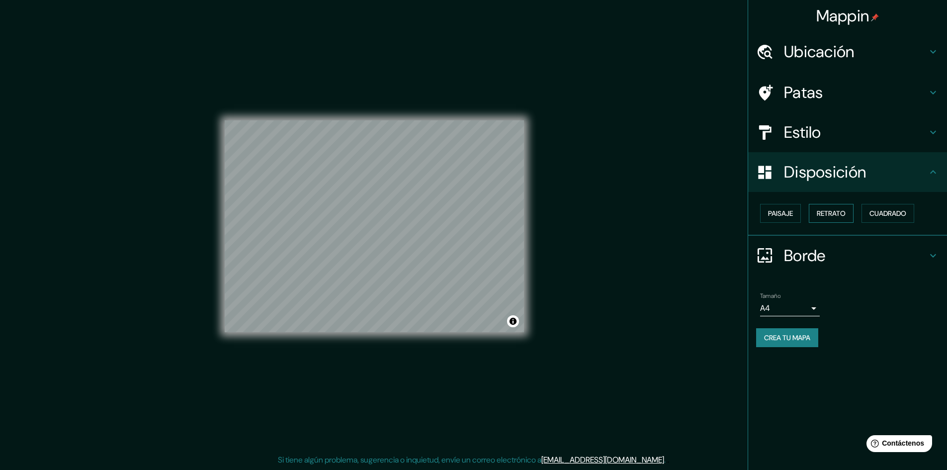
click at [821, 215] on font "Retrato" at bounding box center [831, 213] width 29 height 9
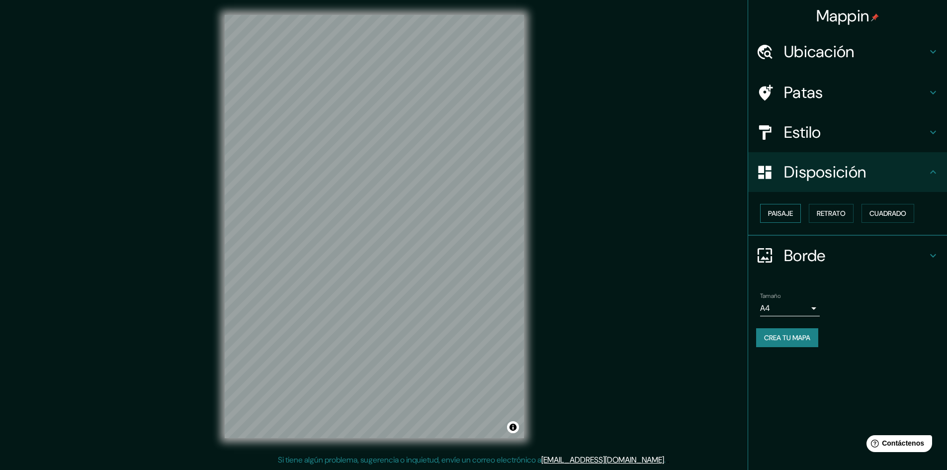
click at [791, 214] on font "Paisaje" at bounding box center [780, 213] width 25 height 9
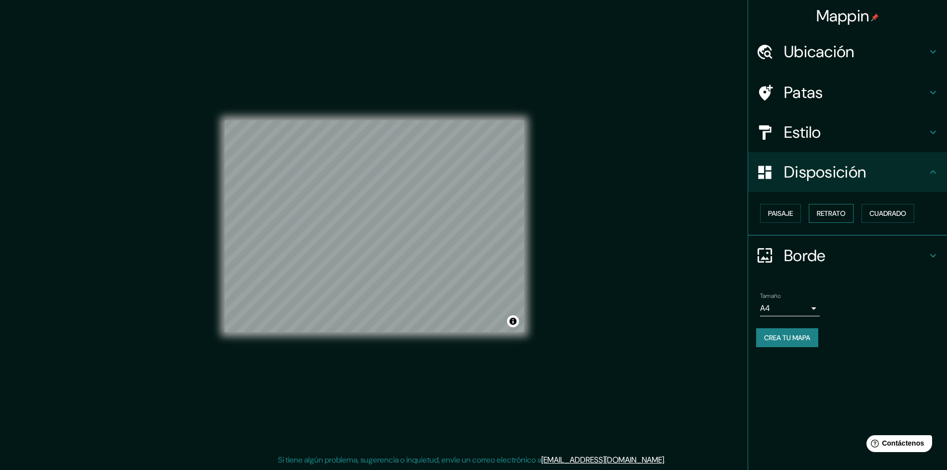
click at [839, 214] on font "Retrato" at bounding box center [831, 213] width 29 height 9
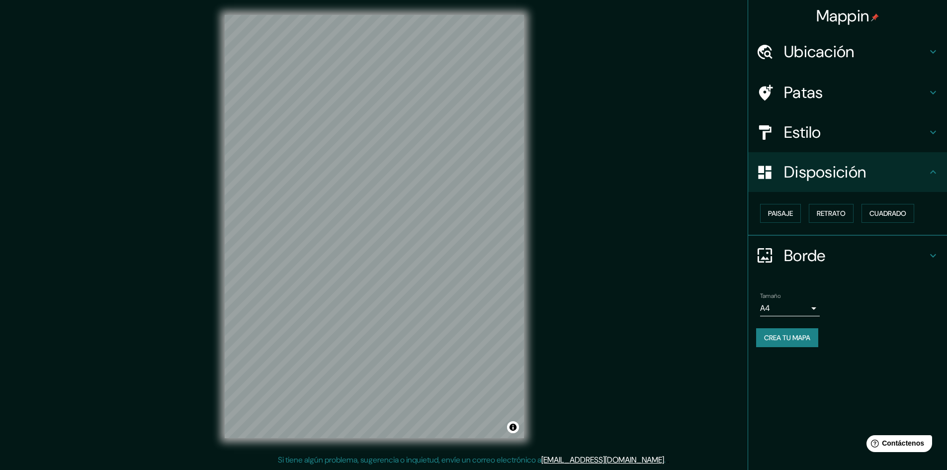
click at [926, 254] on h4 "Borde" at bounding box center [855, 256] width 143 height 20
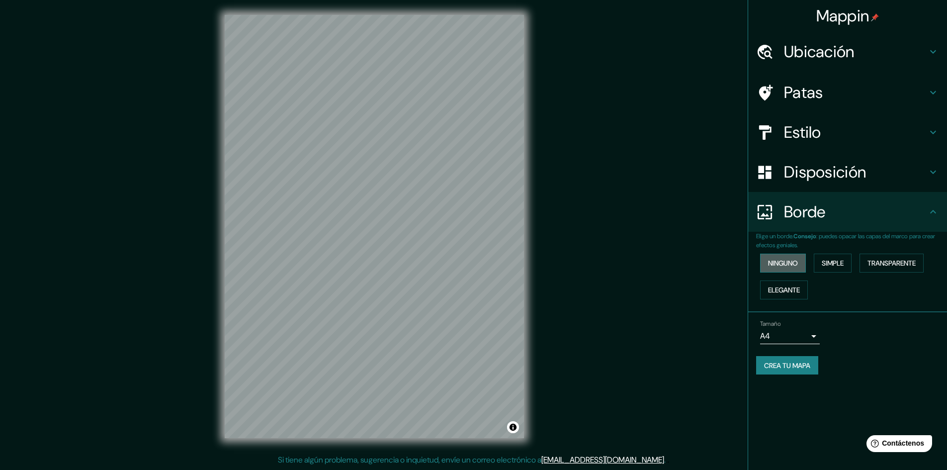
click at [782, 258] on font "Ninguno" at bounding box center [783, 262] width 30 height 13
click at [823, 259] on font "Simple" at bounding box center [833, 262] width 22 height 9
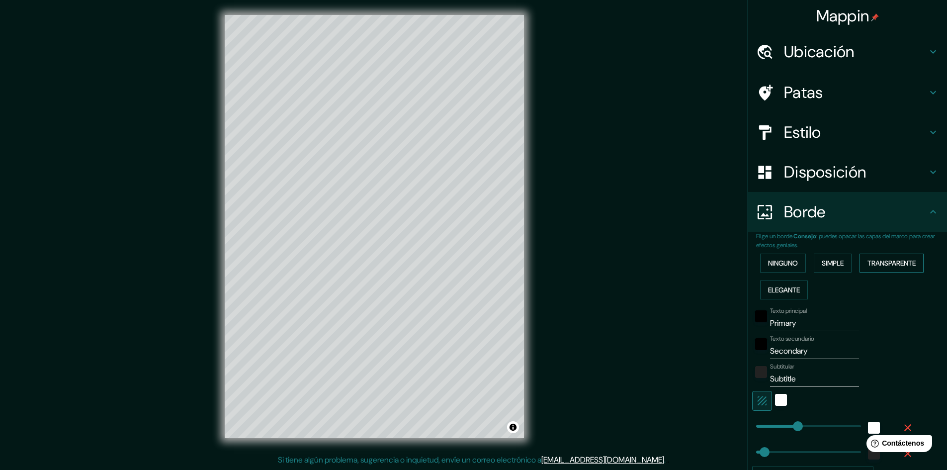
click at [886, 262] on font "Transparente" at bounding box center [891, 262] width 48 height 9
click at [780, 286] on font "Elegante" at bounding box center [784, 289] width 32 height 9
click at [777, 265] on font "Ninguno" at bounding box center [783, 262] width 30 height 9
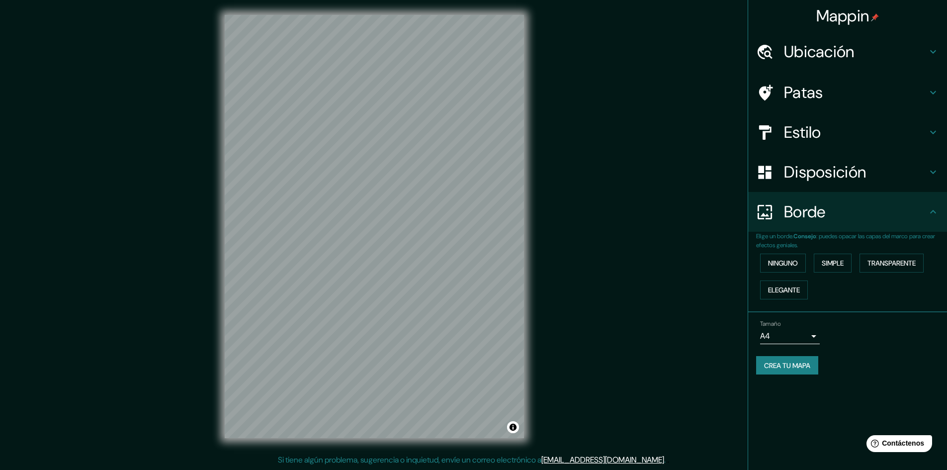
click at [934, 129] on icon at bounding box center [933, 132] width 12 height 12
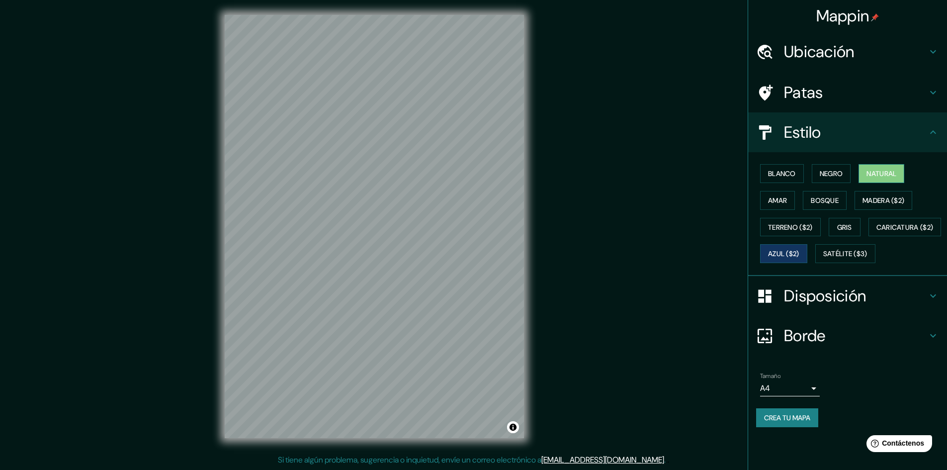
click at [887, 175] on font "Natural" at bounding box center [881, 173] width 30 height 9
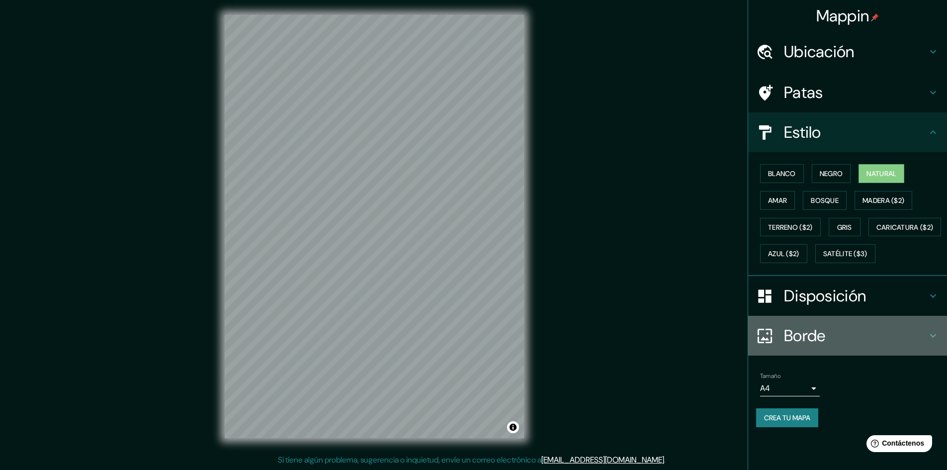
click at [931, 341] on icon at bounding box center [933, 335] width 12 height 12
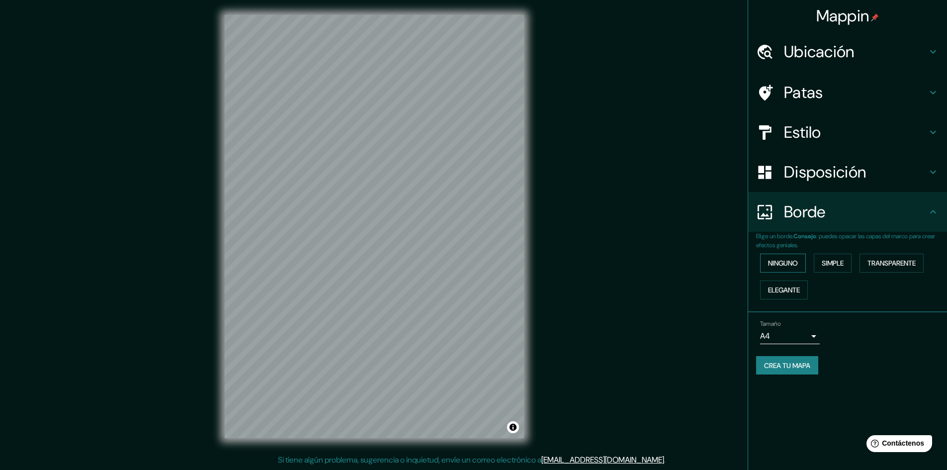
click at [784, 262] on font "Ninguno" at bounding box center [783, 262] width 30 height 9
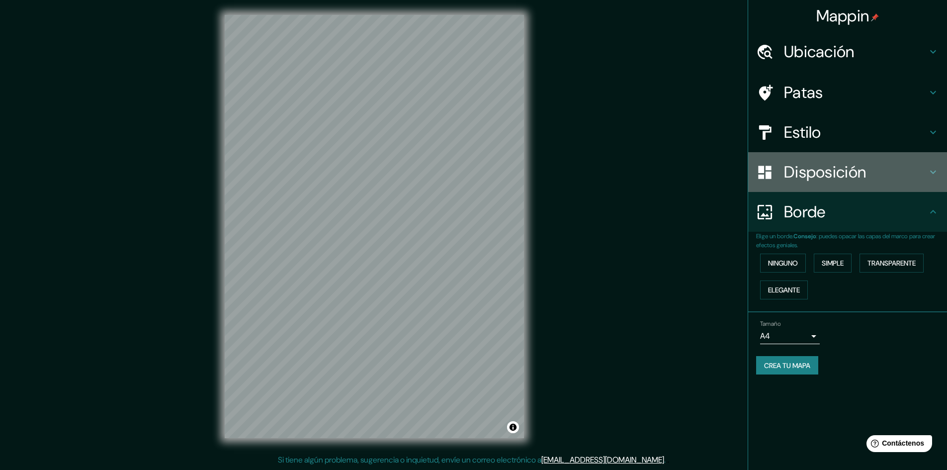
click at [935, 169] on icon at bounding box center [933, 172] width 12 height 12
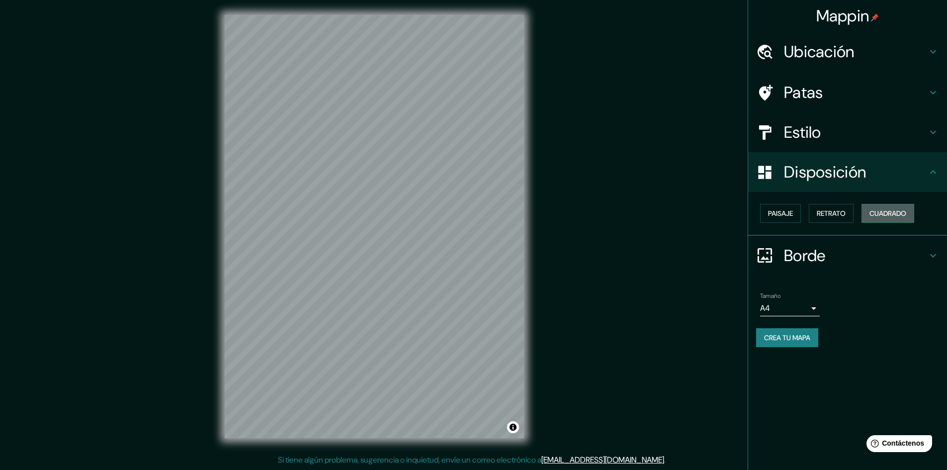
click at [892, 212] on font "Cuadrado" at bounding box center [887, 213] width 37 height 9
